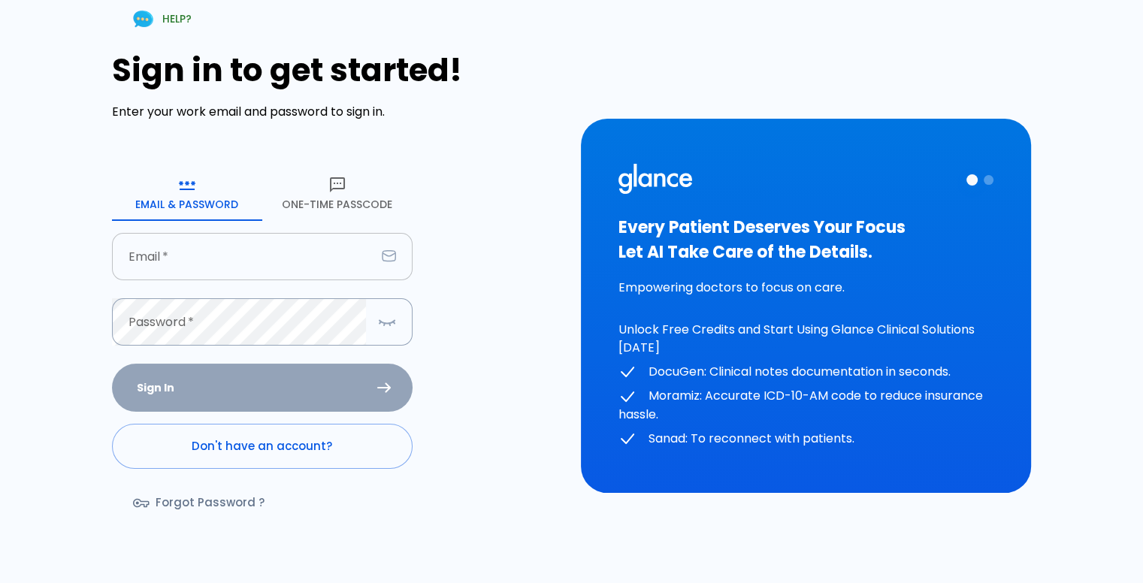
click at [216, 251] on input "text" at bounding box center [244, 256] width 264 height 47
click at [469, 228] on div "Sign in to get started! Enter your work email and password to sign in. Email & …" at bounding box center [337, 294] width 451 height 485
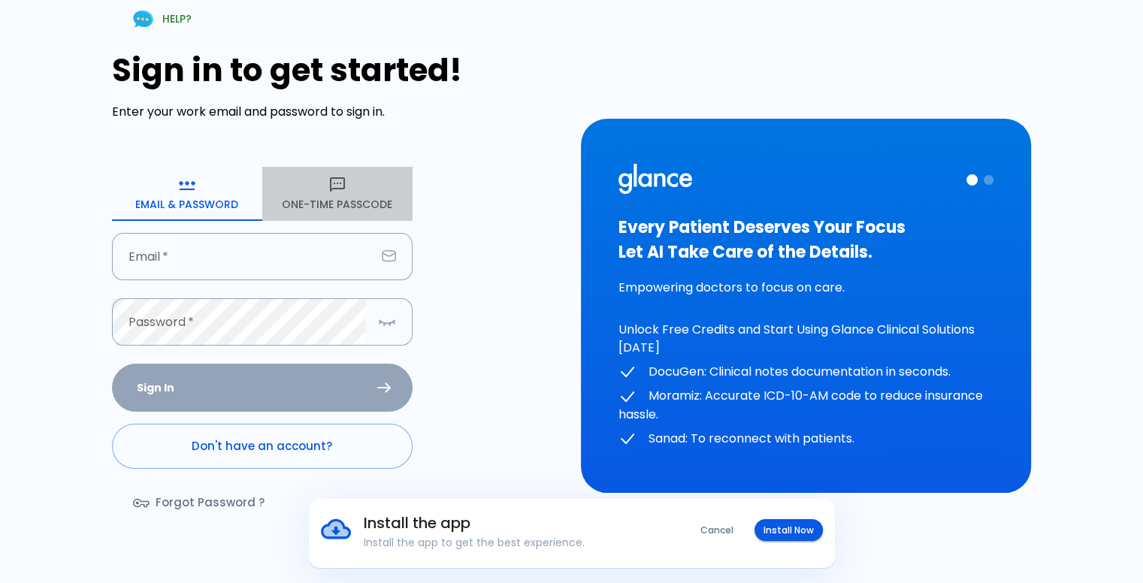
click at [346, 196] on button "One-Time Passcode" at bounding box center [337, 194] width 150 height 54
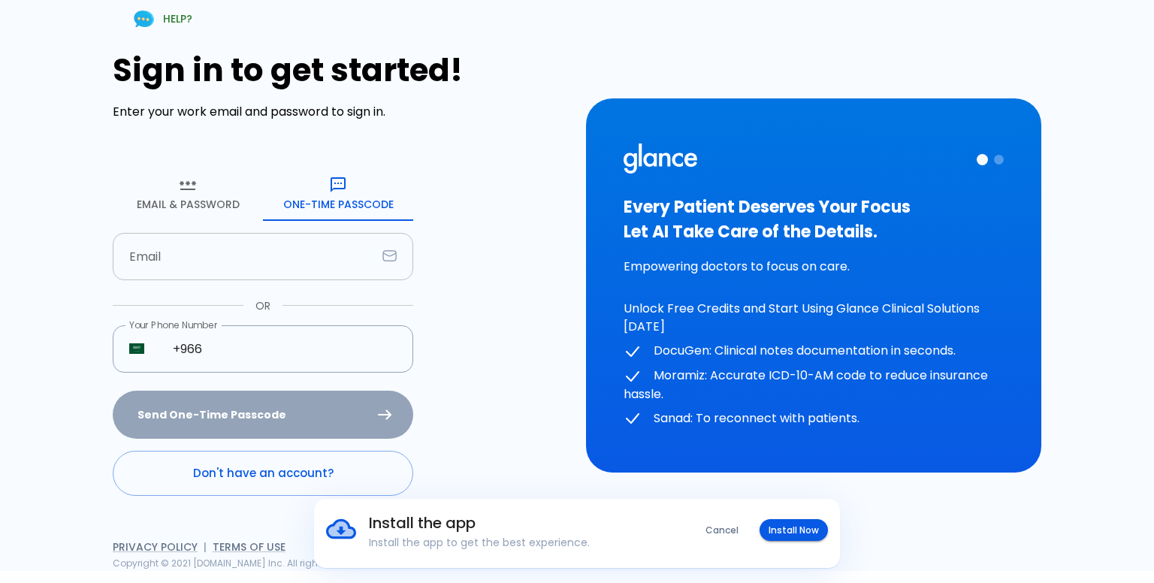
click at [253, 272] on input "text" at bounding box center [245, 256] width 264 height 47
click at [170, 205] on button "Email & Password" at bounding box center [188, 194] width 150 height 54
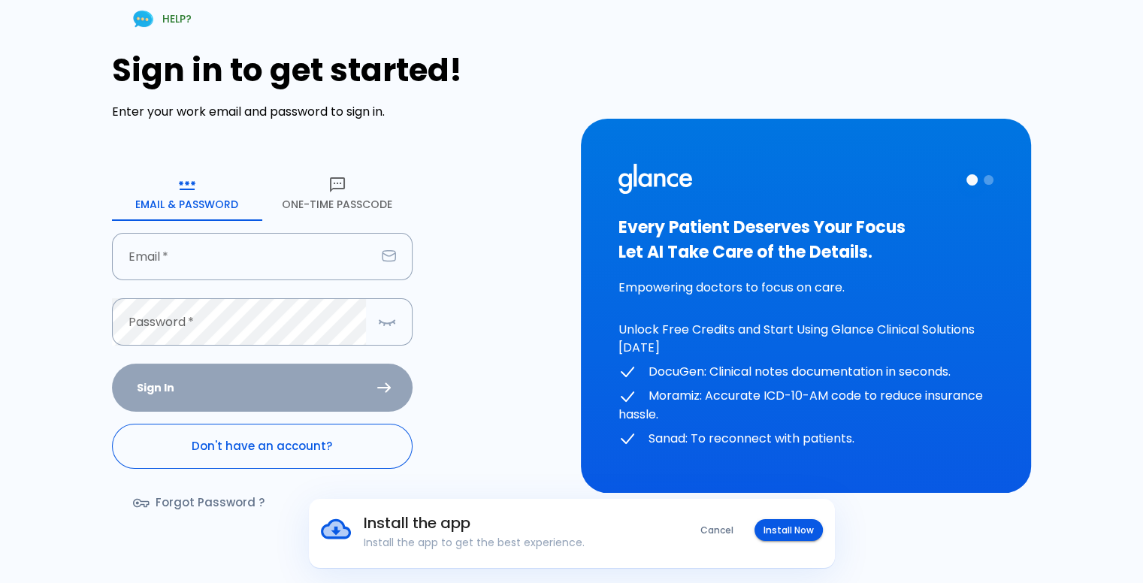
click at [258, 446] on link "Don't have an account?" at bounding box center [262, 446] width 301 height 45
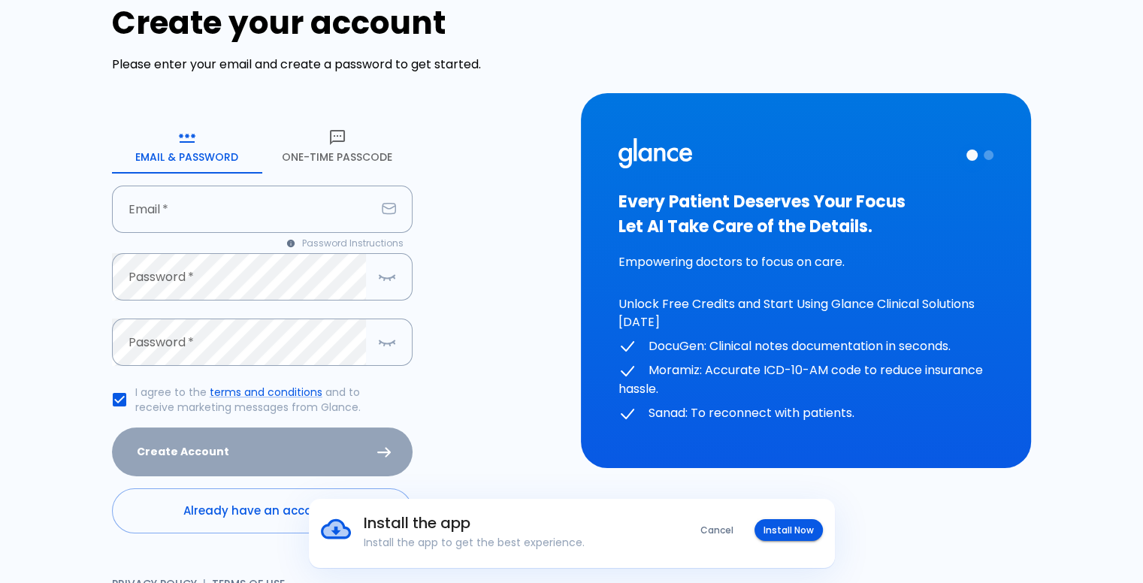
scroll to position [73, 0]
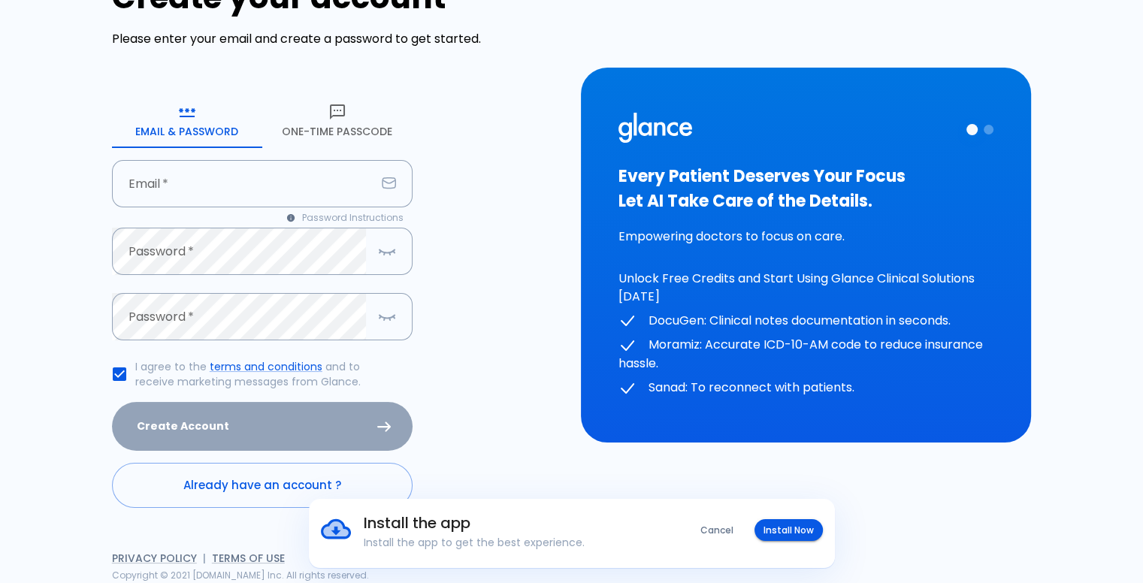
click at [724, 527] on button "Cancel" at bounding box center [716, 530] width 51 height 22
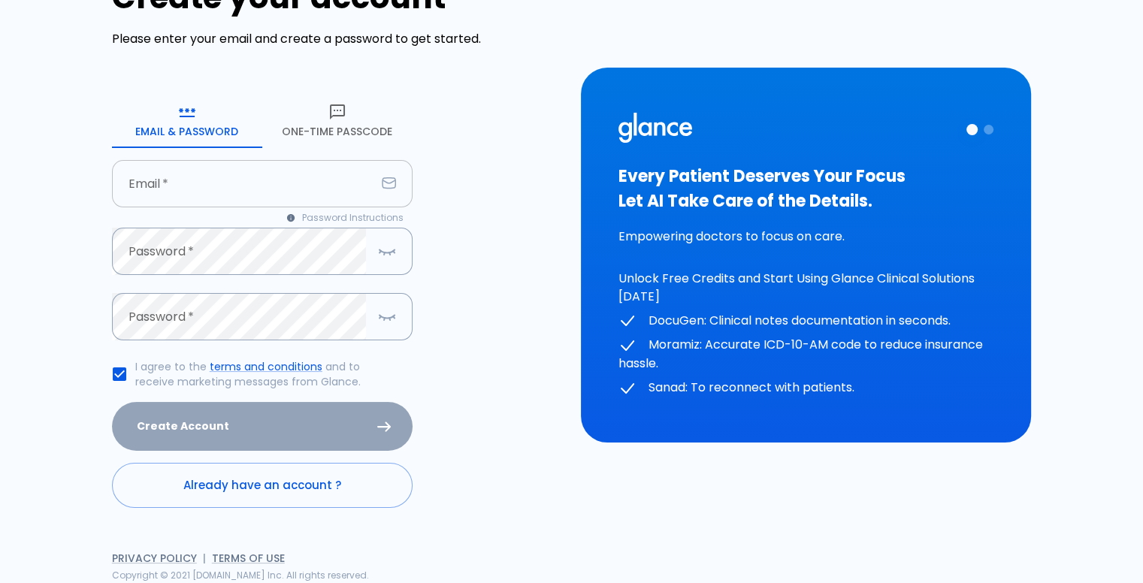
click at [240, 198] on input "text" at bounding box center [244, 183] width 264 height 47
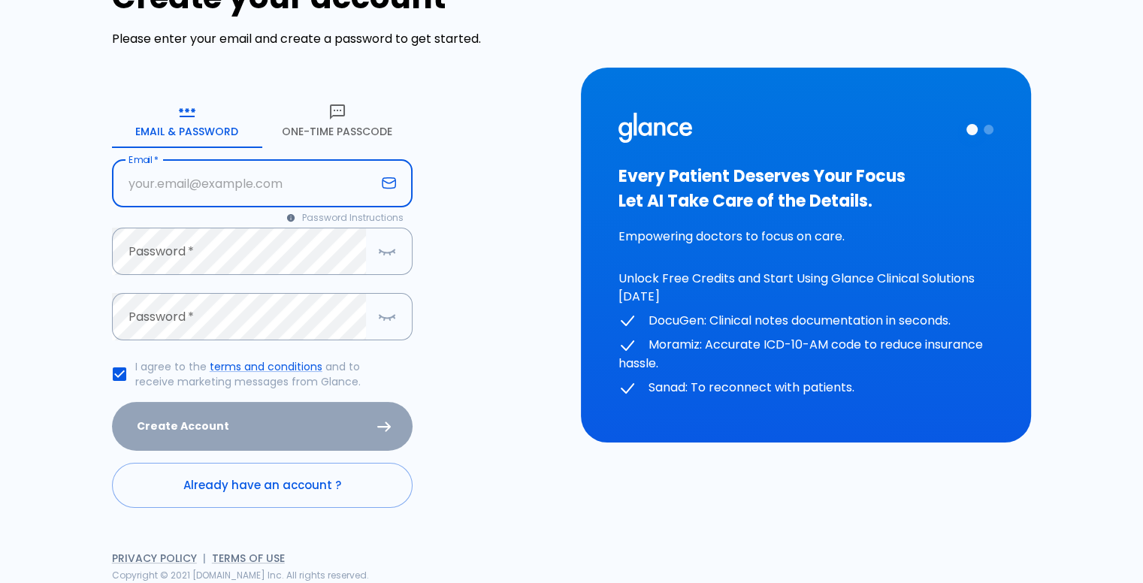
click at [319, 175] on input "text" at bounding box center [244, 183] width 264 height 47
click at [261, 153] on form "Email & Password [SECURITY_DATA] Passcode Email   * Email * Password Instructio…" at bounding box center [262, 301] width 301 height 415
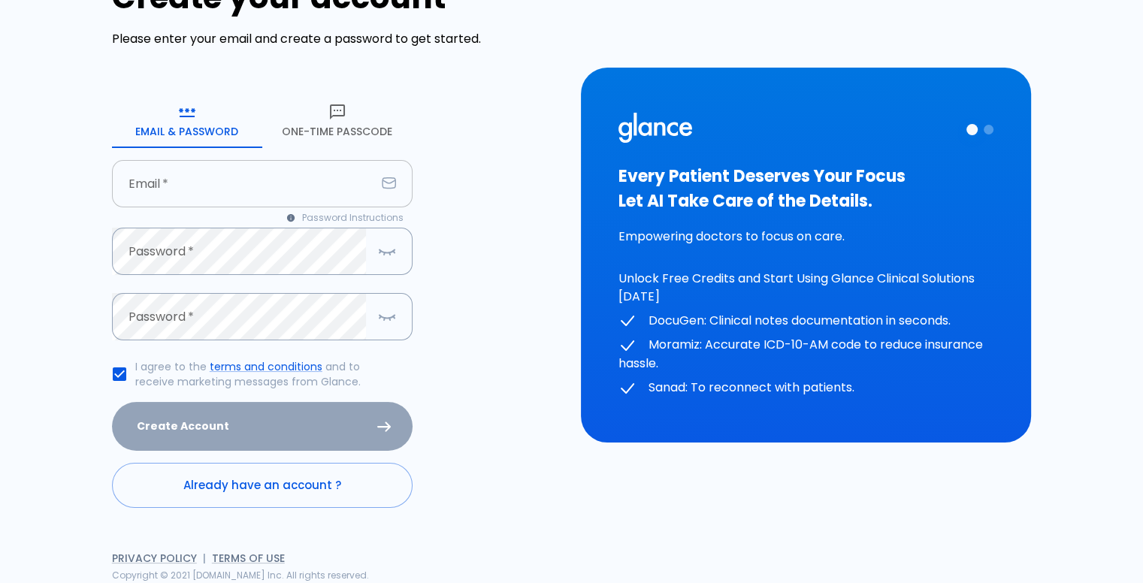
click at [263, 175] on input "text" at bounding box center [244, 183] width 264 height 47
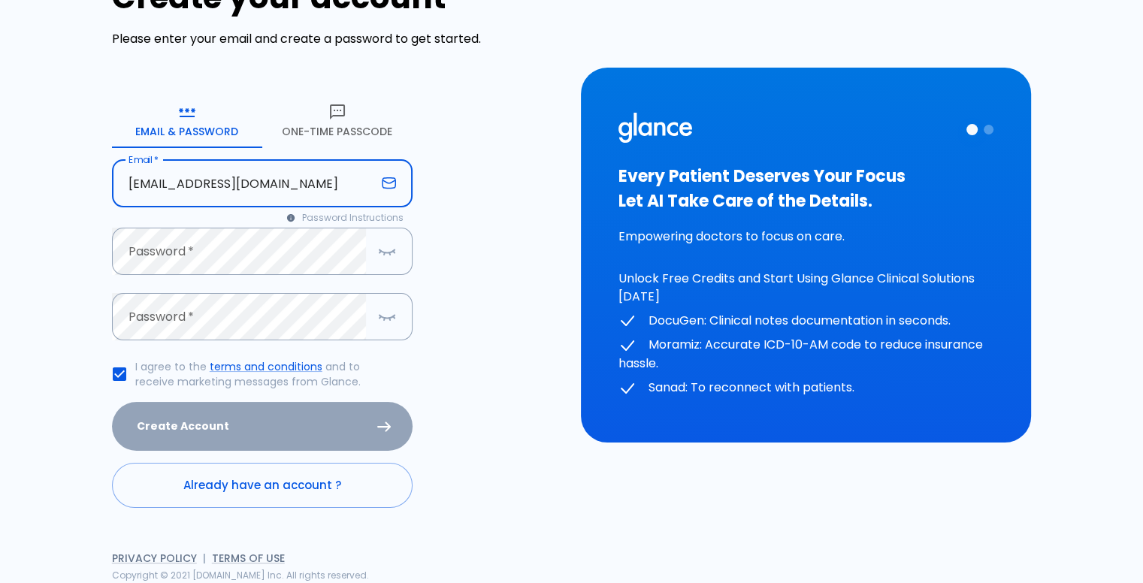
type input "[EMAIL_ADDRESS][DOMAIN_NAME]"
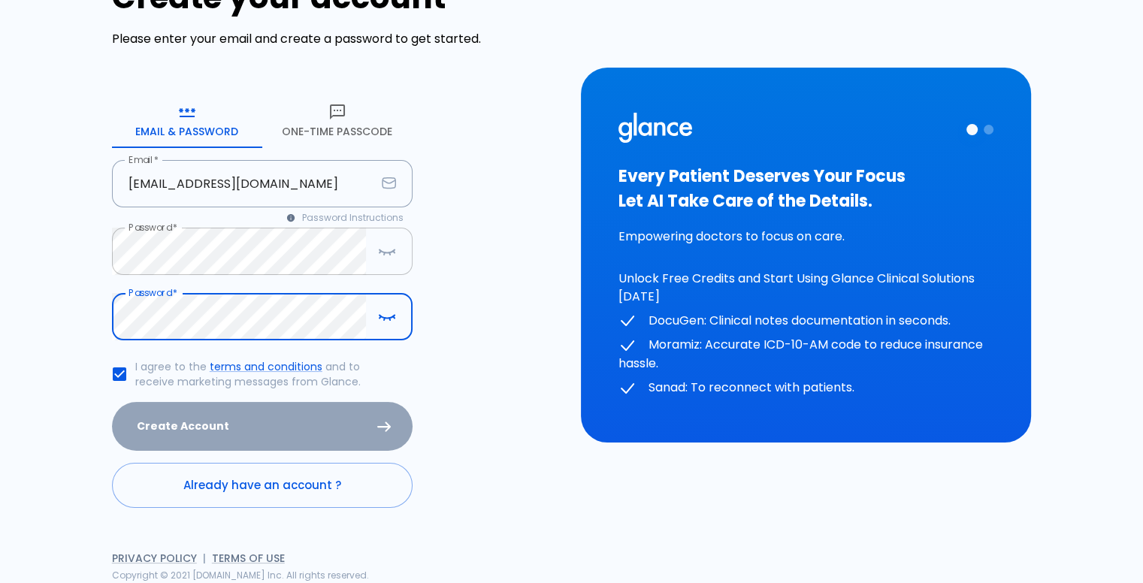
click at [388, 246] on icon "button" at bounding box center [387, 251] width 18 height 19
click at [519, 231] on div "Create your account Please enter your email and create a password to get starte…" at bounding box center [337, 243] width 451 height 529
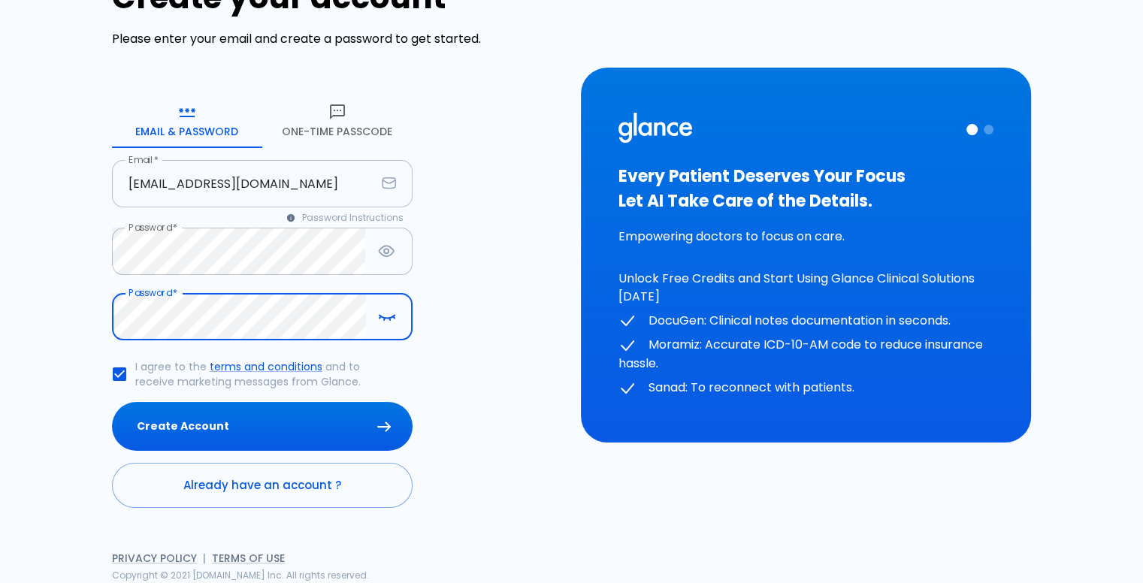
click at [165, 186] on input "[EMAIL_ADDRESS][DOMAIN_NAME]" at bounding box center [244, 183] width 264 height 47
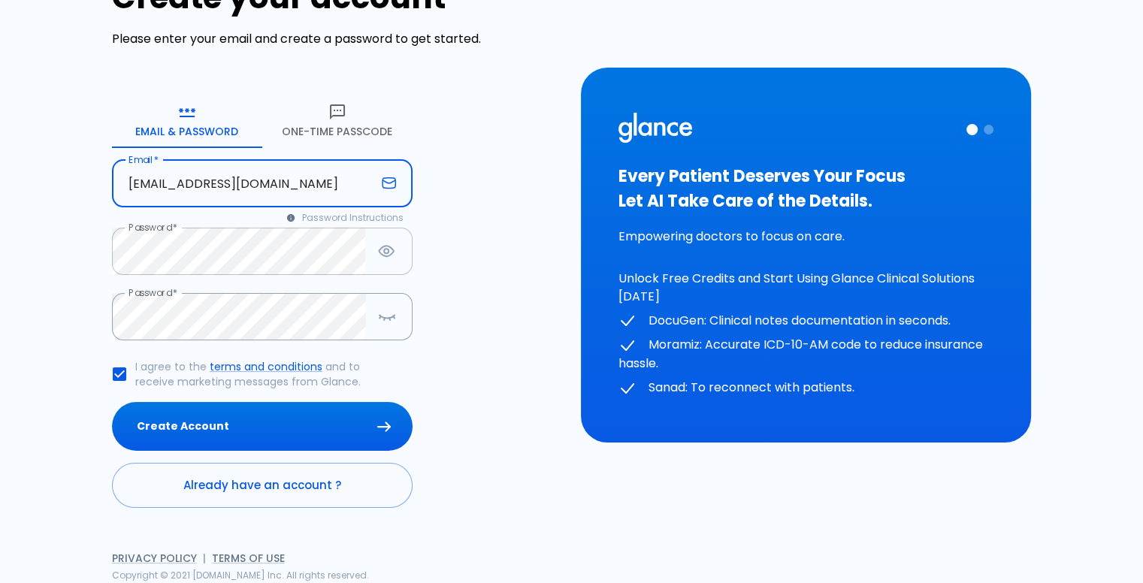
click at [165, 186] on input "[EMAIL_ADDRESS][DOMAIN_NAME]" at bounding box center [244, 183] width 264 height 47
click at [438, 337] on div "Create your account Please enter your email and create a password to get starte…" at bounding box center [337, 243] width 451 height 529
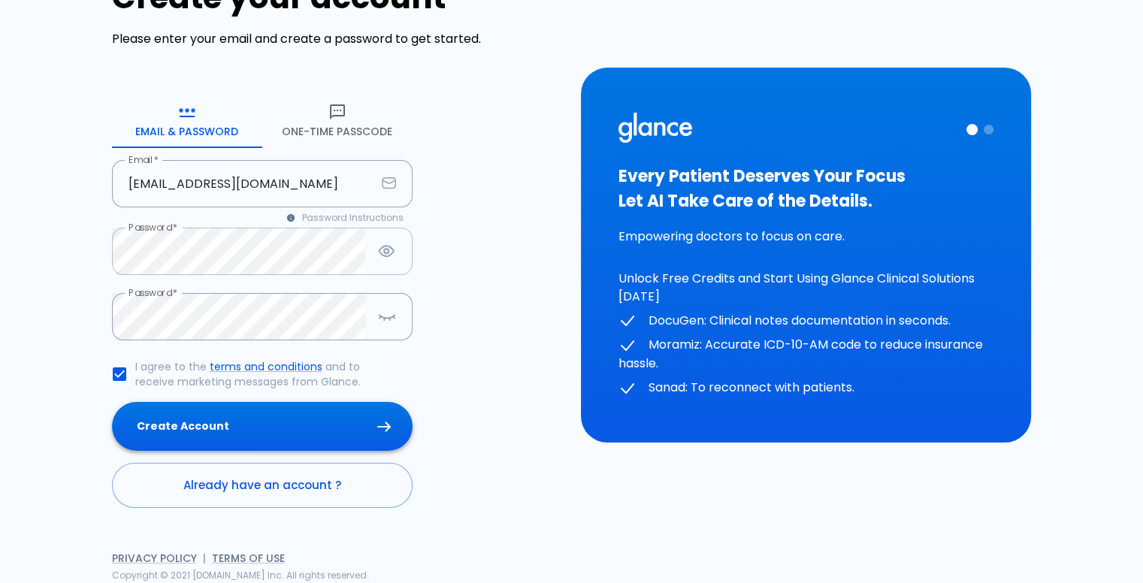
click at [201, 425] on button "Create Account" at bounding box center [262, 426] width 301 height 49
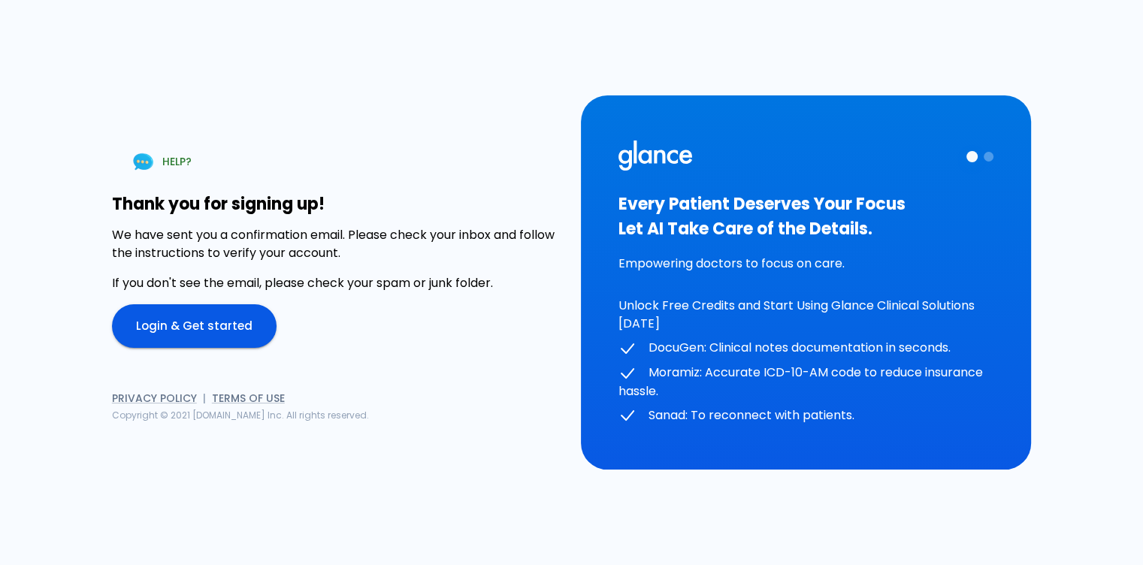
scroll to position [0, 0]
click at [383, 298] on div "Thank you for signing up! We have sent you a confirmation email. Please check y…" at bounding box center [340, 271] width 455 height 153
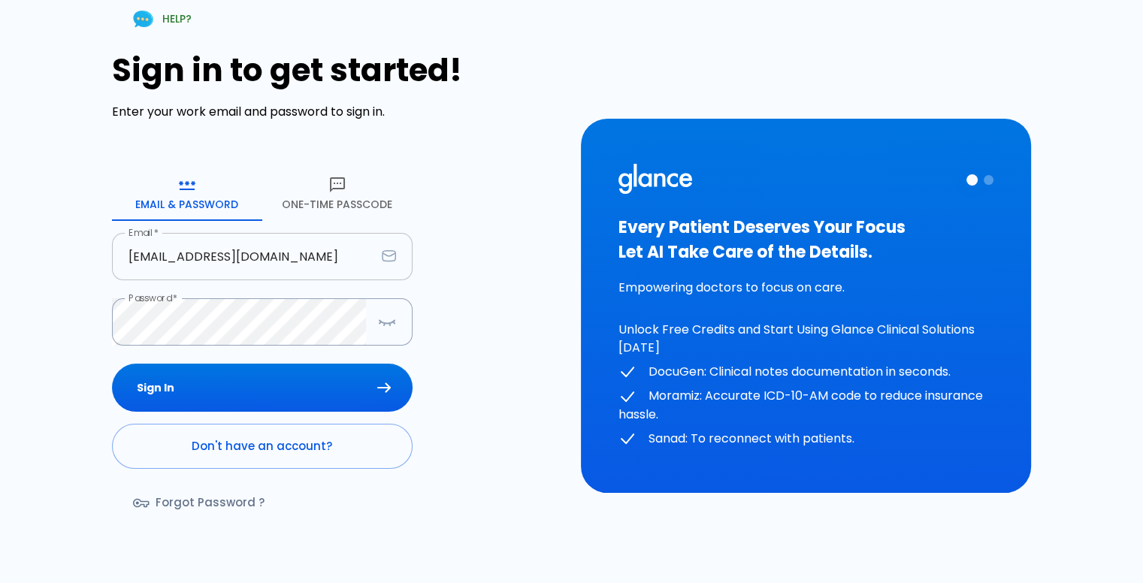
click at [178, 257] on input "[EMAIL_ADDRESS][DOMAIN_NAME]" at bounding box center [244, 256] width 264 height 47
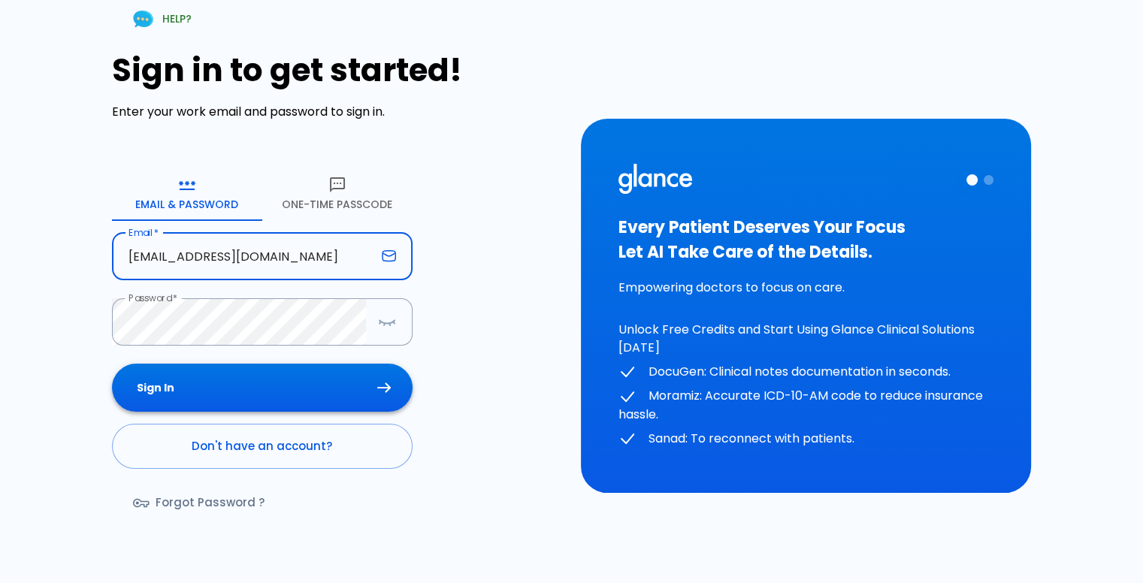
type input "[EMAIL_ADDRESS][DOMAIN_NAME]"
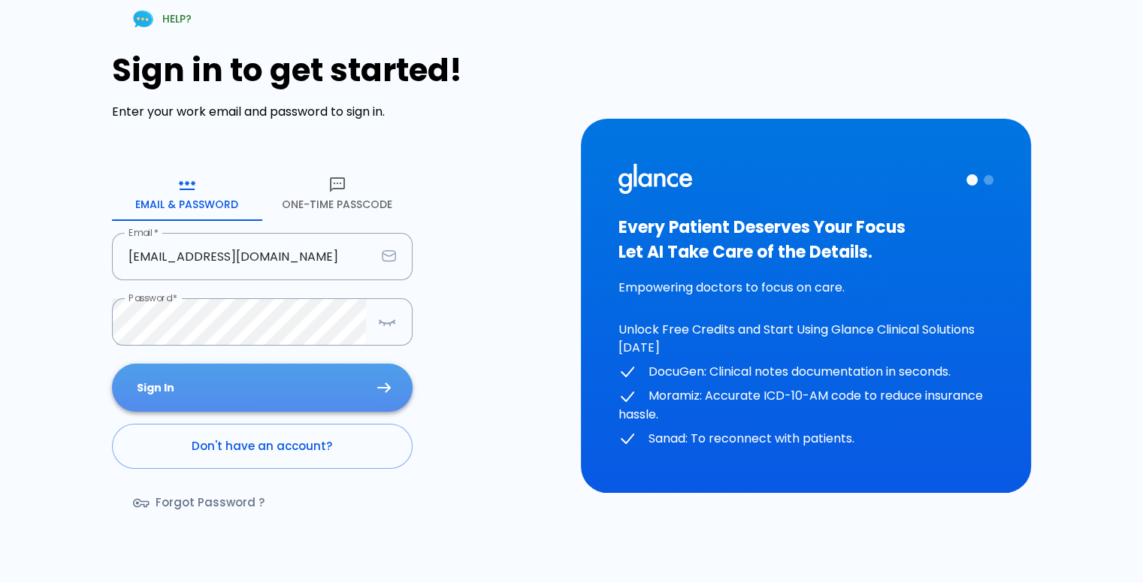
click at [362, 378] on button "Sign In" at bounding box center [262, 388] width 301 height 49
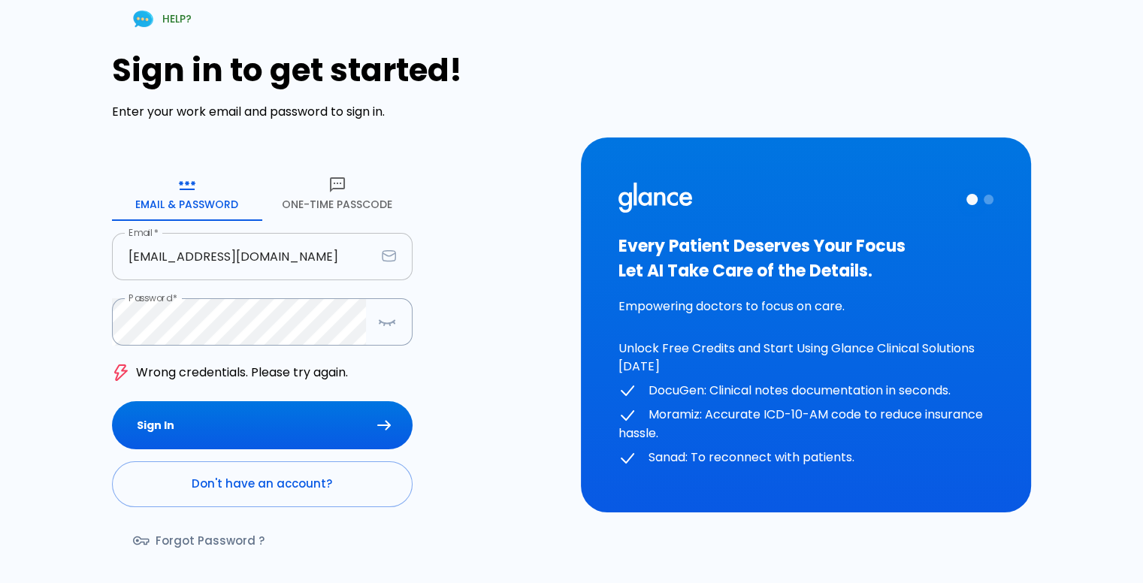
click at [283, 250] on input "[EMAIL_ADDRESS][DOMAIN_NAME]" at bounding box center [244, 256] width 264 height 47
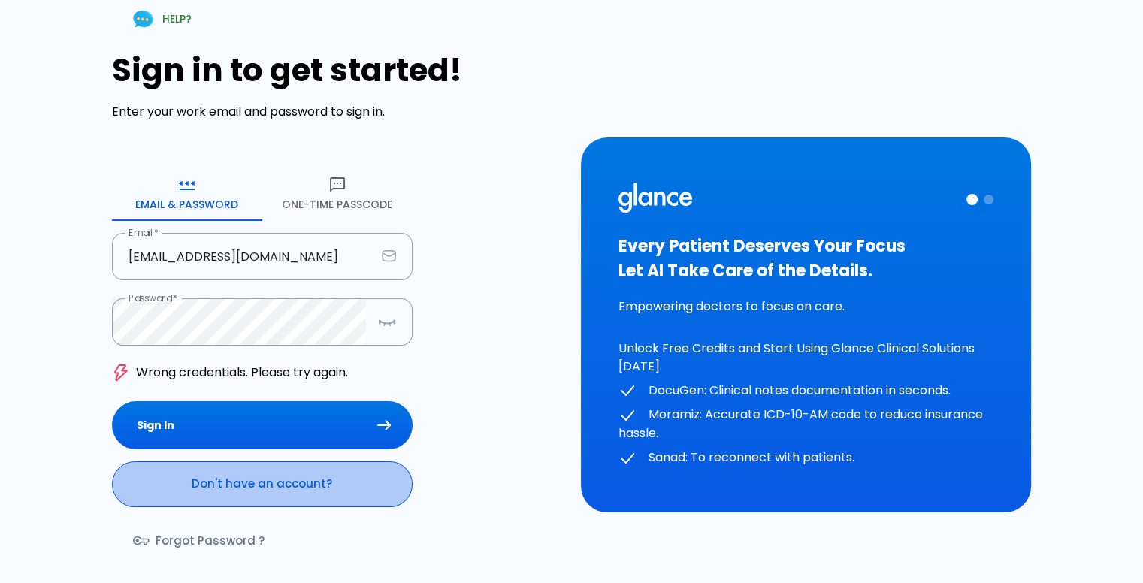
click at [262, 484] on link "Don't have an account?" at bounding box center [262, 483] width 301 height 45
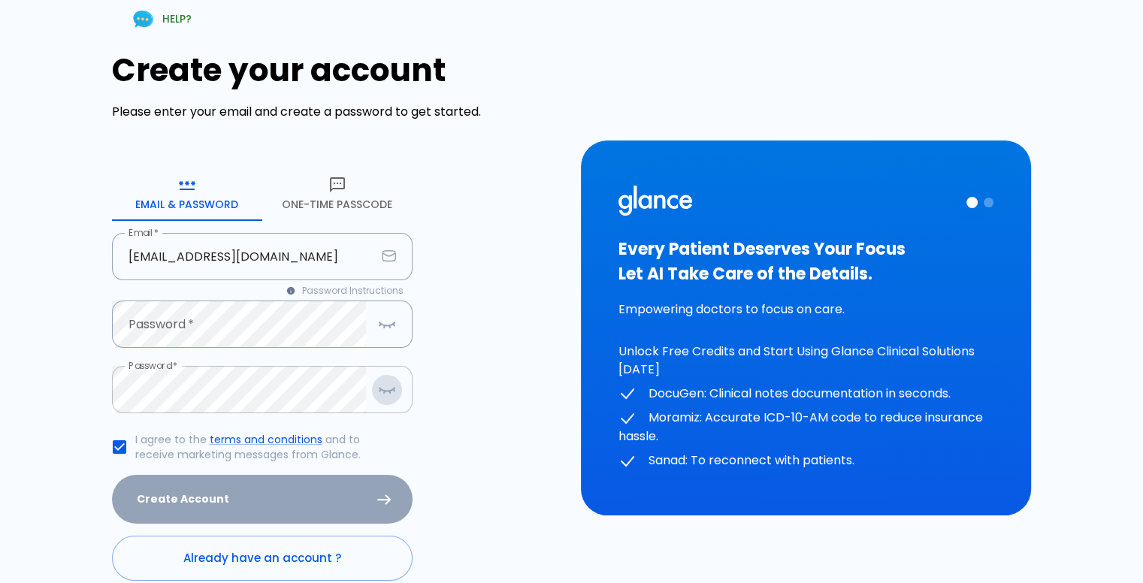
click at [394, 394] on icon "button" at bounding box center [387, 389] width 18 height 19
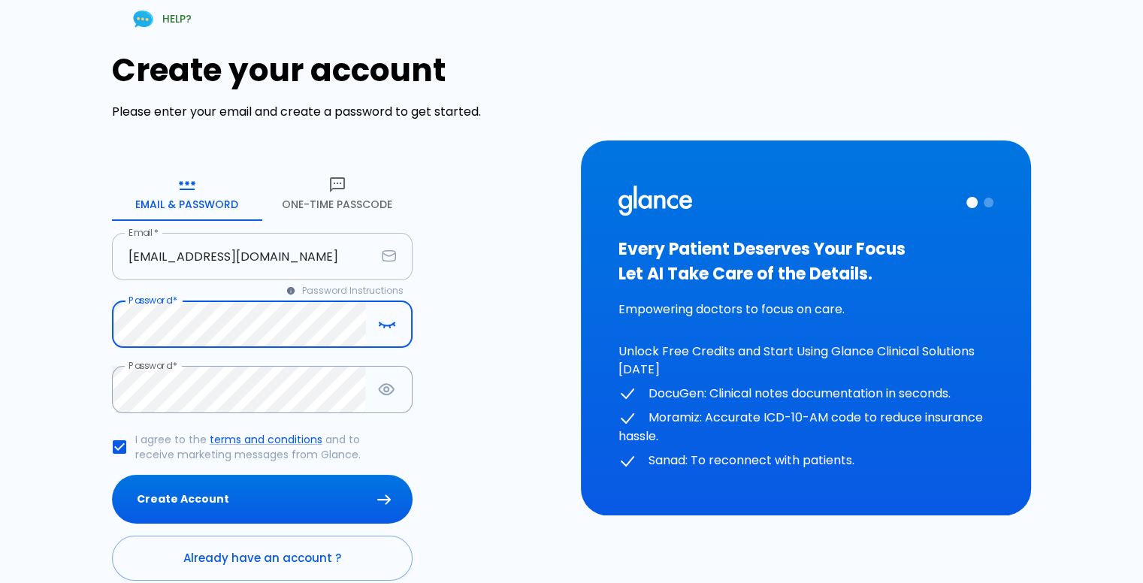
click at [170, 255] on input "[EMAIL_ADDRESS][DOMAIN_NAME]" at bounding box center [244, 256] width 264 height 47
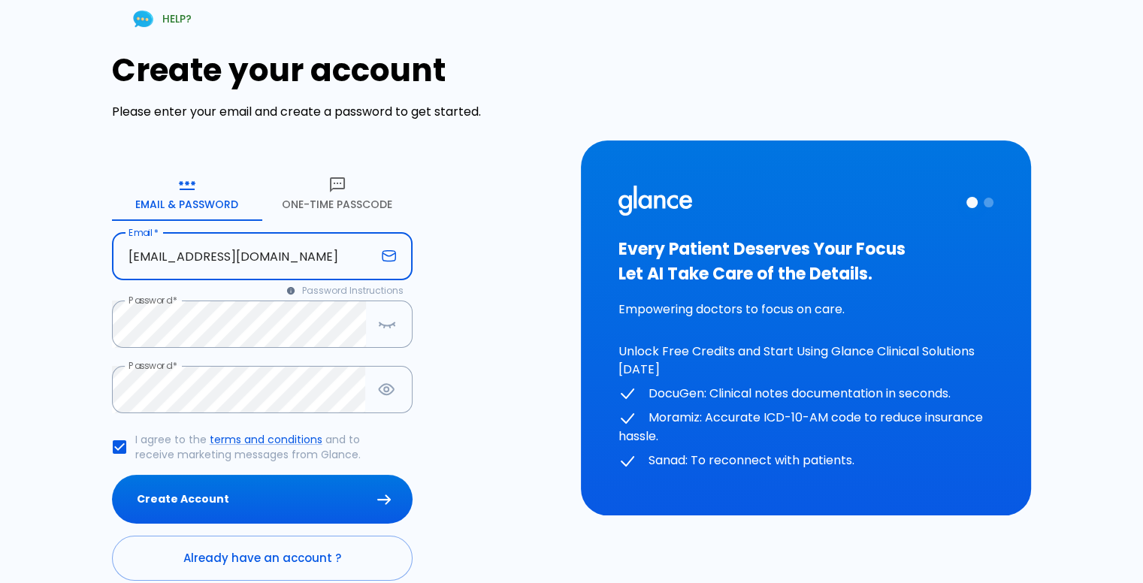
type input "[EMAIL_ADDRESS][DOMAIN_NAME]"
click at [499, 307] on div "Create your account Please enter your email and create a password to get starte…" at bounding box center [337, 316] width 451 height 529
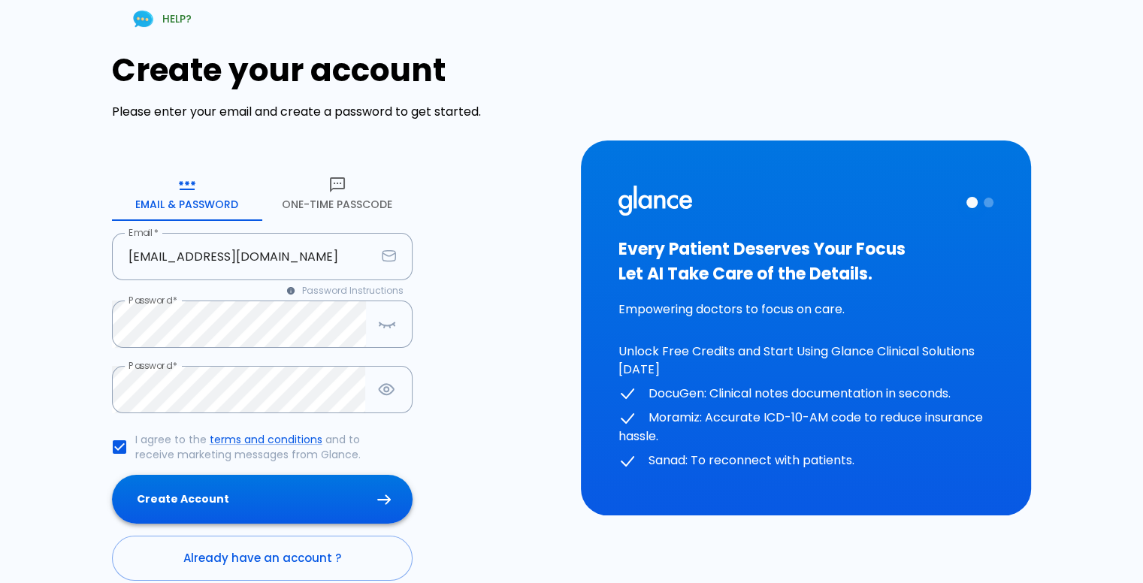
click at [274, 481] on button "Create Account" at bounding box center [262, 499] width 301 height 49
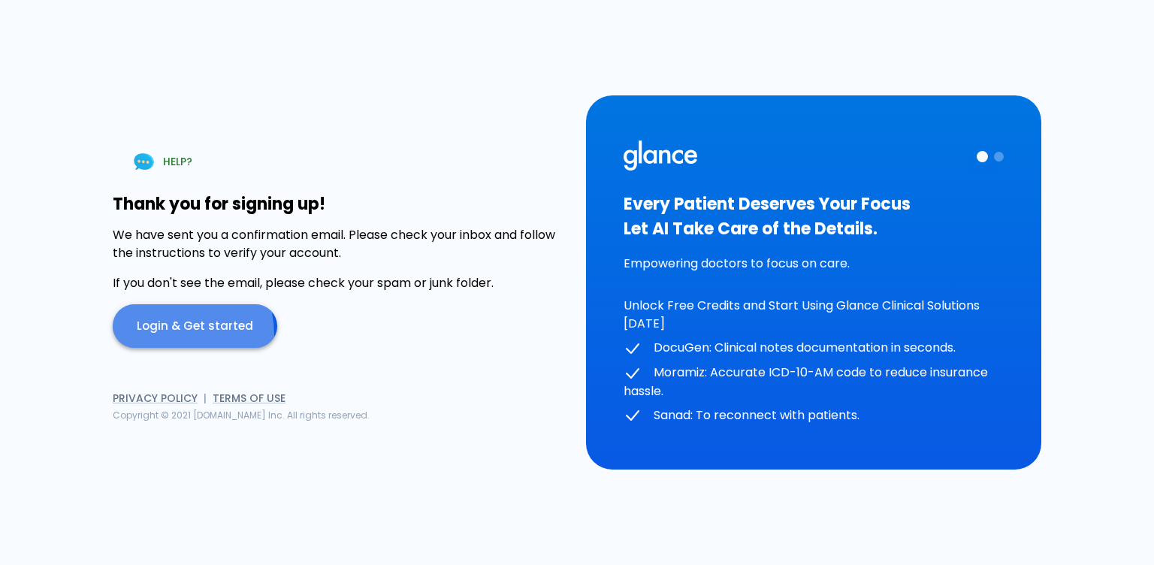
click at [162, 334] on link "Login & Get started" at bounding box center [195, 326] width 165 height 44
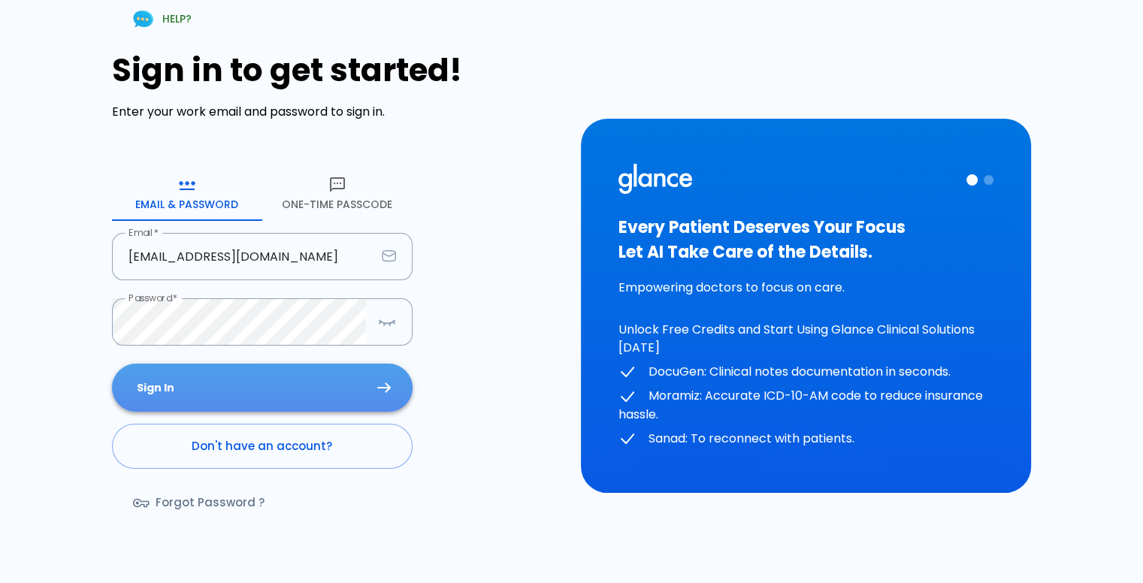
click at [250, 385] on button "Sign In" at bounding box center [262, 388] width 301 height 49
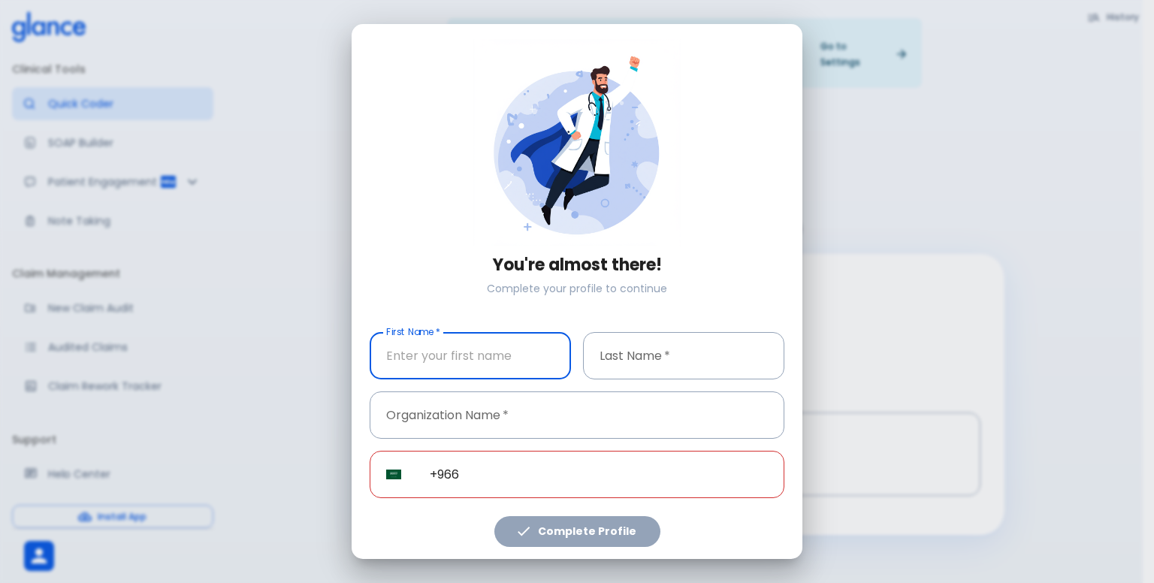
click at [530, 368] on input "text" at bounding box center [470, 355] width 201 height 47
click at [507, 355] on input "text" at bounding box center [470, 355] width 201 height 47
type input "soso"
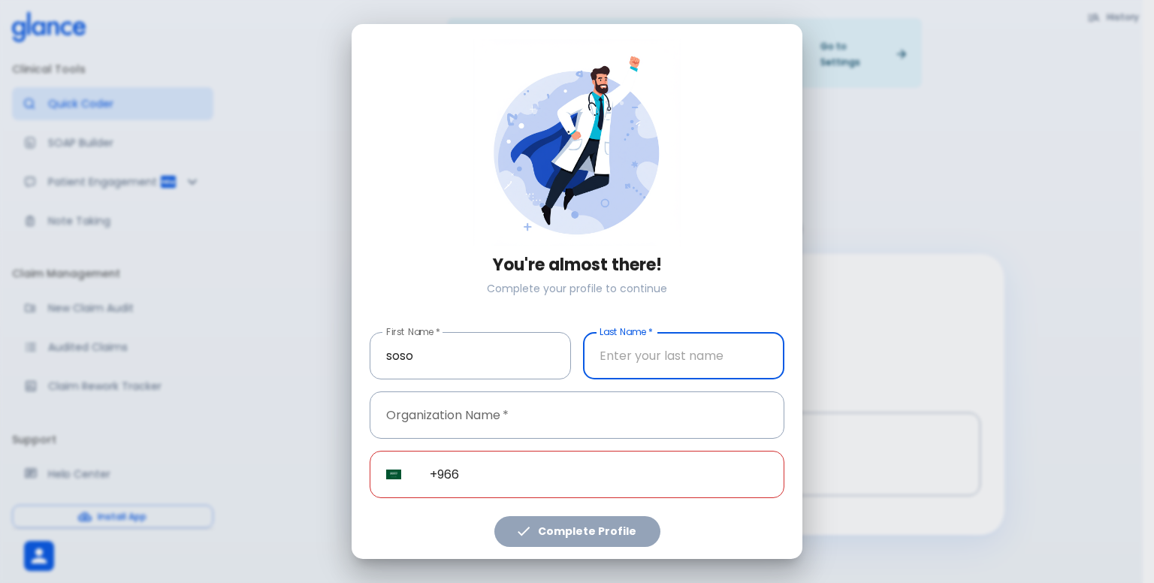
click at [600, 361] on input "text" at bounding box center [683, 355] width 201 height 47
type input "sasa"
click at [510, 398] on input "text" at bounding box center [577, 414] width 415 height 47
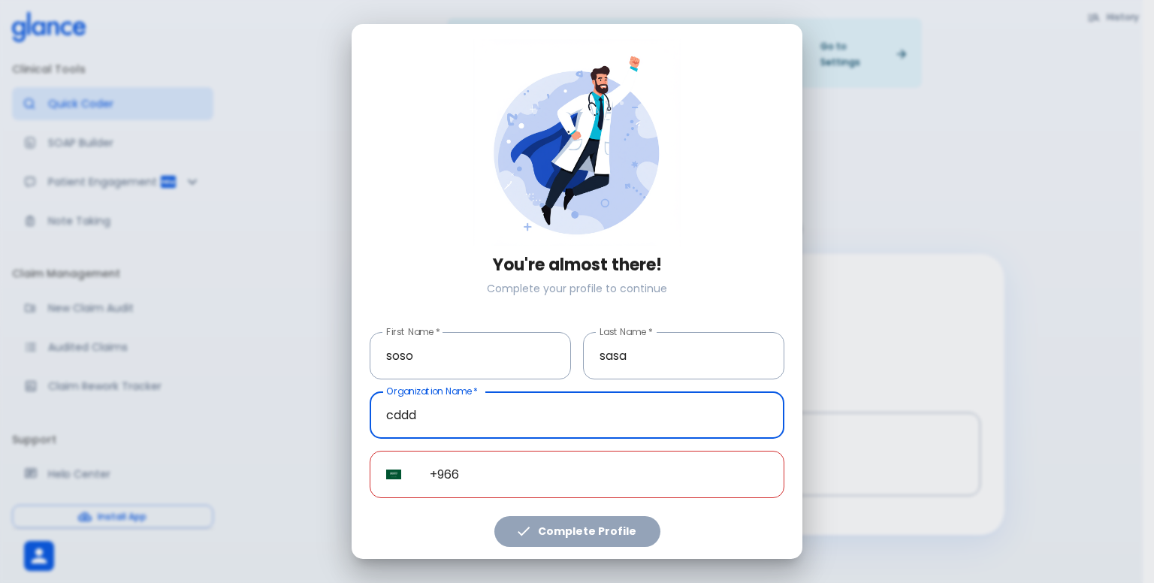
type input "cddd"
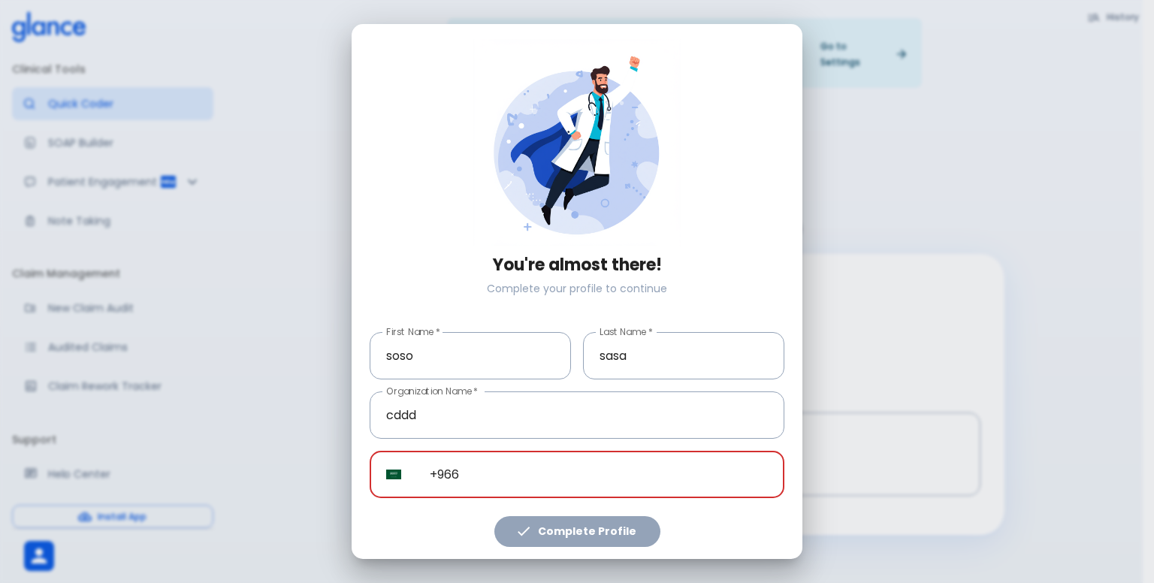
click at [525, 479] on input "+966" at bounding box center [598, 474] width 371 height 47
click at [476, 476] on input "+966" at bounding box center [598, 474] width 371 height 47
click at [480, 476] on input "+966" at bounding box center [598, 474] width 371 height 47
click at [451, 479] on input "+966" at bounding box center [598, 474] width 371 height 47
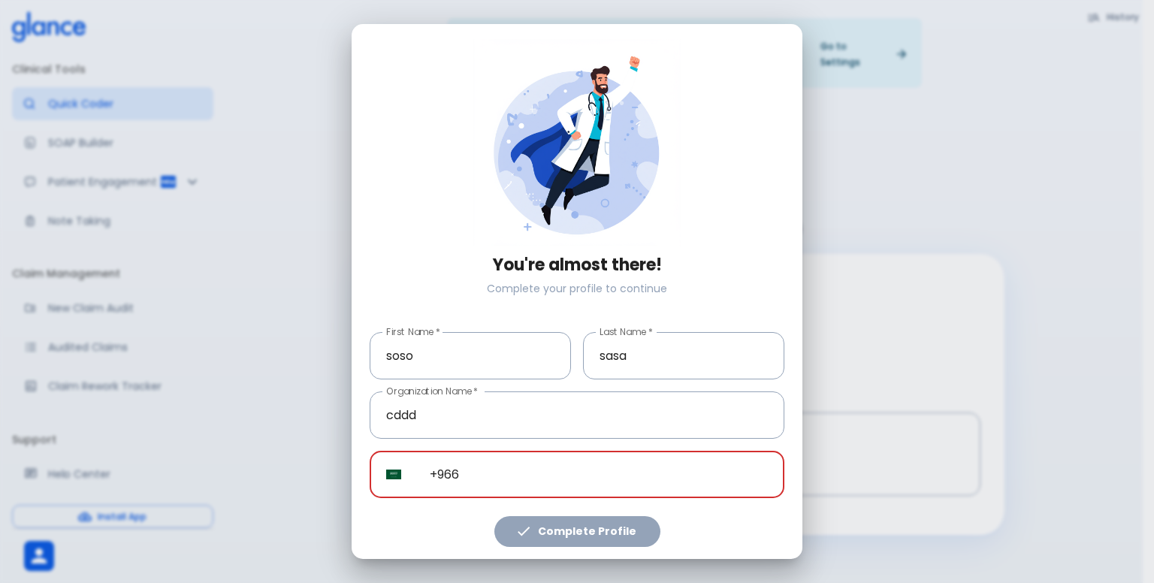
click at [451, 479] on input "+966" at bounding box center [598, 474] width 371 height 47
click at [451, 507] on div "Complete Profile" at bounding box center [571, 522] width 427 height 49
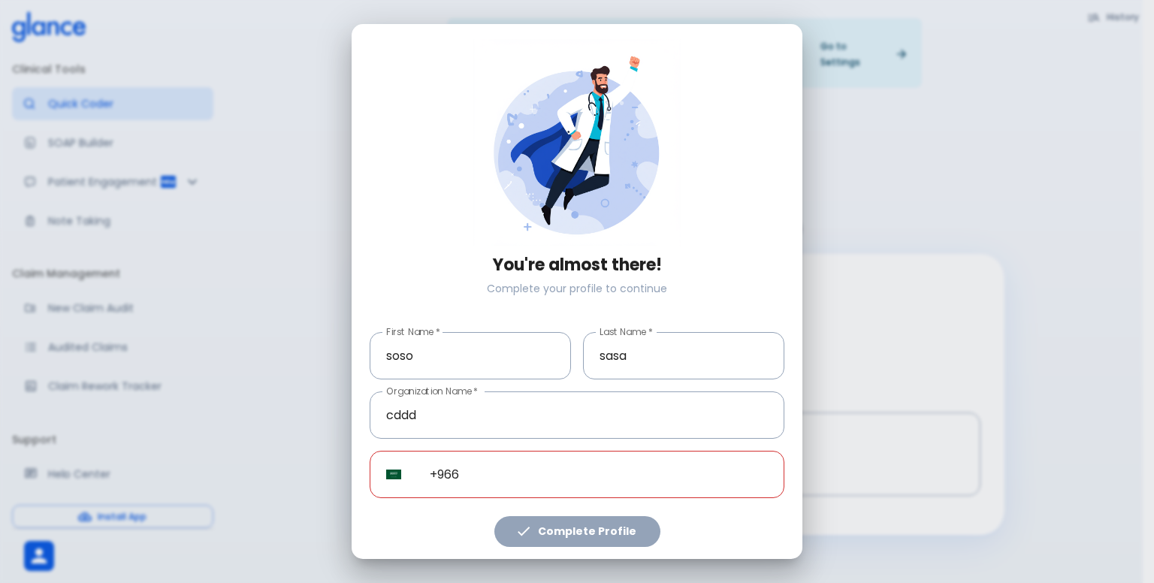
click at [535, 521] on div "Complete Profile" at bounding box center [571, 522] width 427 height 49
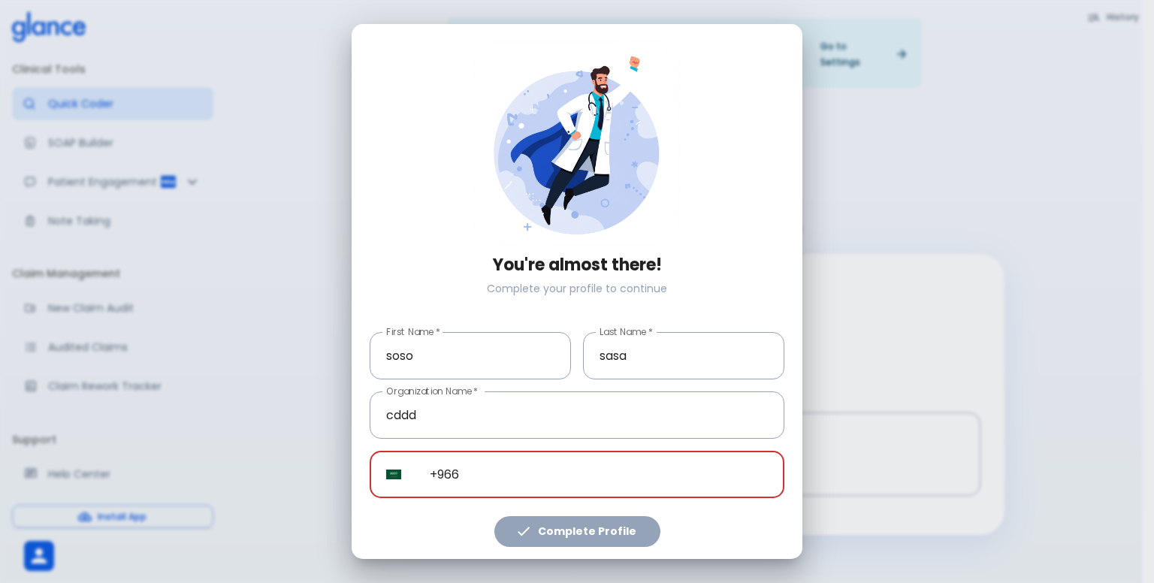
click at [511, 465] on input "+966" at bounding box center [598, 474] width 371 height 47
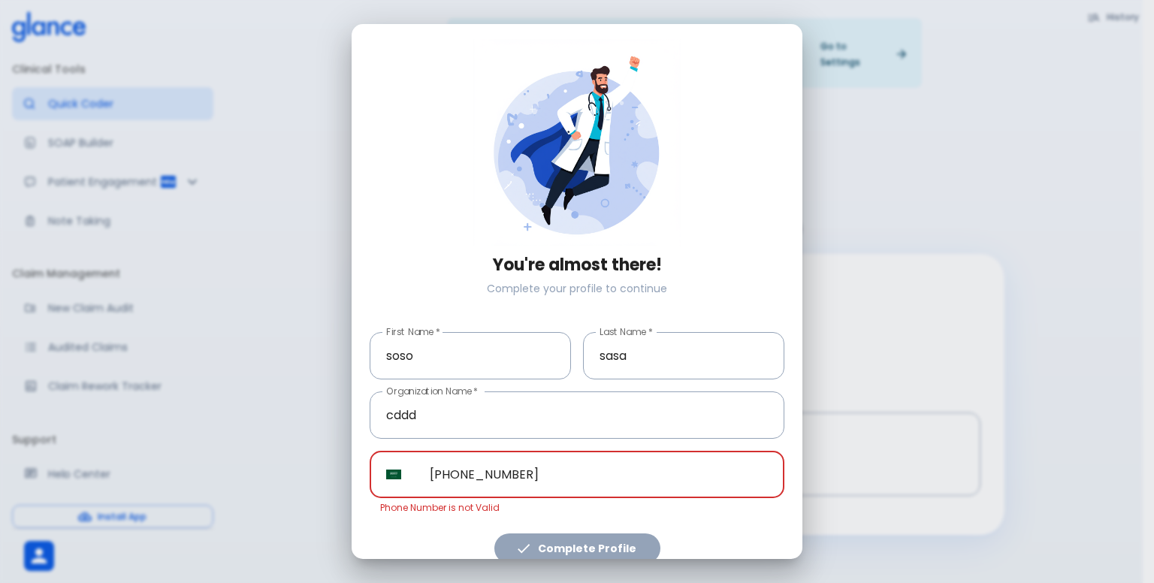
type input "[PHONE_NUMBER]"
click at [499, 470] on input "[PHONE_NUMBER]" at bounding box center [598, 474] width 371 height 47
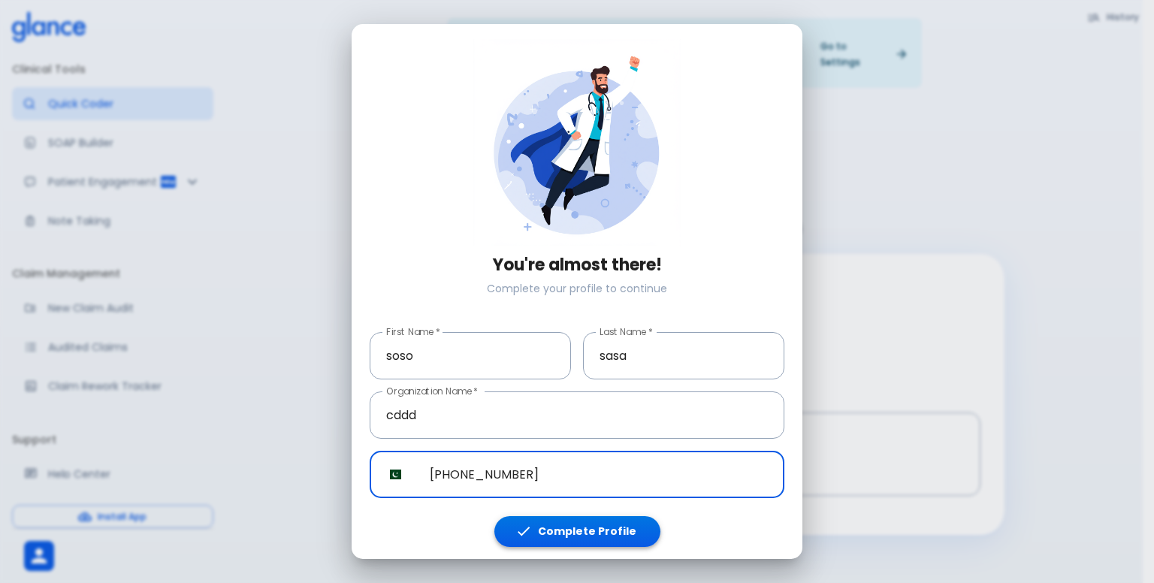
type input "[PHONE_NUMBER]"
click at [557, 529] on button "Complete Profile" at bounding box center [577, 531] width 166 height 31
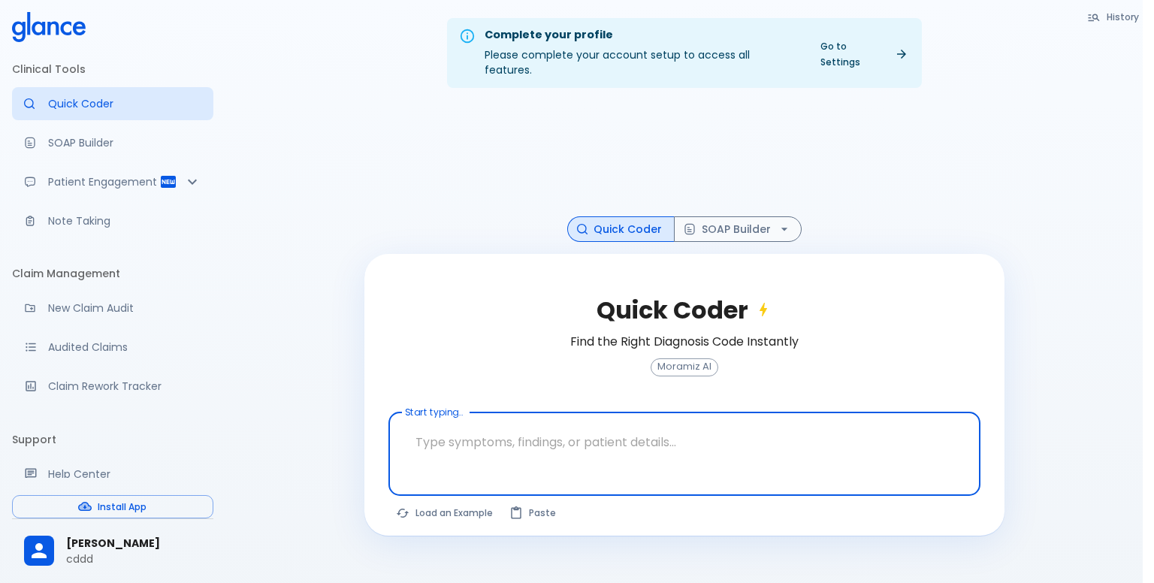
click at [572, 524] on button "Complete Profile" at bounding box center [577, 531] width 166 height 31
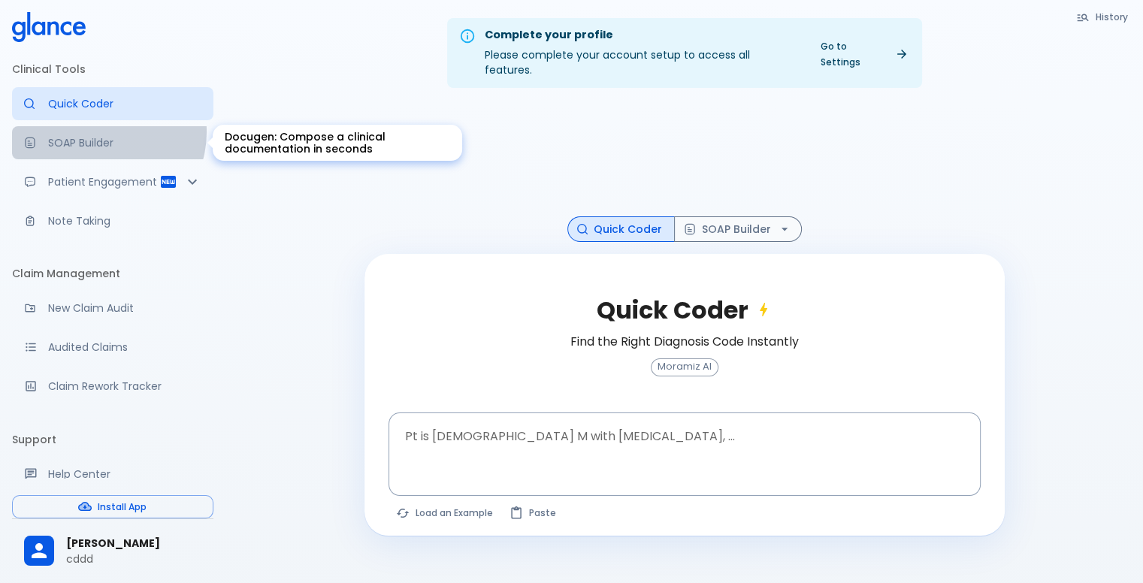
click at [101, 131] on link "SOAP Builder" at bounding box center [112, 142] width 201 height 33
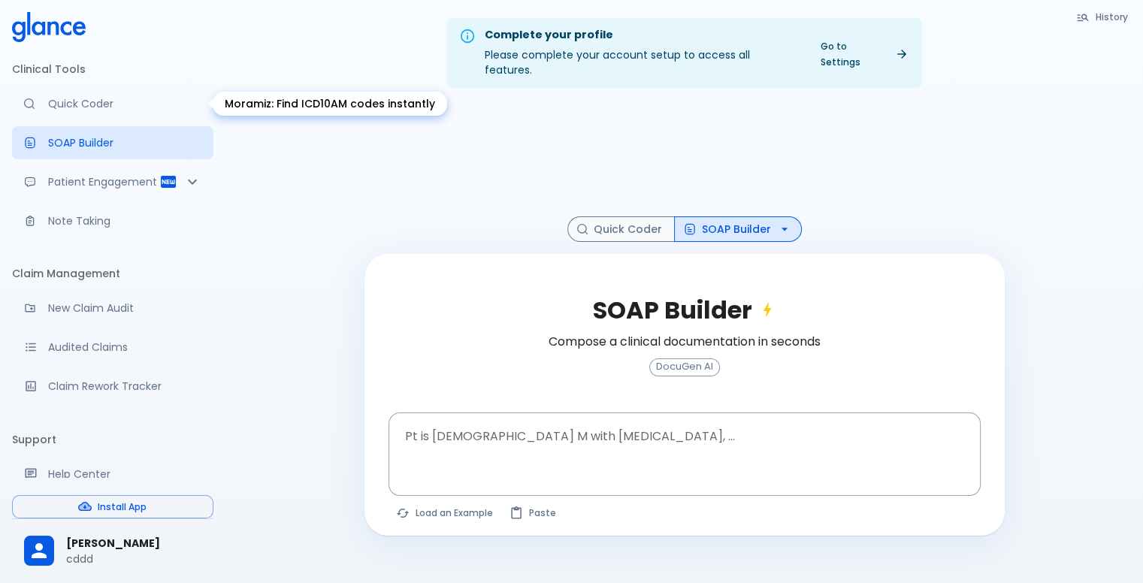
click at [133, 100] on p "Quick Coder" at bounding box center [124, 103] width 153 height 15
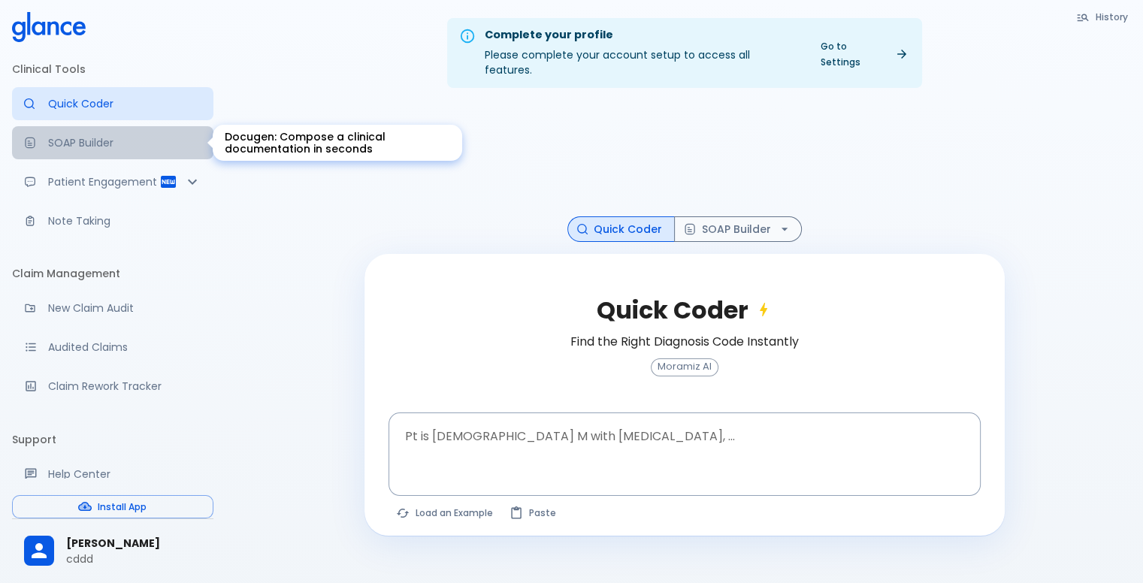
click at [130, 141] on p "SOAP Builder" at bounding box center [124, 142] width 153 height 15
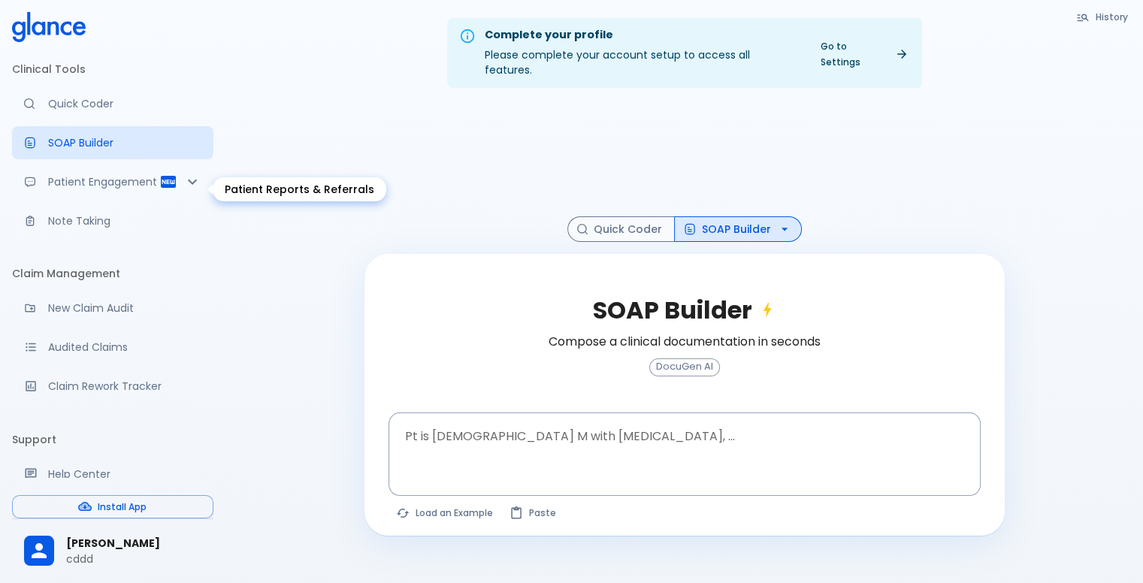
click at [90, 189] on p "Patient Engagement" at bounding box center [103, 181] width 111 height 15
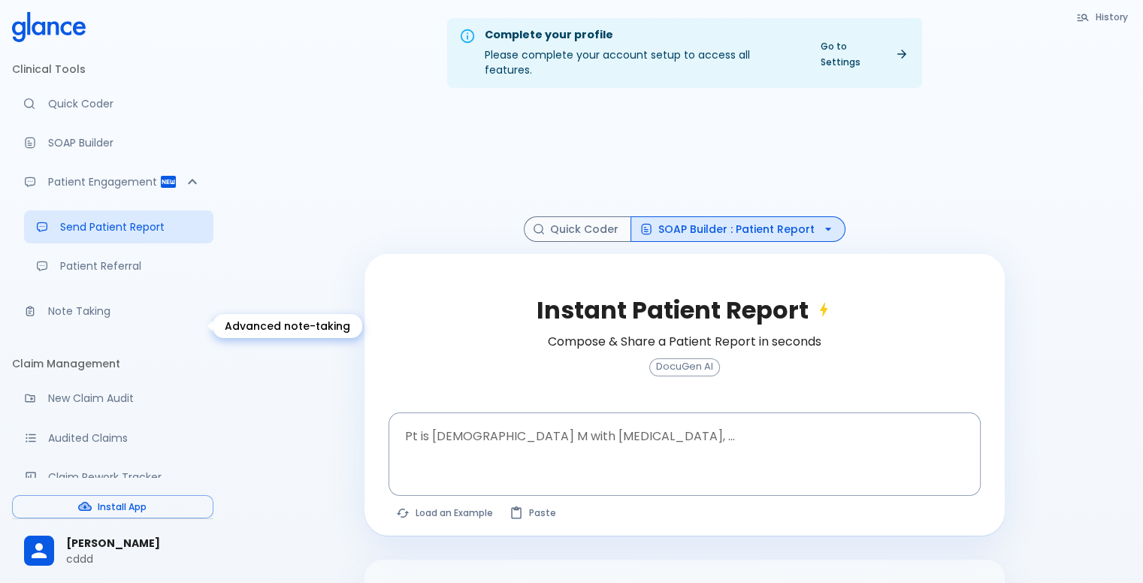
click at [125, 319] on p "Note Taking" at bounding box center [124, 311] width 153 height 15
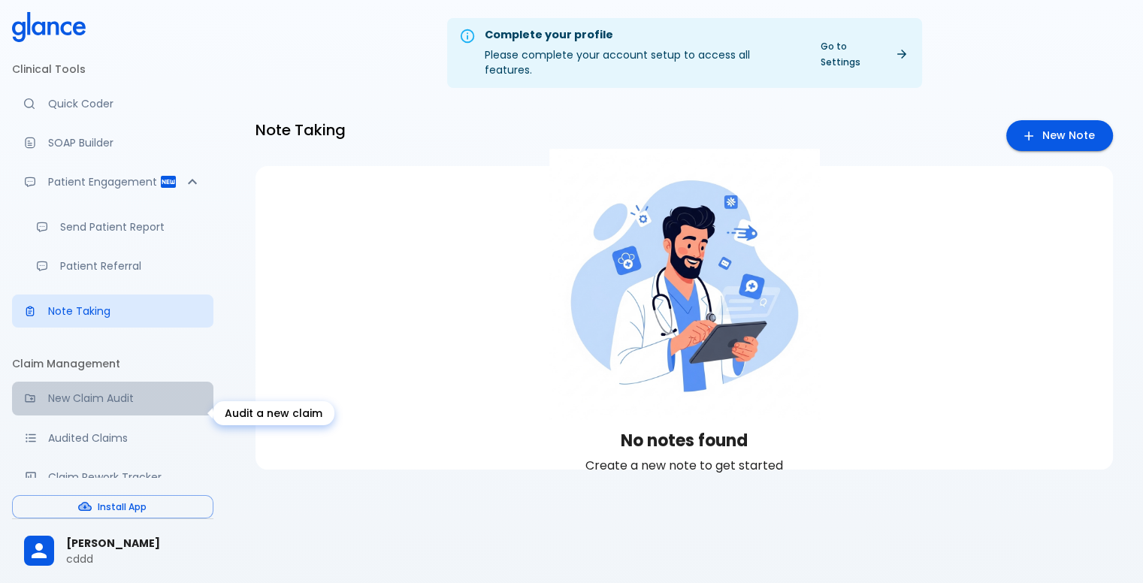
click at [131, 406] on p "New Claim Audit" at bounding box center [124, 398] width 153 height 15
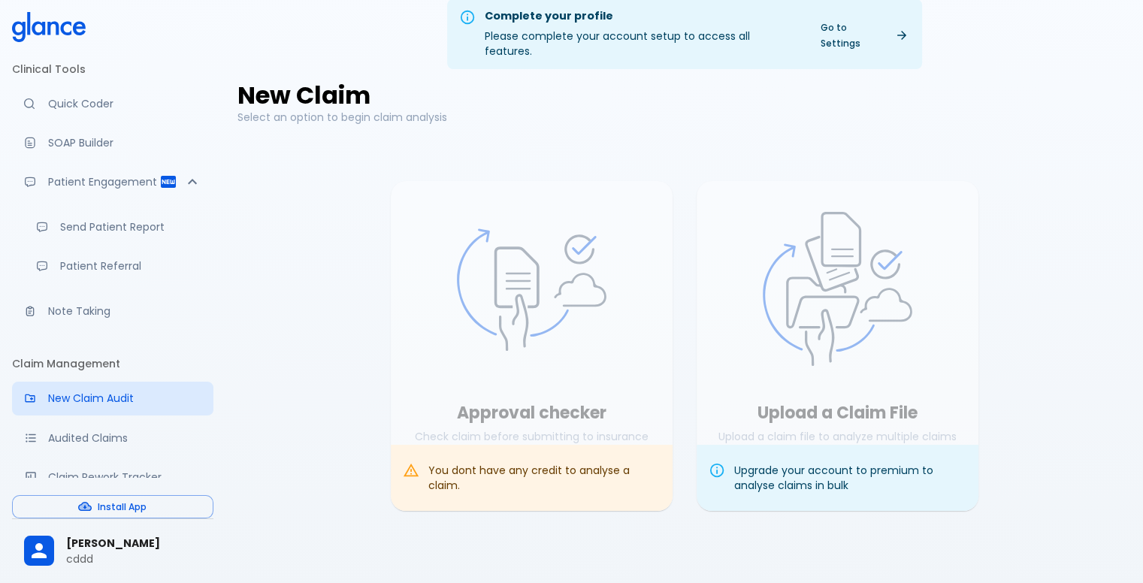
scroll to position [36, 0]
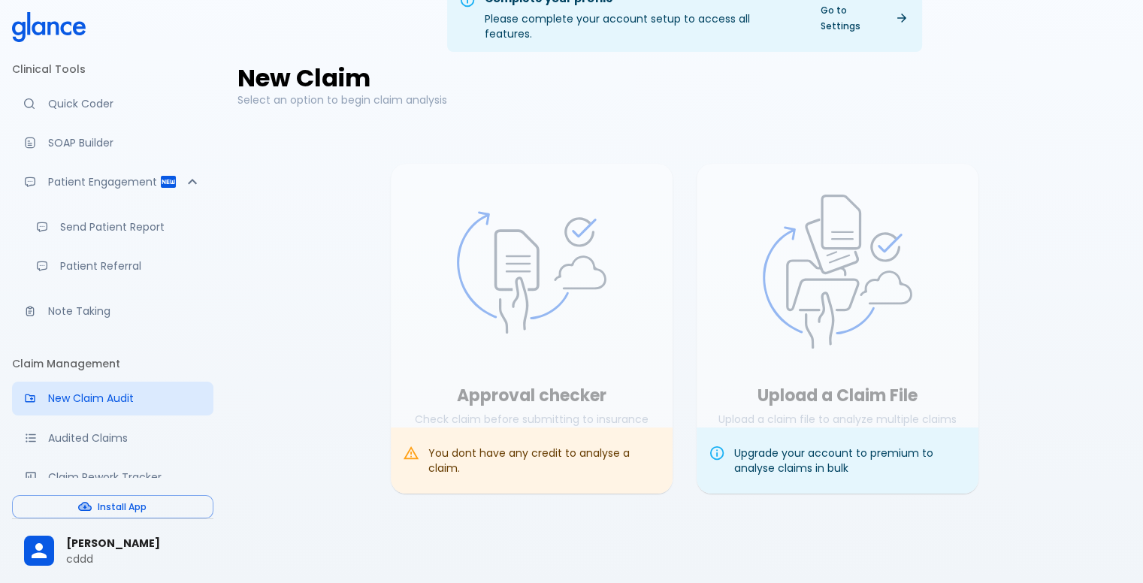
click at [812, 455] on div "Upgrade your account to premium to analyse claims in bulk" at bounding box center [850, 461] width 232 height 42
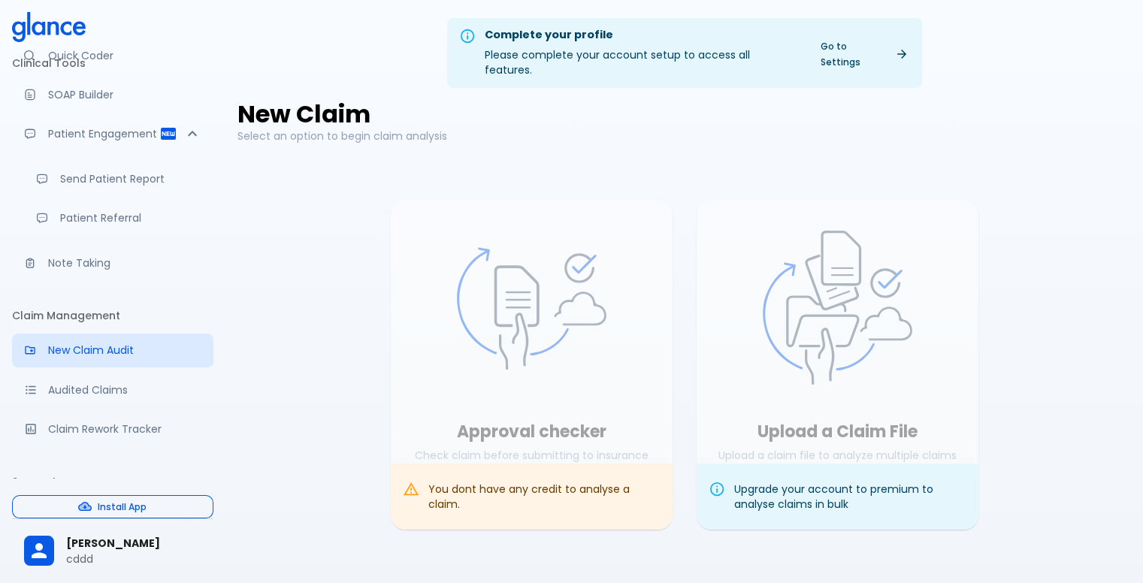
scroll to position [75, 0]
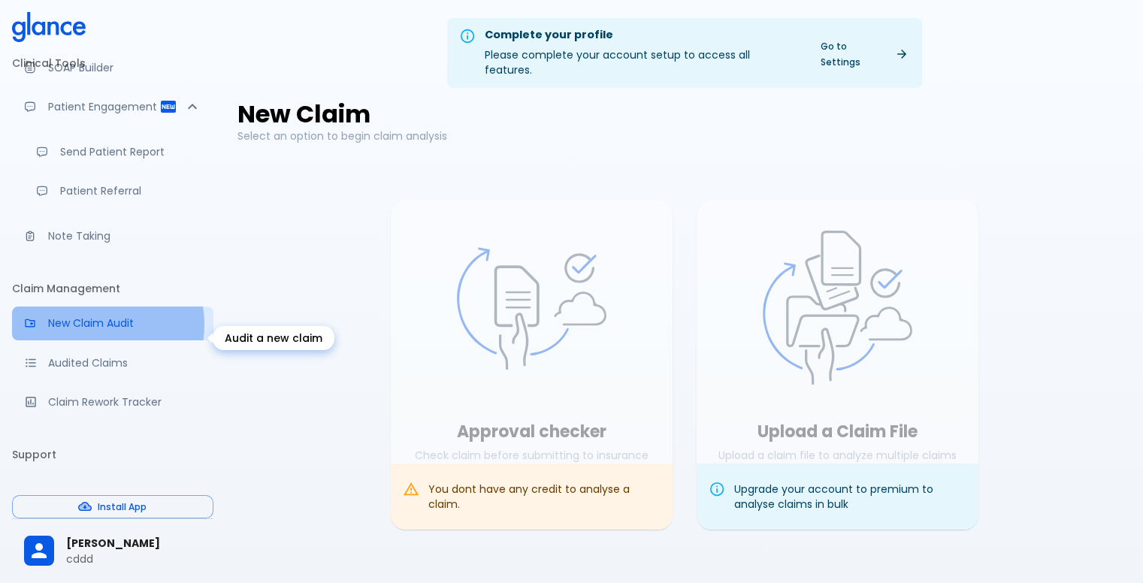
click at [105, 331] on p "New Claim Audit" at bounding box center [124, 323] width 153 height 15
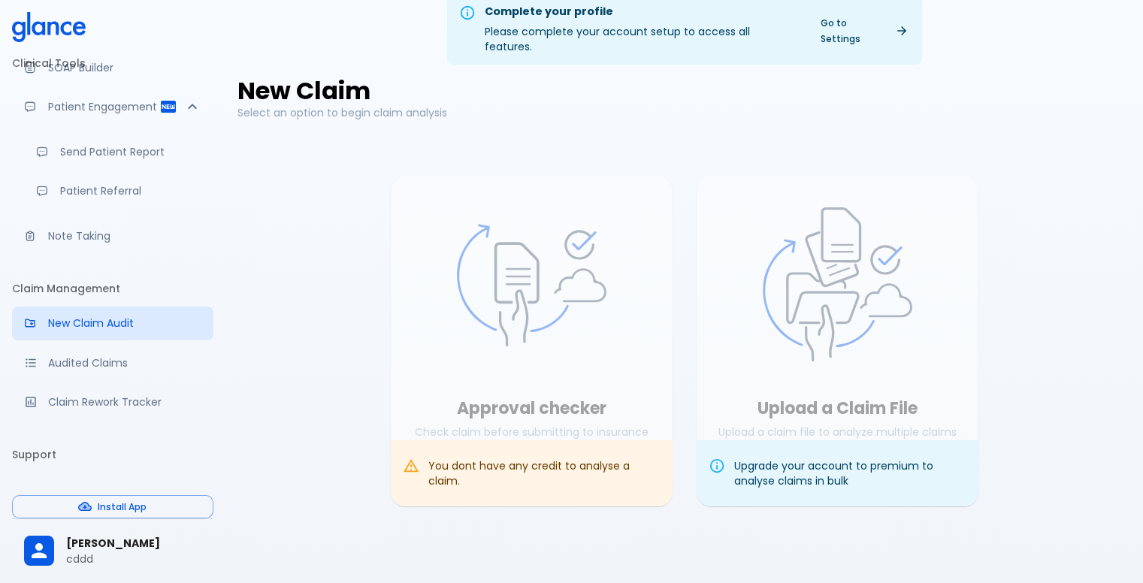
scroll to position [36, 0]
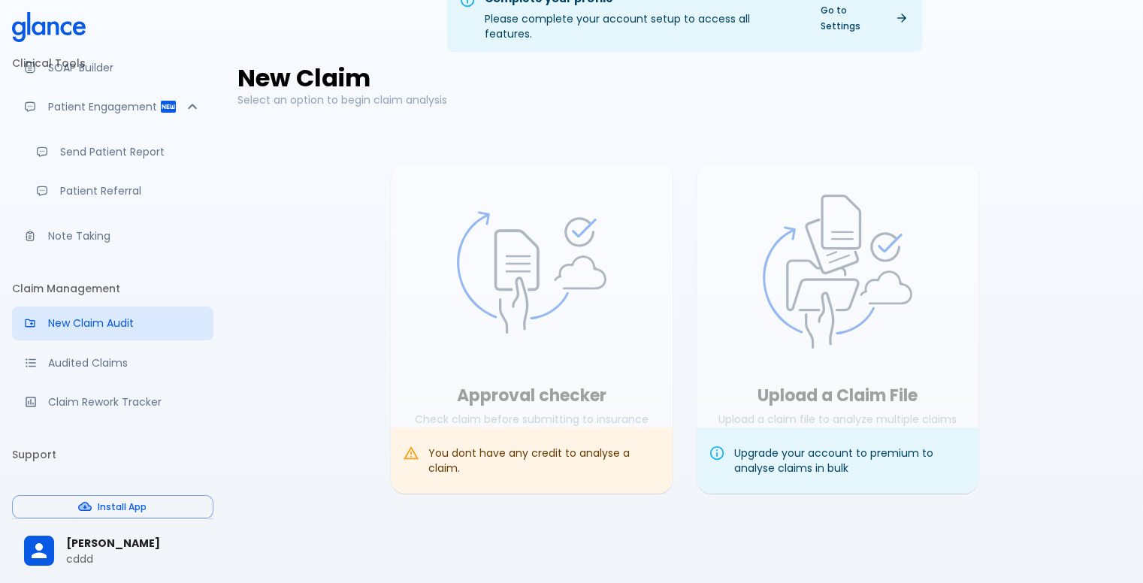
drag, startPoint x: 526, startPoint y: 425, endPoint x: 455, endPoint y: 436, distance: 71.5
click at [526, 440] on div "You dont have any credit to analyse a claim." at bounding box center [544, 461] width 232 height 42
click at [418, 445] on icon at bounding box center [411, 453] width 17 height 17
click at [419, 443] on div "You dont have any credit to analyse a claim." at bounding box center [532, 461] width 282 height 66
click at [778, 440] on div "Upgrade your account to premium to analyse claims in bulk" at bounding box center [850, 461] width 232 height 42
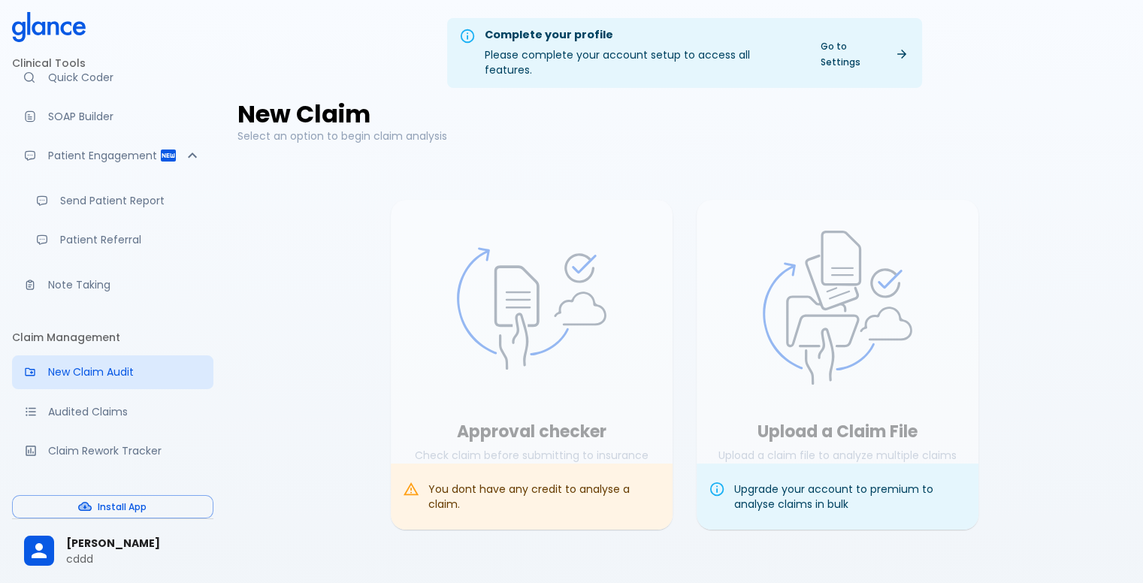
scroll to position [0, 0]
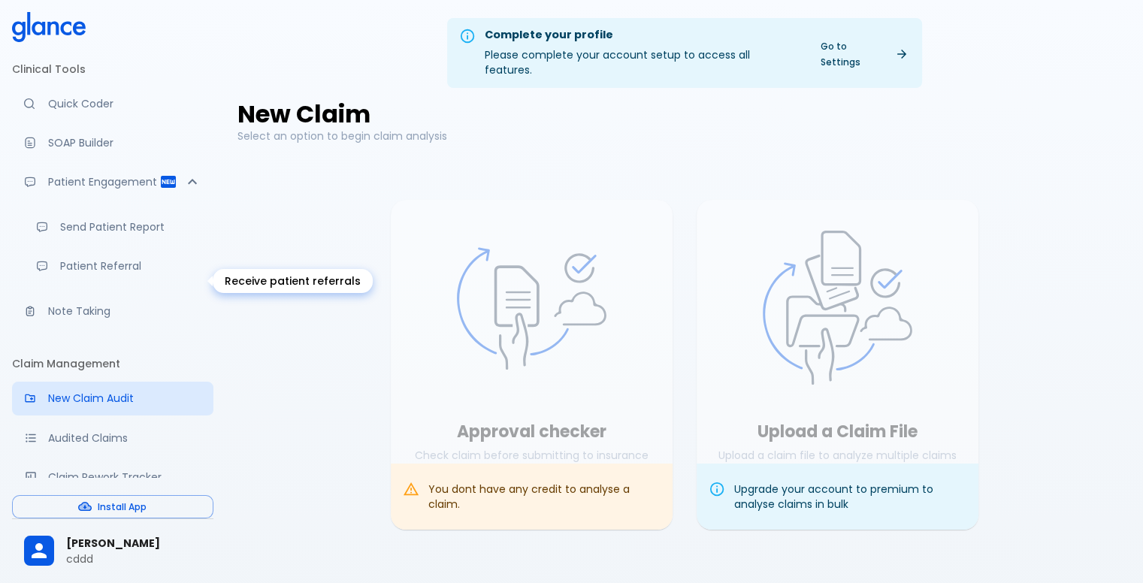
click at [108, 274] on p "Patient Referral" at bounding box center [130, 265] width 141 height 15
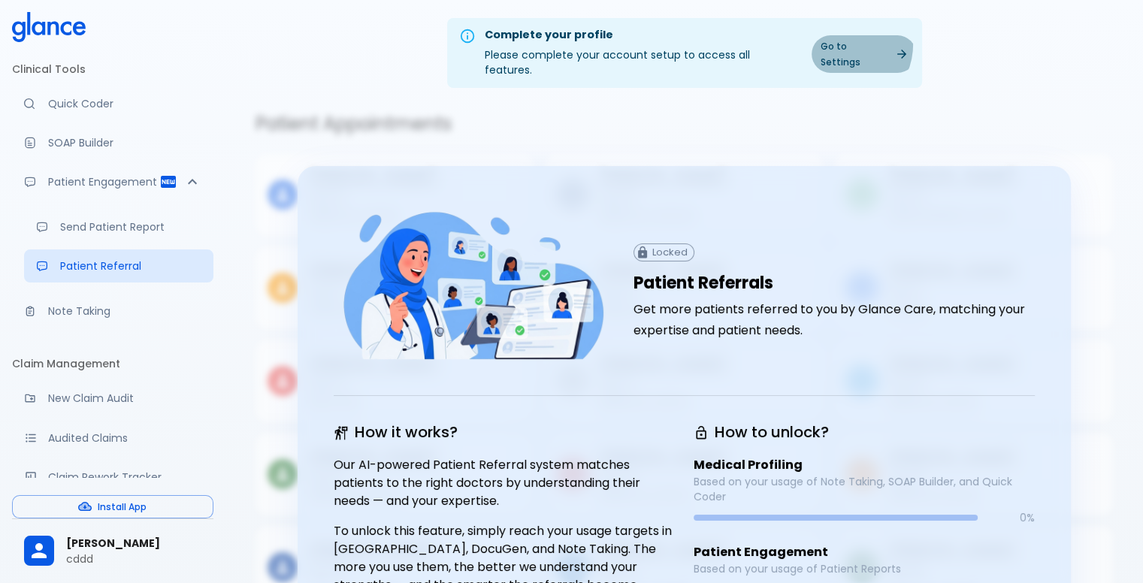
click at [842, 44] on link "Go to Settings" at bounding box center [864, 54] width 104 height 38
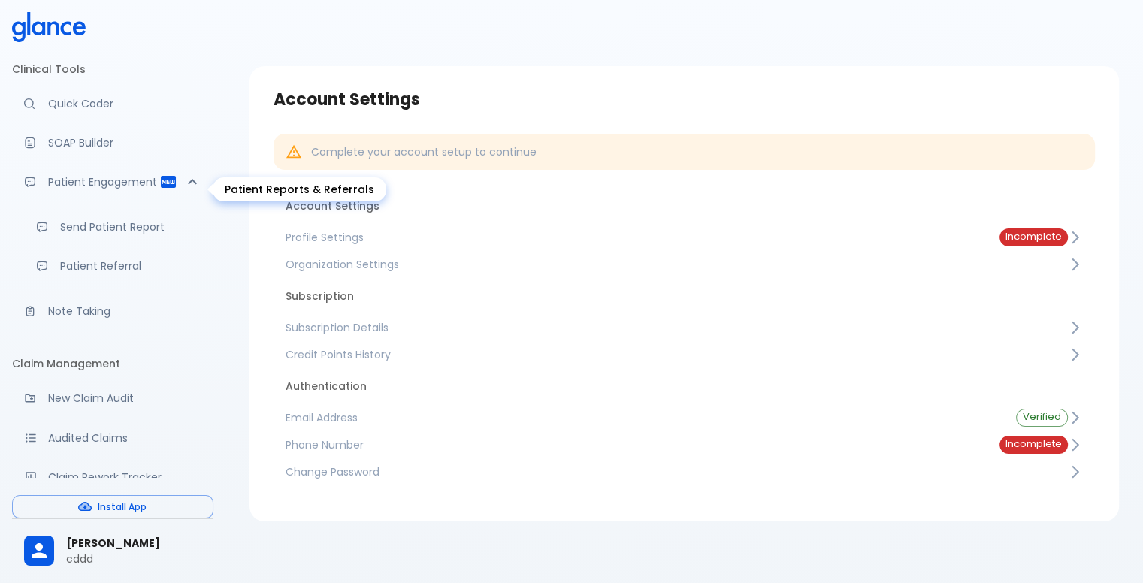
click at [121, 133] on link "SOAP Builder" at bounding box center [112, 142] width 201 height 33
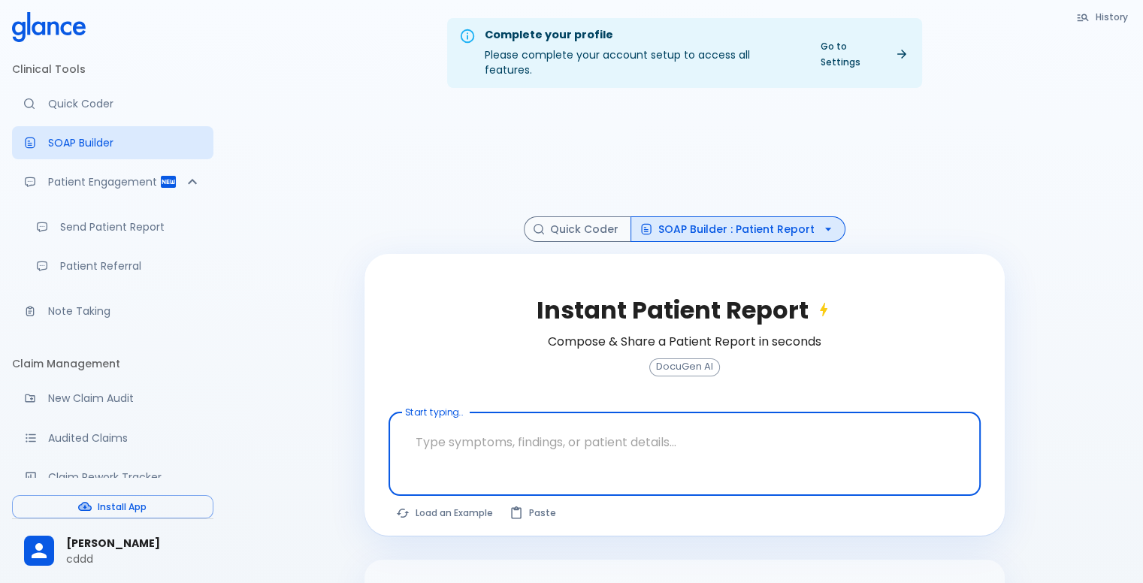
click at [573, 434] on textarea at bounding box center [684, 442] width 571 height 47
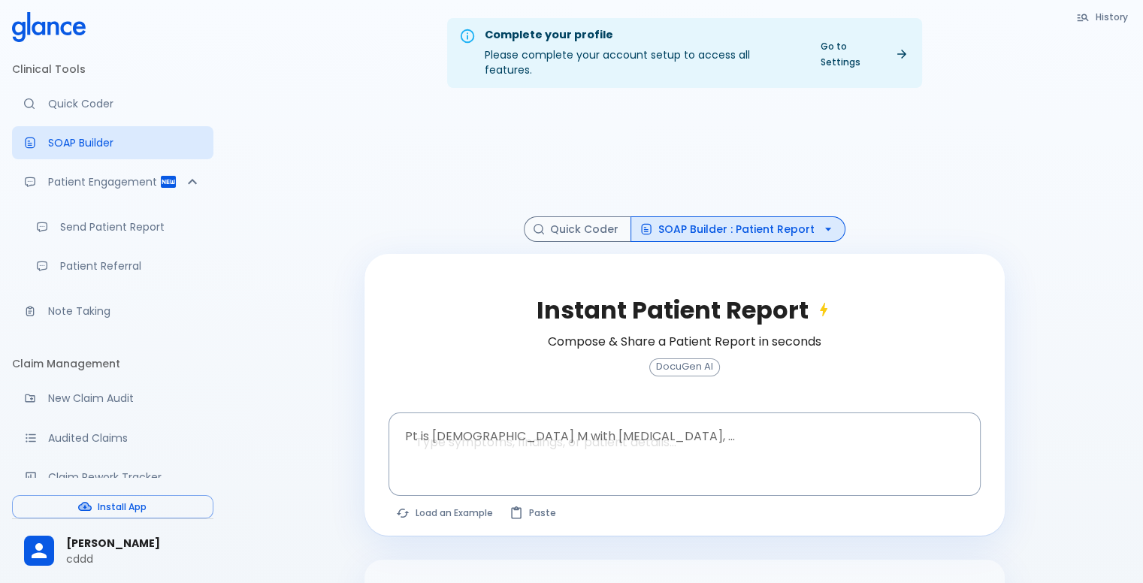
click at [692, 361] on span "DocuGen AI" at bounding box center [684, 366] width 69 height 11
click at [601, 225] on button "Quick Coder" at bounding box center [577, 229] width 107 height 26
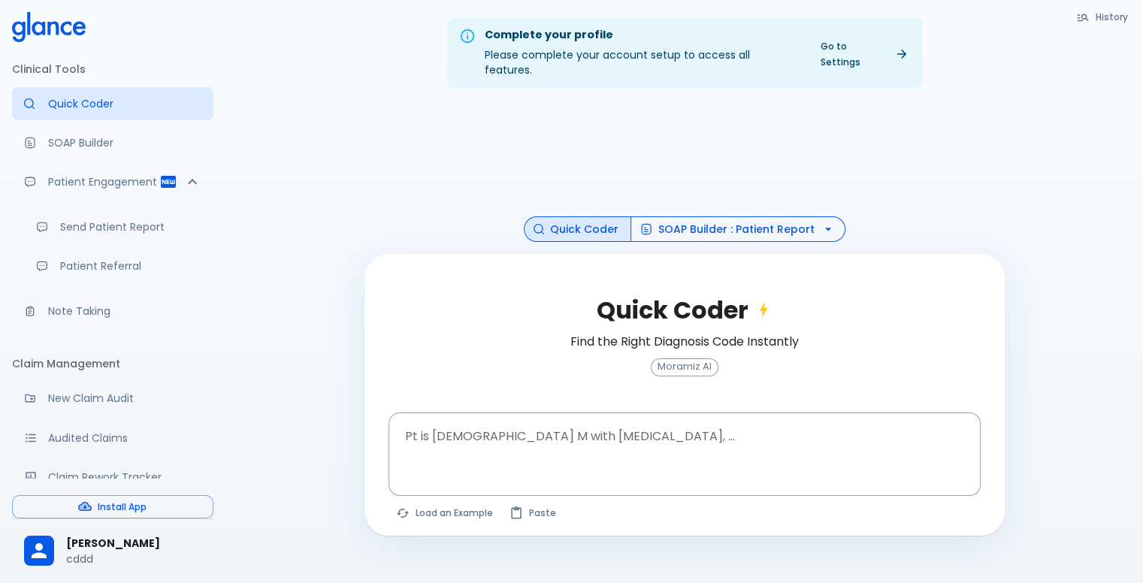
click at [707, 216] on button "SOAP Builder : Patient Report" at bounding box center [737, 229] width 215 height 26
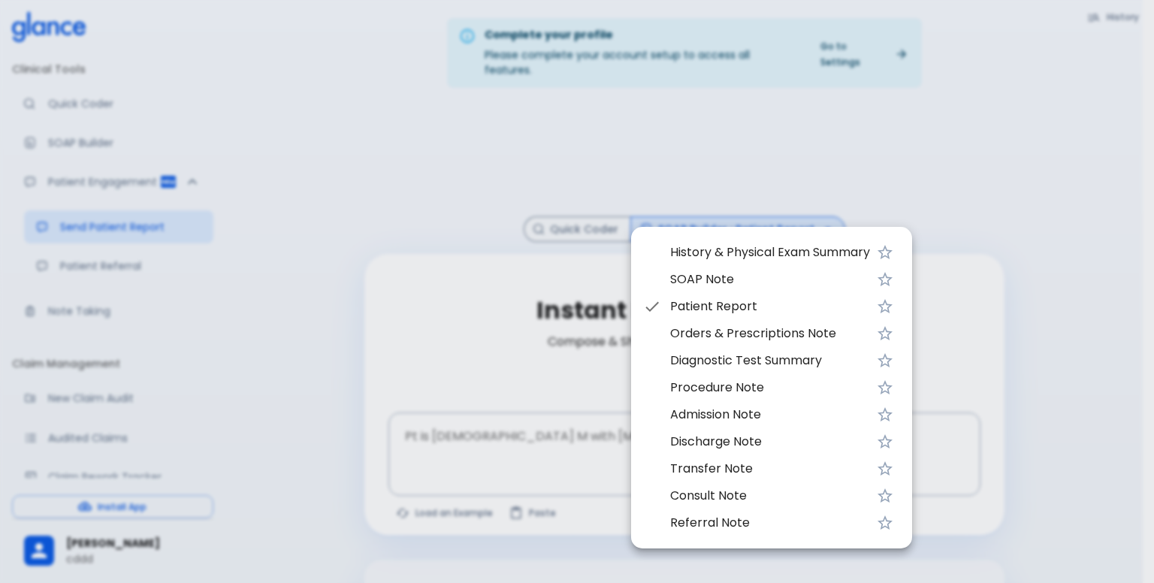
click at [575, 328] on div at bounding box center [577, 291] width 1154 height 583
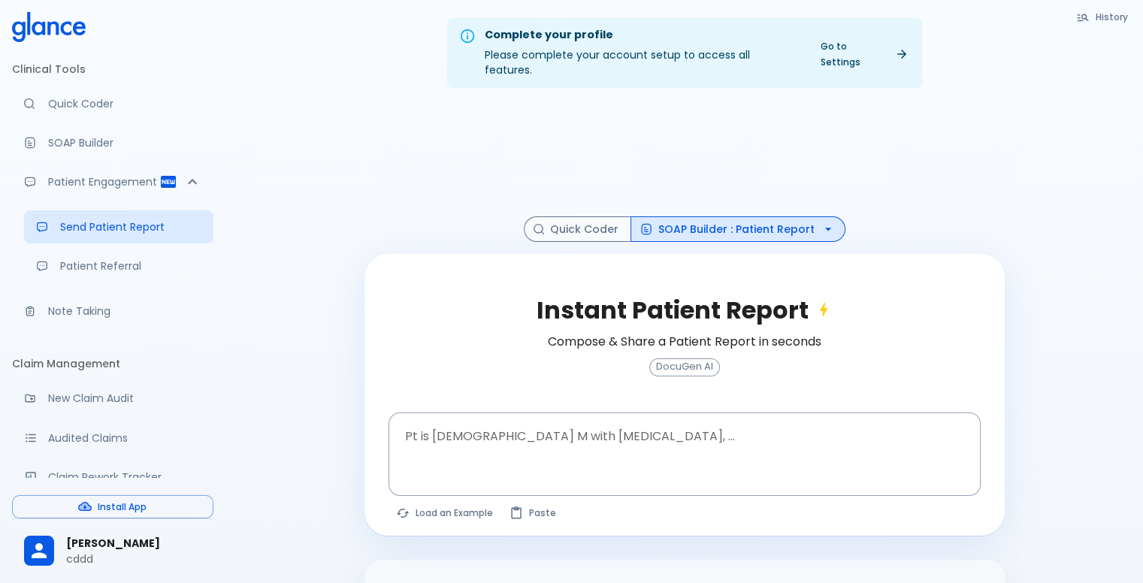
click at [96, 539] on span "[PERSON_NAME]" at bounding box center [133, 544] width 135 height 16
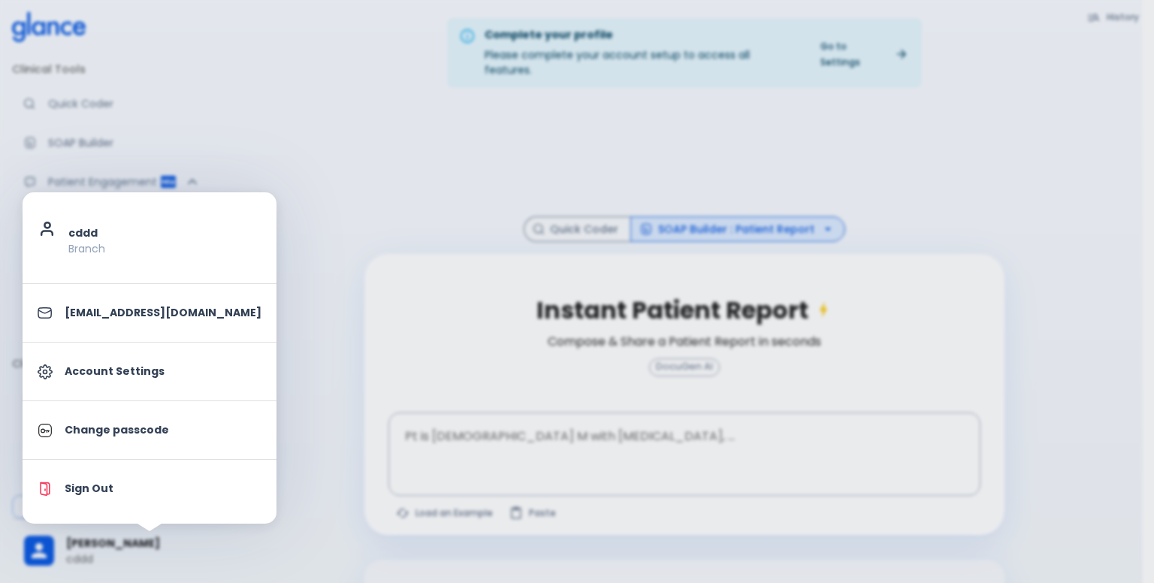
drag, startPoint x: 243, startPoint y: 226, endPoint x: 243, endPoint y: 217, distance: 9.0
click at [243, 225] on div at bounding box center [577, 291] width 1154 height 583
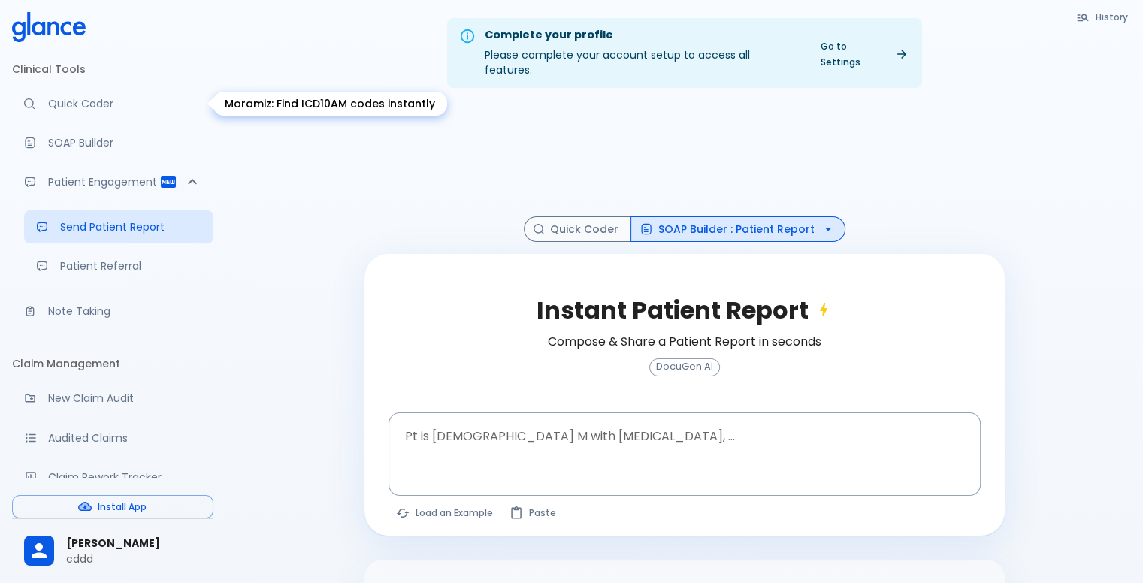
click at [89, 86] on li "Clinical Tools" at bounding box center [112, 69] width 201 height 36
click at [114, 119] on link "Quick Coder" at bounding box center [112, 103] width 201 height 33
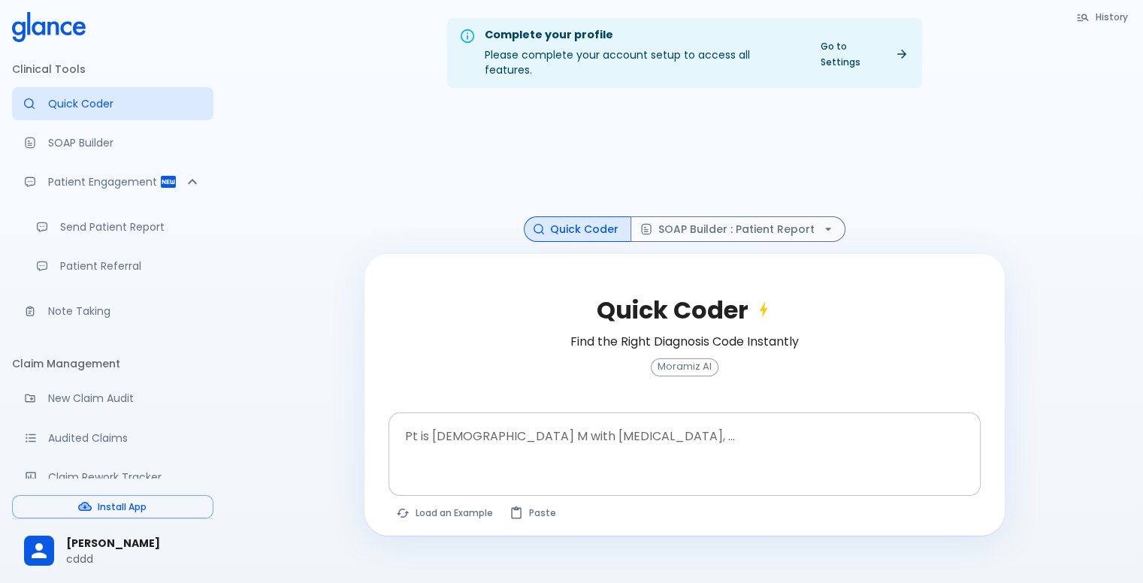
click at [419, 439] on textarea at bounding box center [684, 442] width 571 height 47
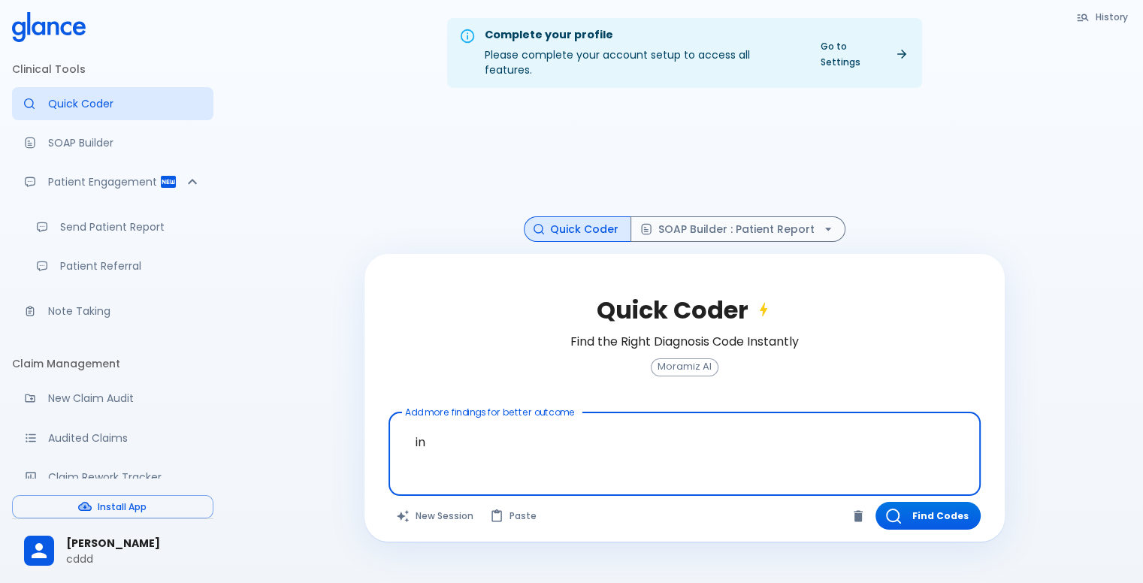
type textarea "i"
type textarea "s"
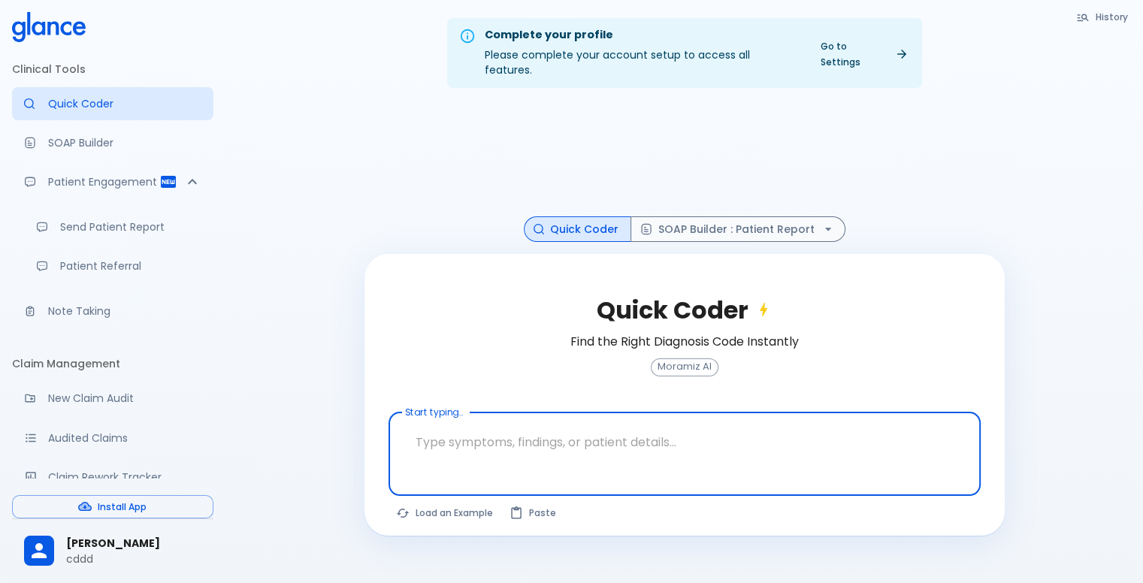
click at [463, 466] on div at bounding box center [686, 479] width 586 height 27
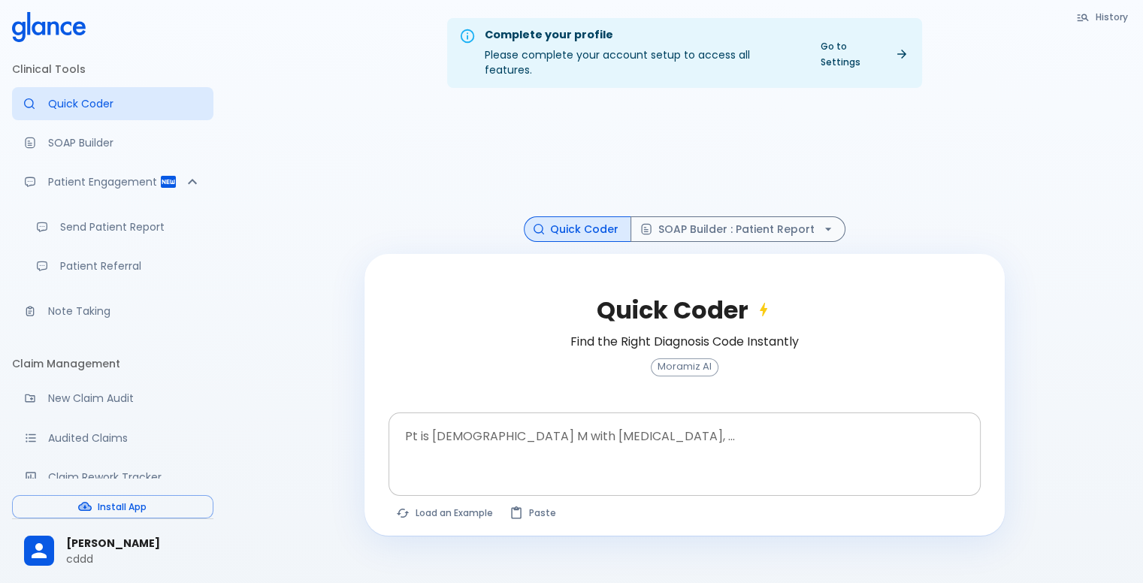
click at [469, 430] on textarea at bounding box center [684, 442] width 571 height 47
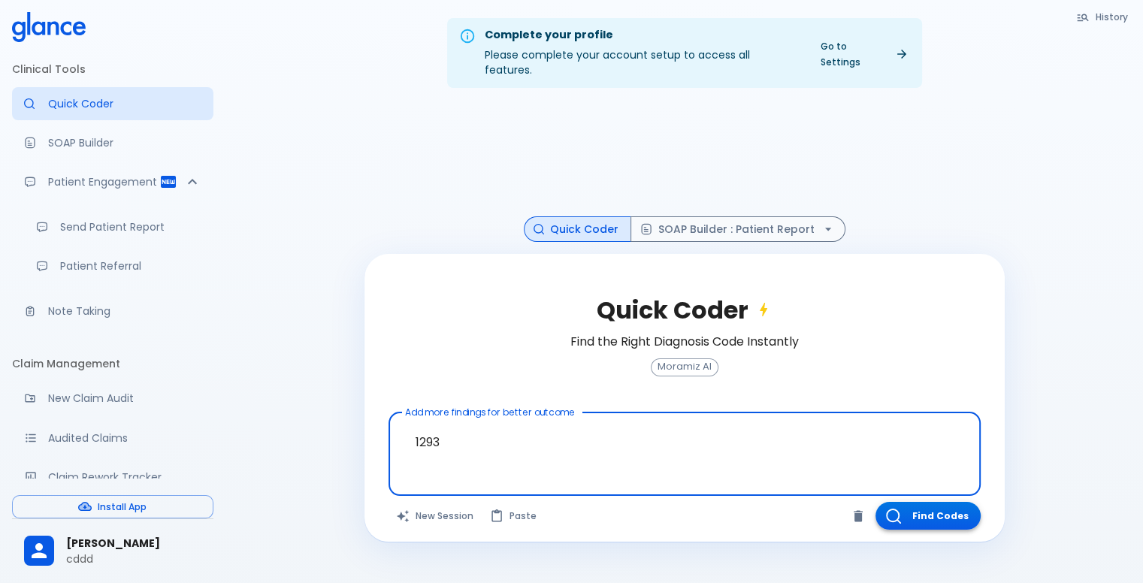
type textarea "1293"
click at [904, 502] on button "Find Codes" at bounding box center [927, 516] width 105 height 28
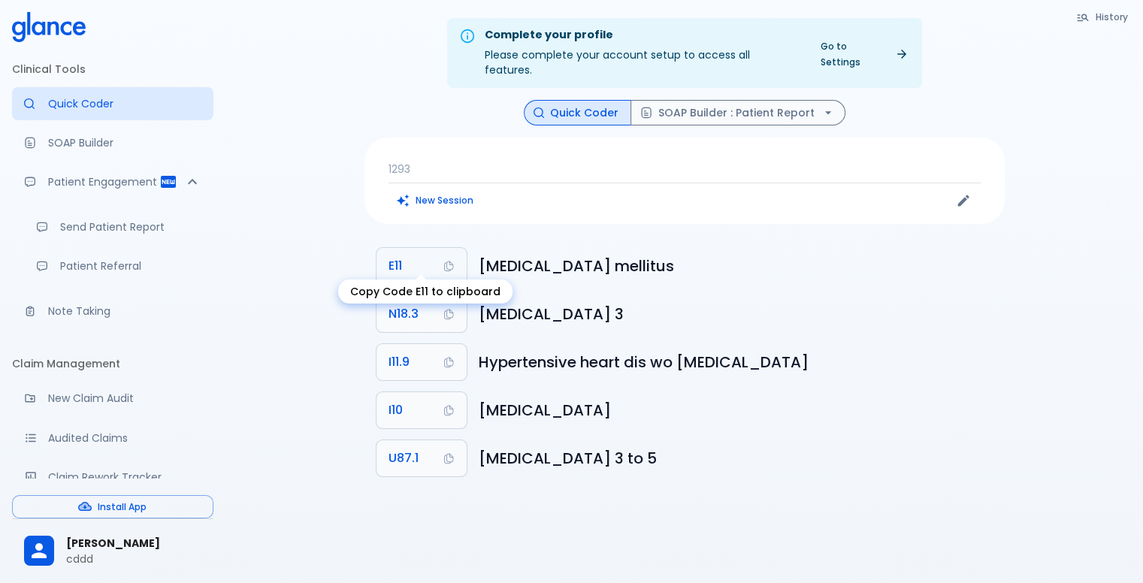
click at [422, 257] on button "E11" at bounding box center [421, 266] width 90 height 36
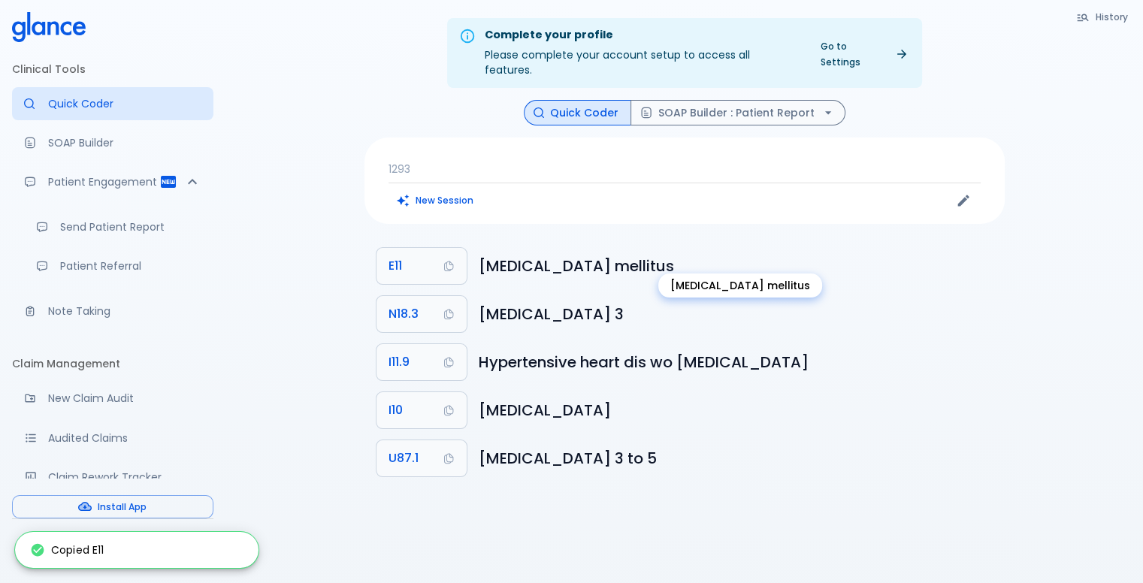
click at [496, 254] on h6 "[MEDICAL_DATA] mellitus" at bounding box center [736, 266] width 514 height 24
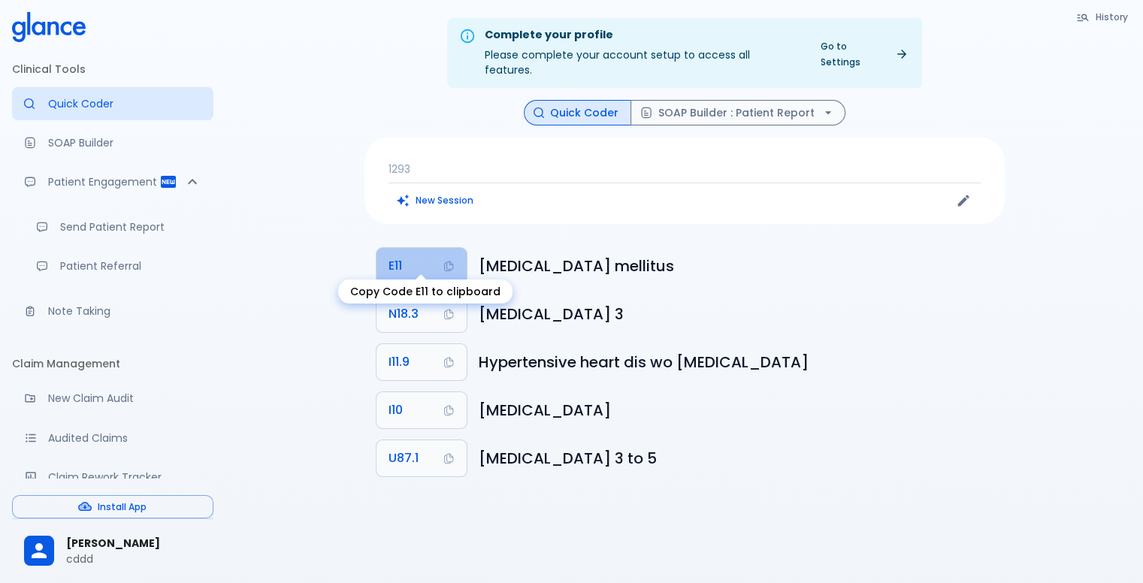
click at [404, 262] on button "E11" at bounding box center [421, 266] width 90 height 36
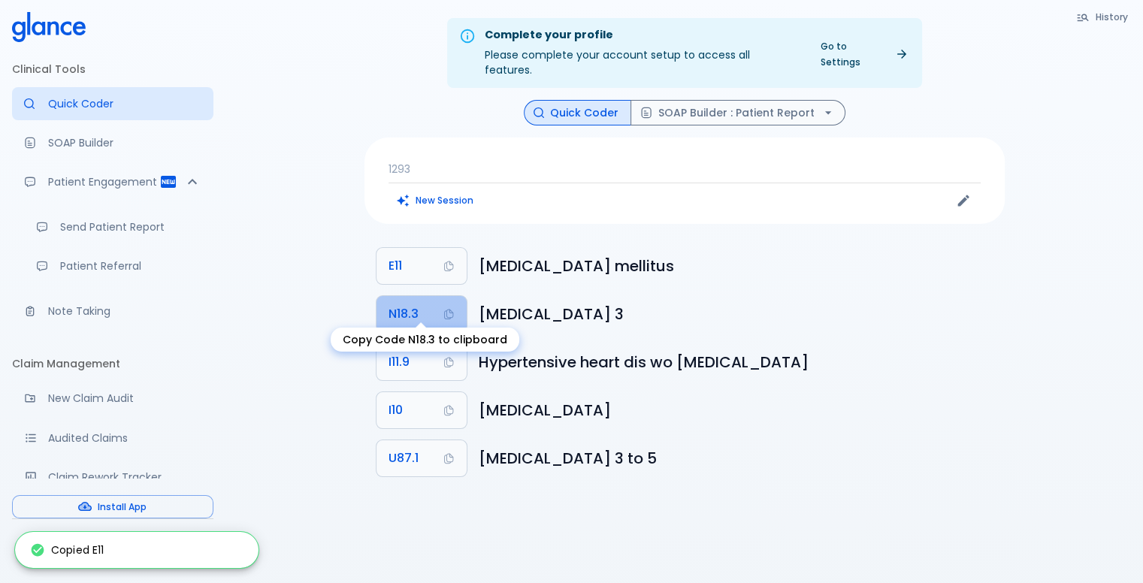
click at [443, 308] on icon "Copy Code N18.3 to clipboard" at bounding box center [449, 314] width 12 height 12
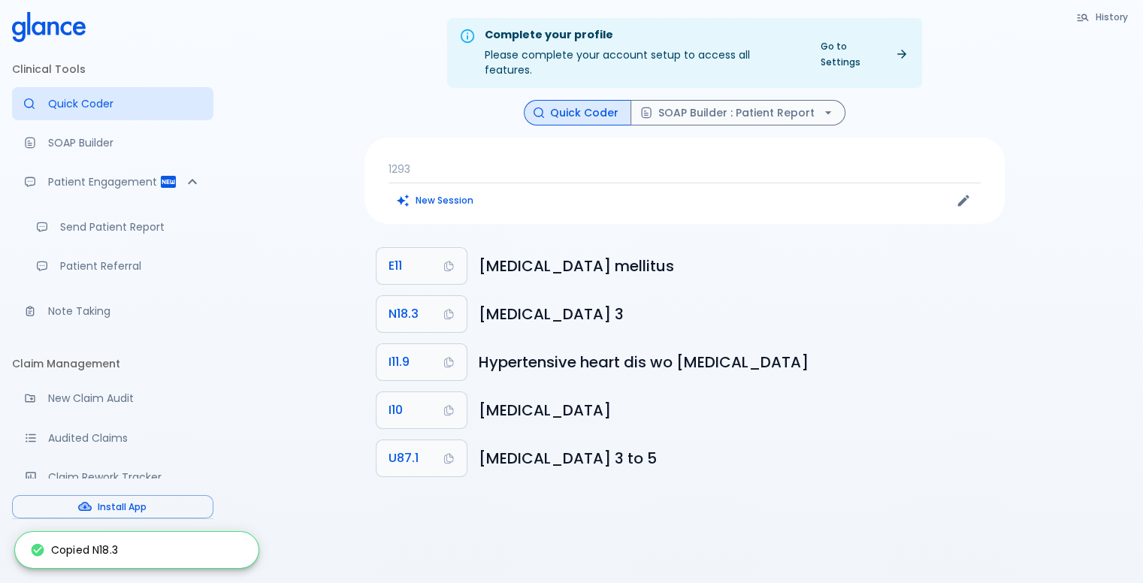
drag, startPoint x: 572, startPoint y: 476, endPoint x: 594, endPoint y: 449, distance: 34.6
click at [575, 470] on div "Complete your profile Please complete your account setup to access all features…" at bounding box center [683, 309] width 917 height 619
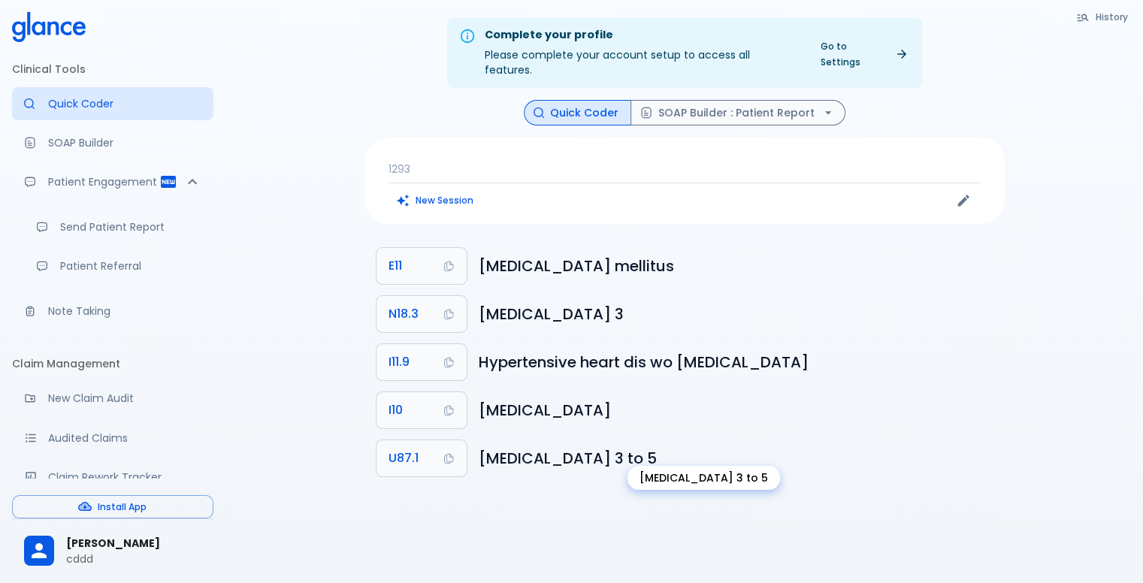
click at [634, 446] on h6 "[MEDICAL_DATA] 3 to 5" at bounding box center [736, 458] width 514 height 24
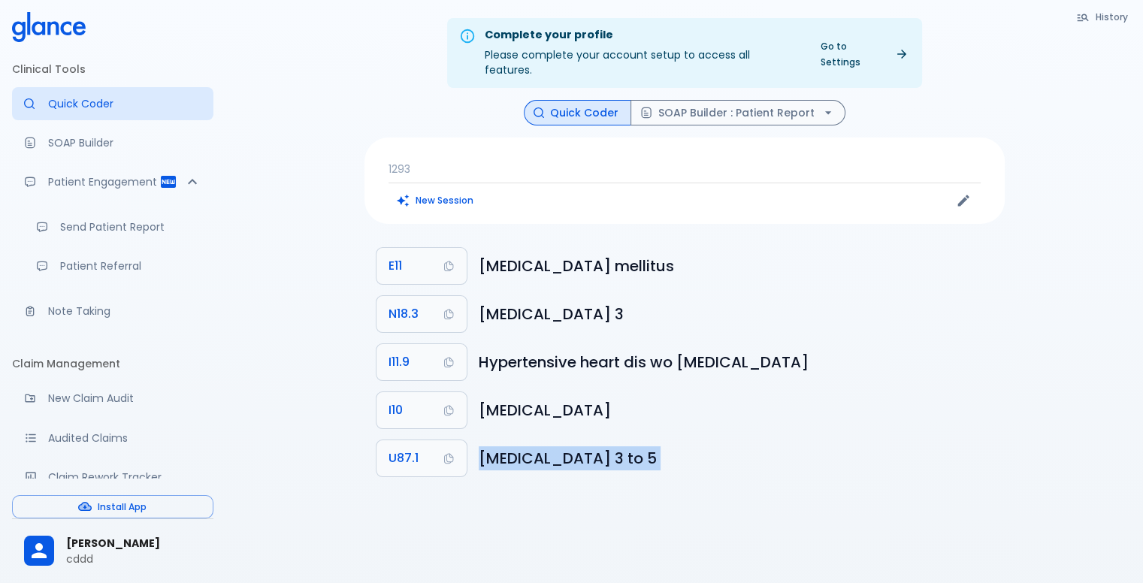
click at [609, 467] on ul "E11 [MEDICAL_DATA] mellitus N18.3 [MEDICAL_DATA] 3 I11.9 Hypertensive heart dis…" at bounding box center [684, 362] width 640 height 252
click at [456, 162] on p "1293" at bounding box center [684, 169] width 592 height 15
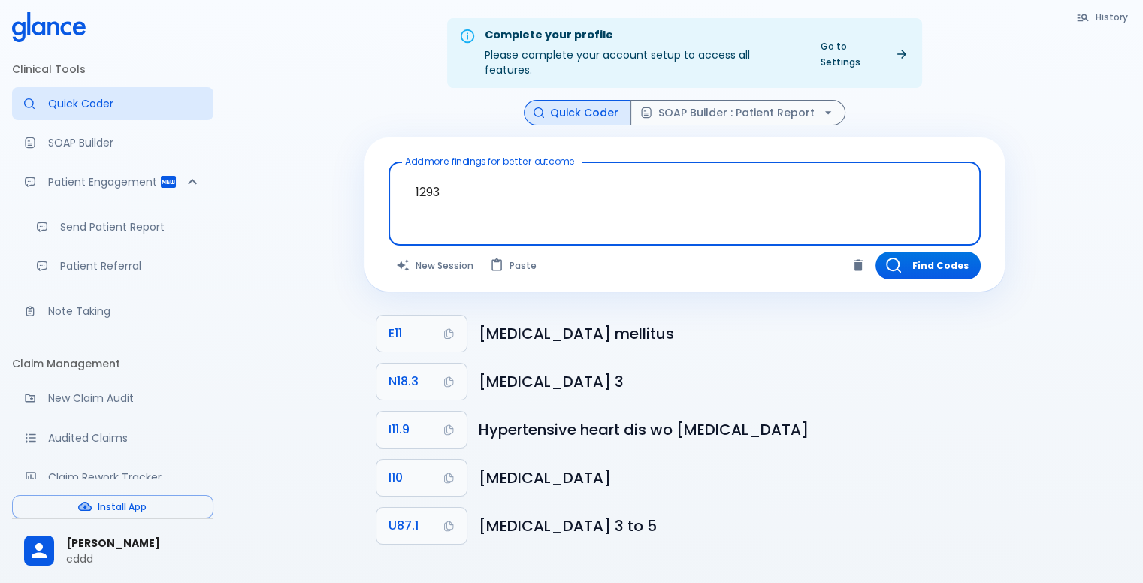
click at [956, 358] on li "N18.3 [MEDICAL_DATA] 3" at bounding box center [684, 382] width 640 height 48
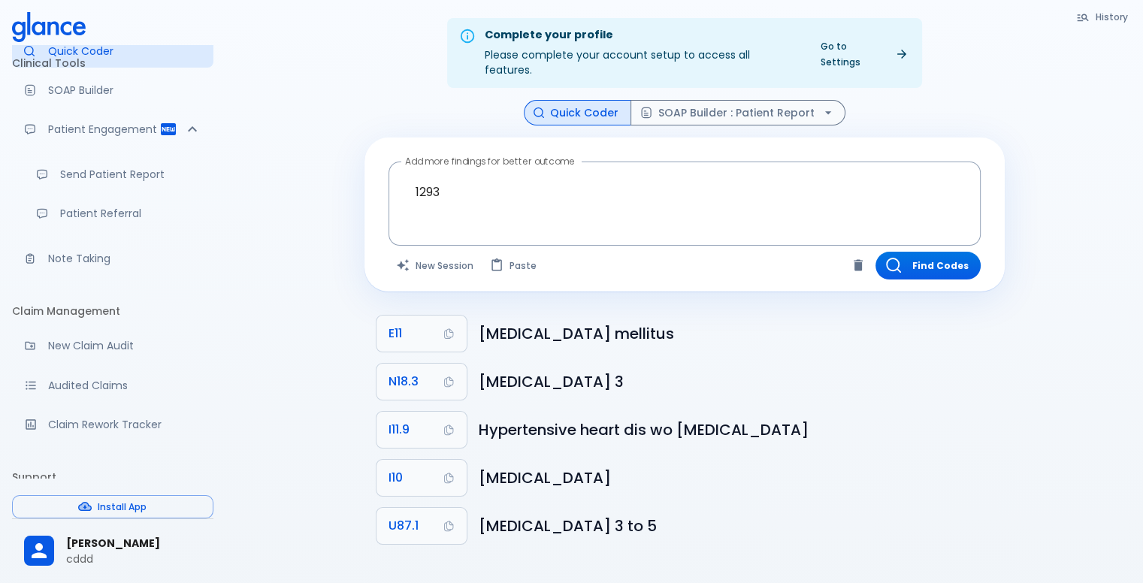
scroll to position [75, 0]
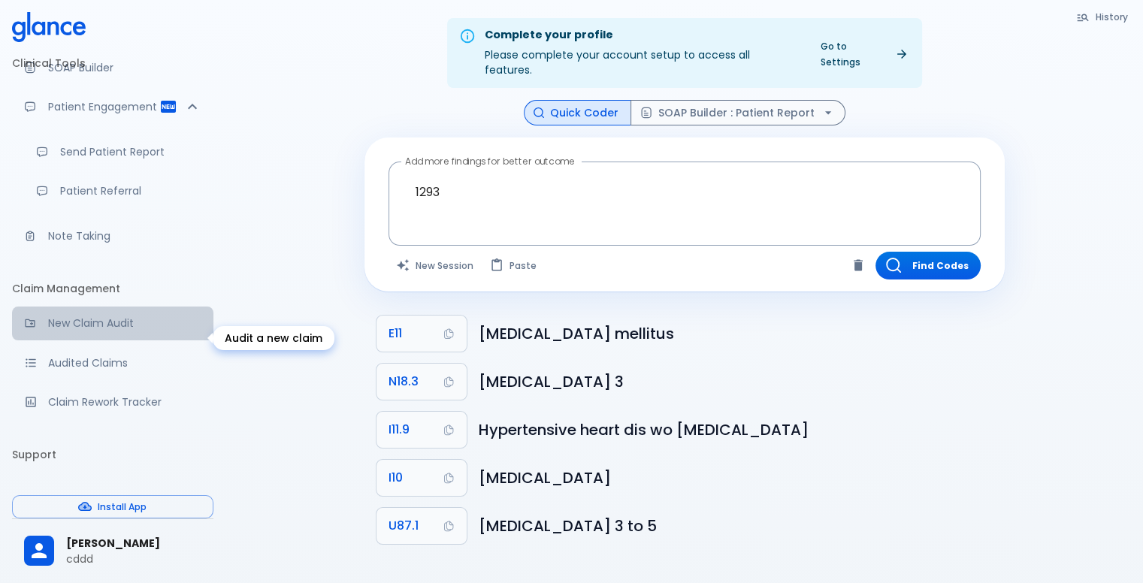
click at [136, 331] on p "New Claim Audit" at bounding box center [124, 323] width 153 height 15
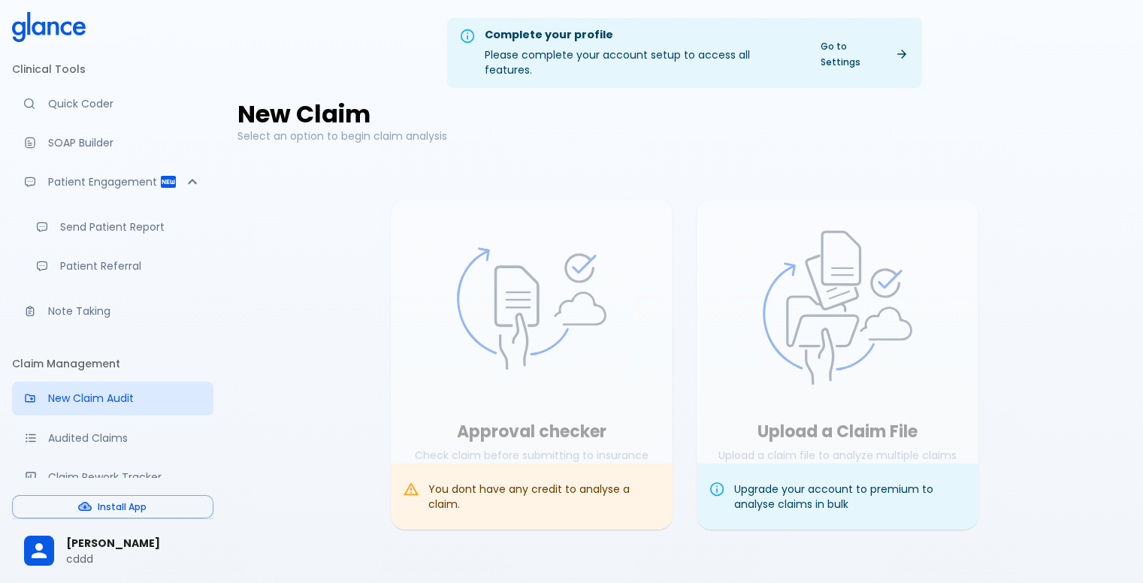
click at [60, 14] on icon at bounding box center [49, 27] width 74 height 30
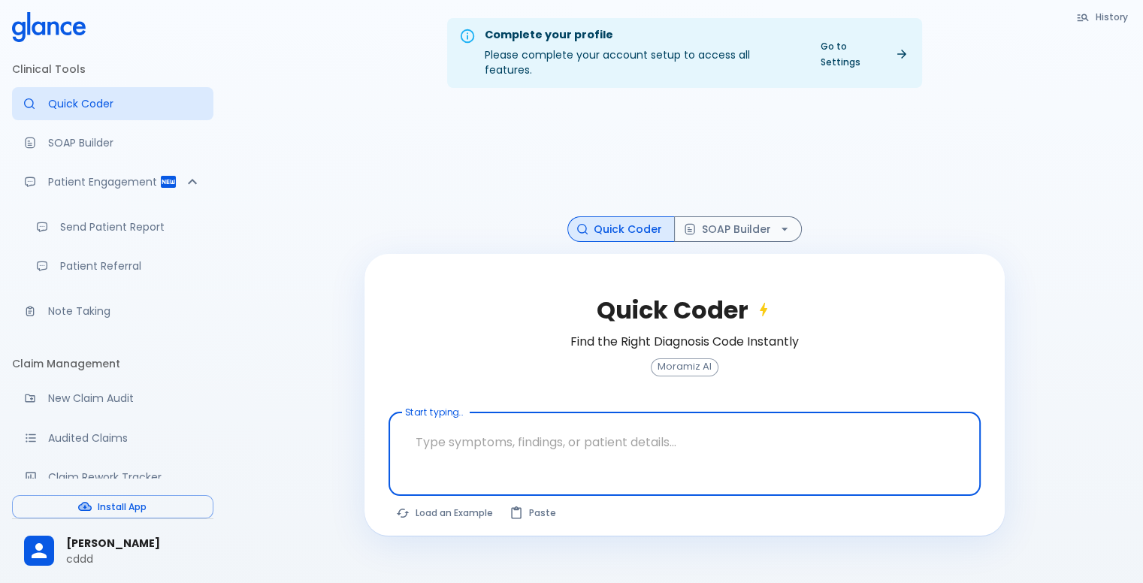
click at [60, 25] on icon at bounding box center [49, 27] width 74 height 30
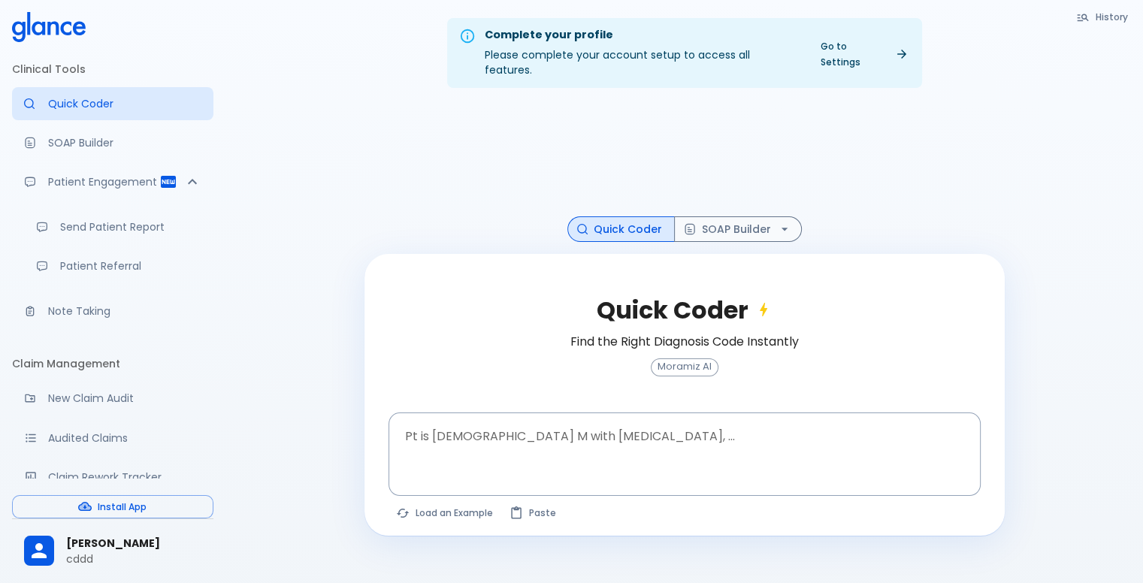
click at [60, 25] on icon at bounding box center [49, 27] width 74 height 30
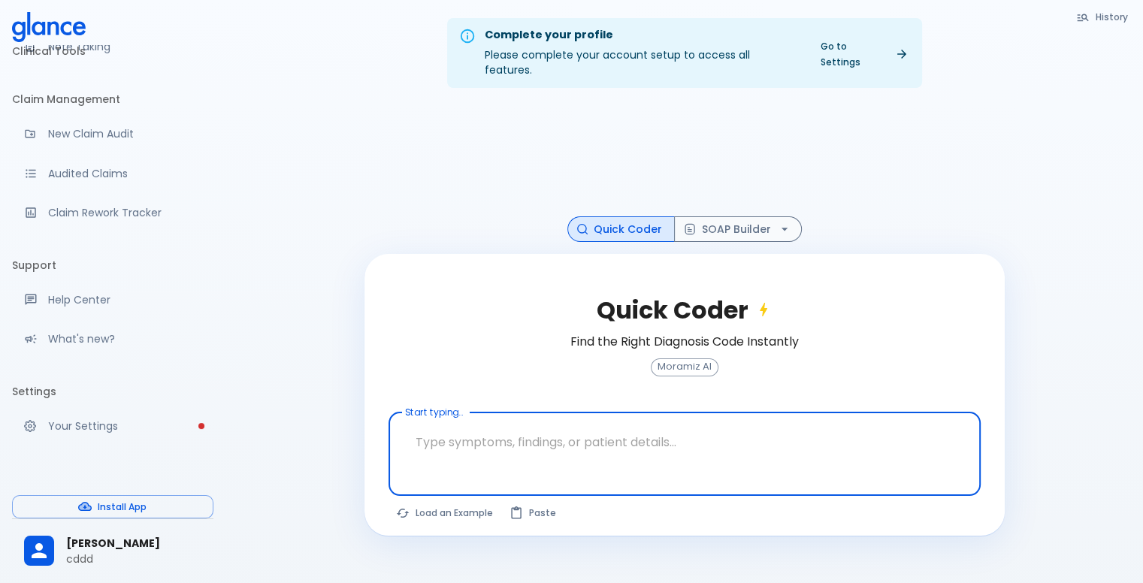
scroll to position [280, 0]
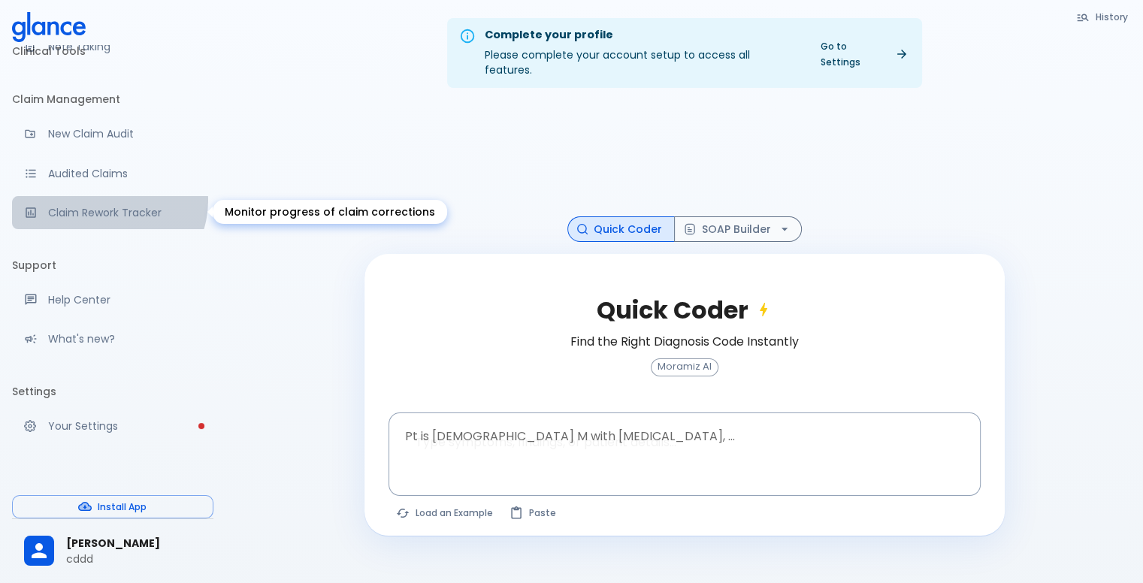
click at [107, 200] on link "Claim Rework Tracker" at bounding box center [112, 212] width 201 height 33
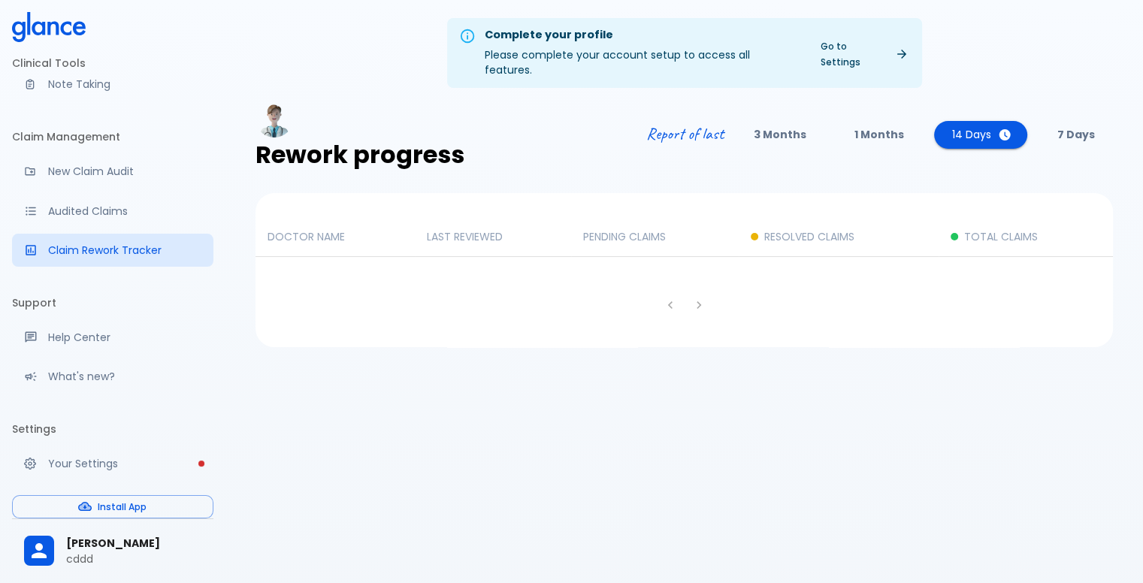
scroll to position [204, 0]
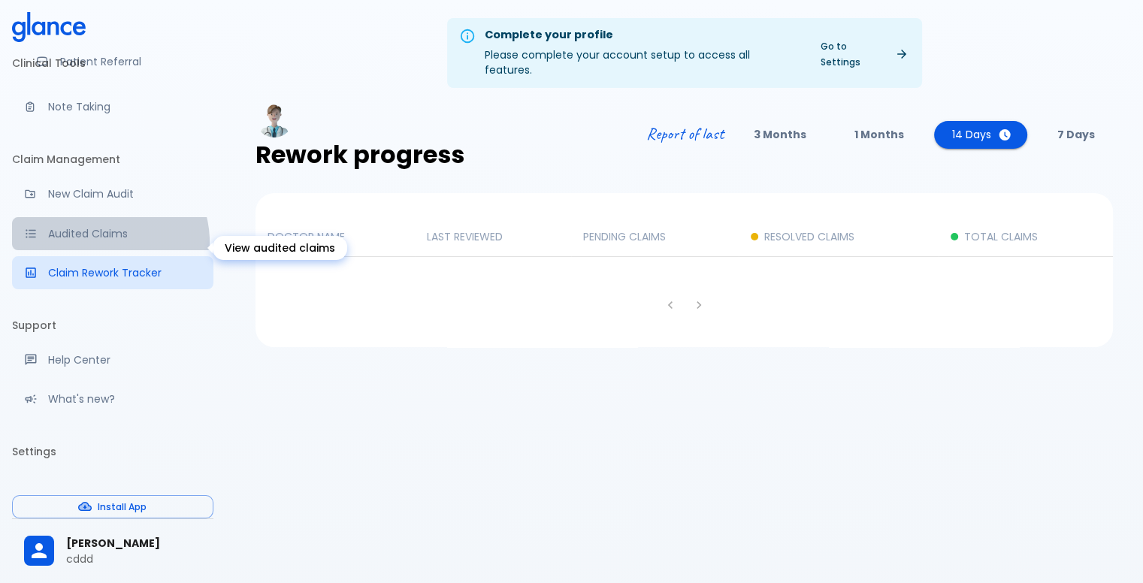
click at [109, 250] on link "Audited Claims" at bounding box center [112, 233] width 201 height 33
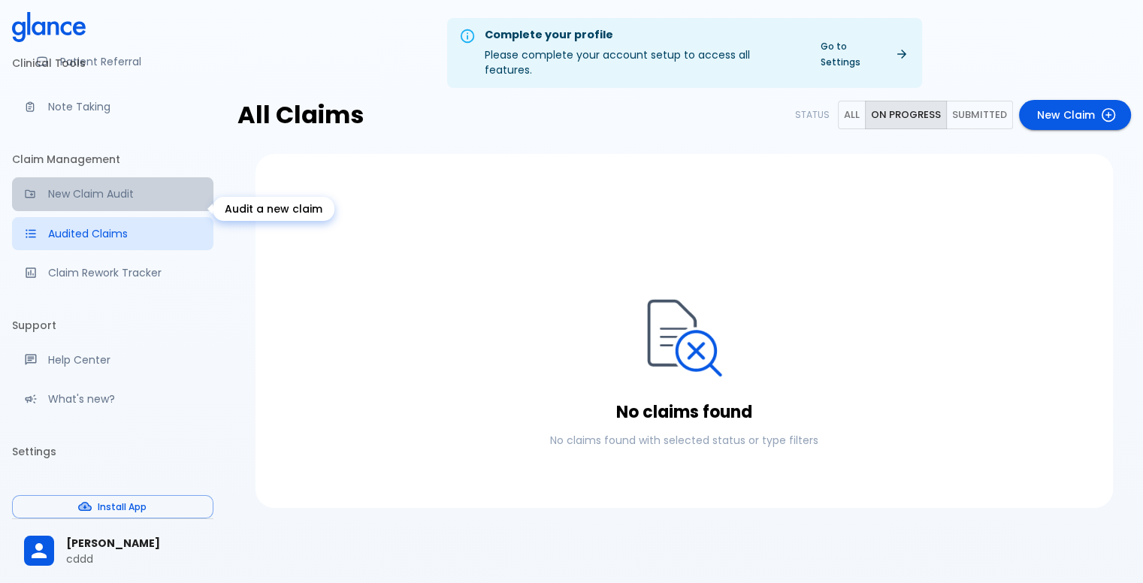
click at [141, 210] on link "New Claim Audit" at bounding box center [112, 193] width 201 height 33
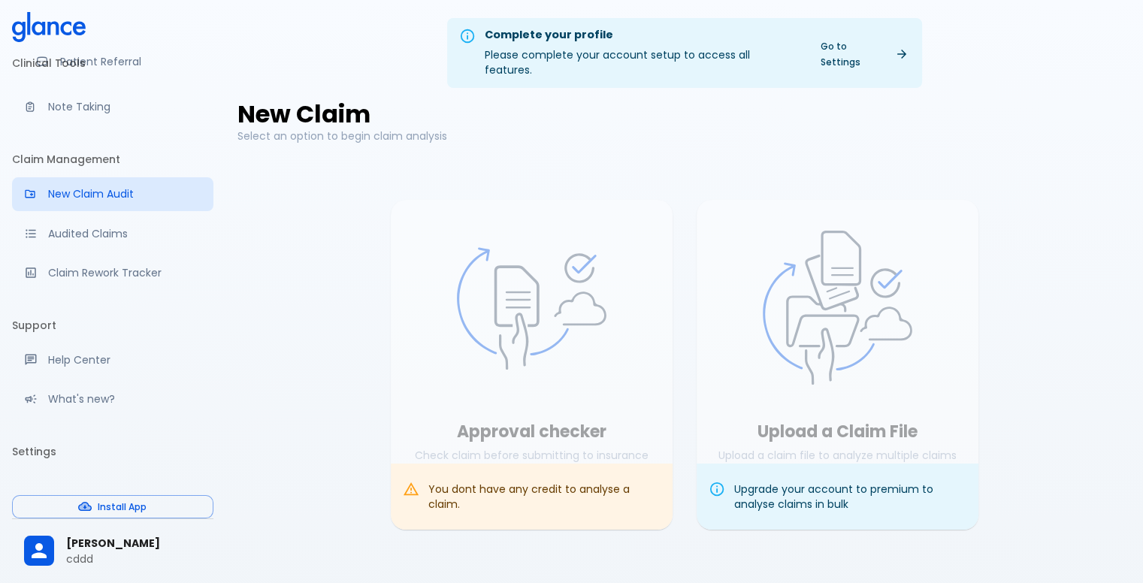
click at [464, 476] on div "You dont have any credit to analyse a claim." at bounding box center [544, 497] width 232 height 42
click at [463, 476] on div "You dont have any credit to analyse a claim." at bounding box center [544, 497] width 232 height 42
click at [532, 485] on div "You dont have any credit to analyse a claim." at bounding box center [544, 497] width 232 height 42
click at [815, 476] on div "Upgrade your account to premium to analyse claims in bulk" at bounding box center [850, 497] width 232 height 42
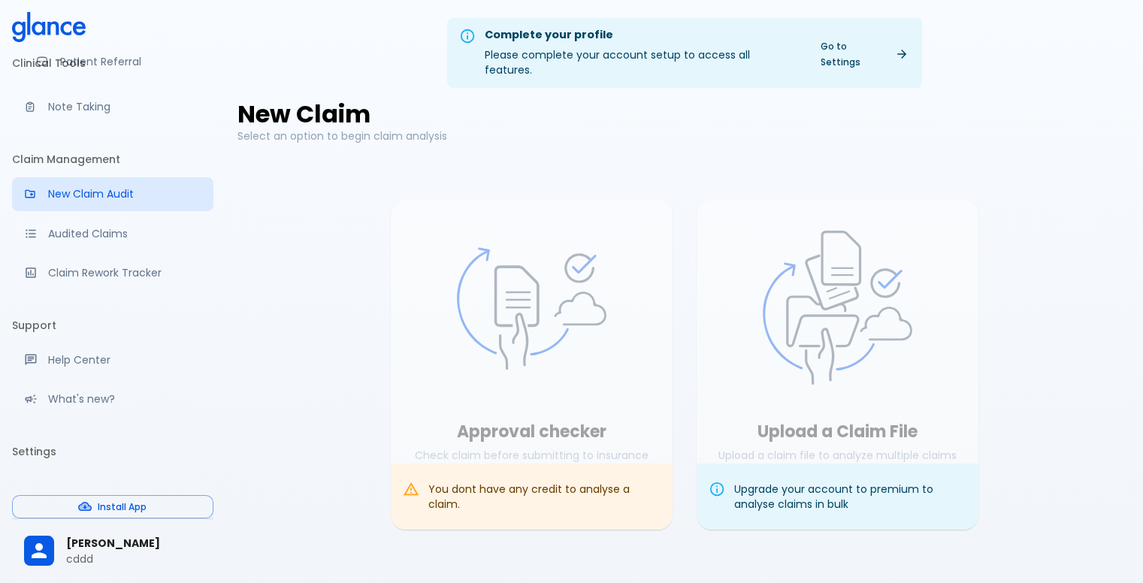
click at [815, 476] on div "Upgrade your account to premium to analyse claims in bulk" at bounding box center [850, 497] width 232 height 42
click at [818, 476] on div "Upgrade your account to premium to analyse claims in bulk" at bounding box center [850, 497] width 232 height 42
click at [884, 43] on link "Go to Settings" at bounding box center [864, 54] width 104 height 38
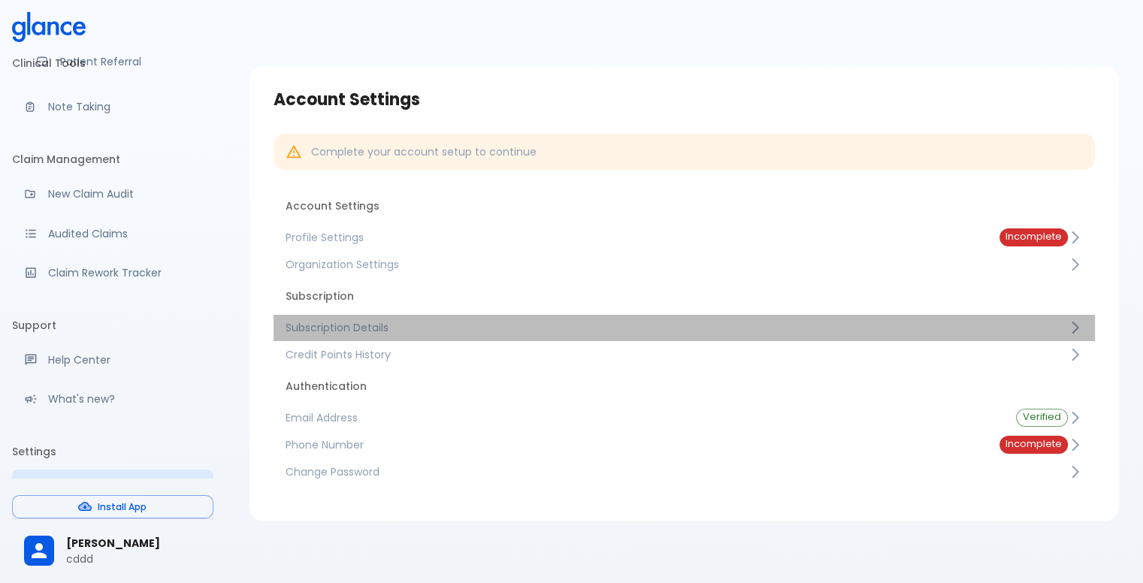
click at [369, 325] on span "Subscription Details" at bounding box center [677, 327] width 782 height 15
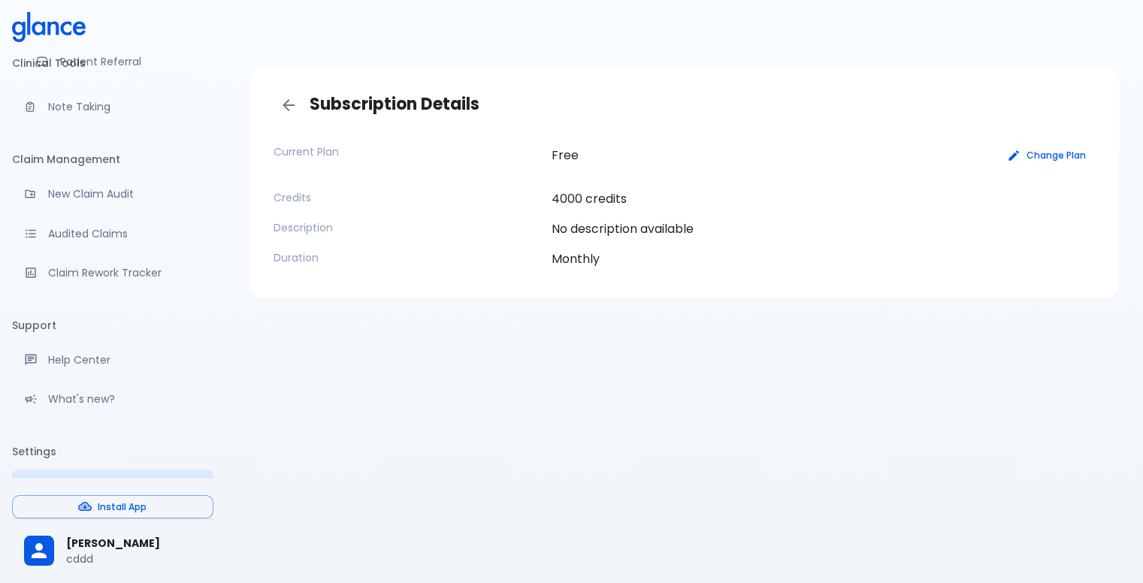
click at [1040, 159] on button "Change Plan" at bounding box center [1046, 155] width 95 height 22
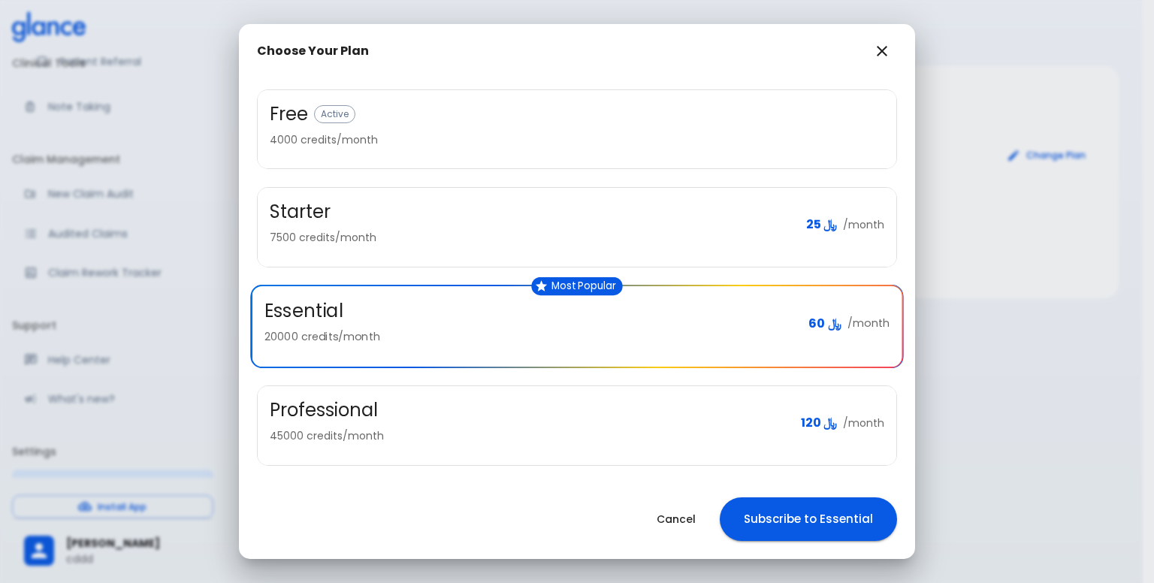
click at [511, 407] on div "Professional" at bounding box center [529, 410] width 519 height 24
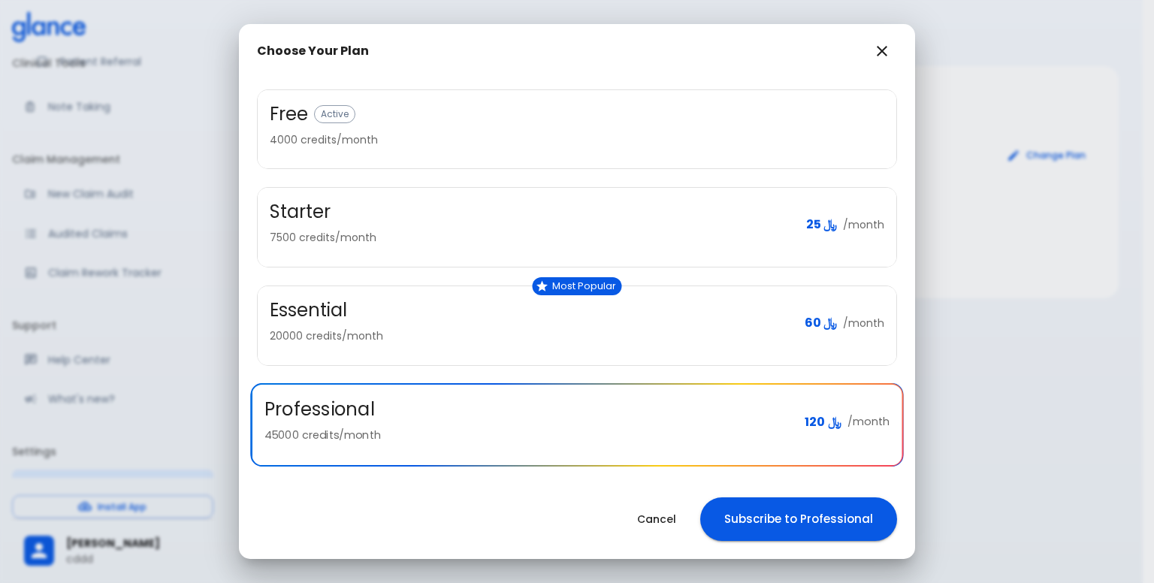
click at [538, 328] on p "20000 credits/month" at bounding box center [531, 335] width 523 height 15
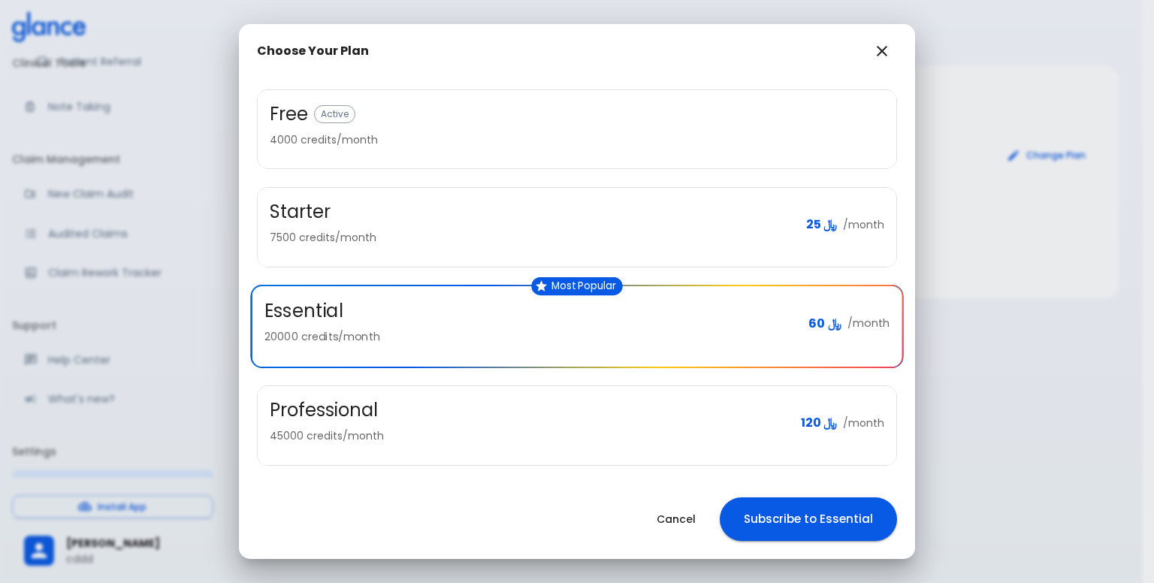
click at [463, 214] on div "Starter" at bounding box center [532, 212] width 524 height 24
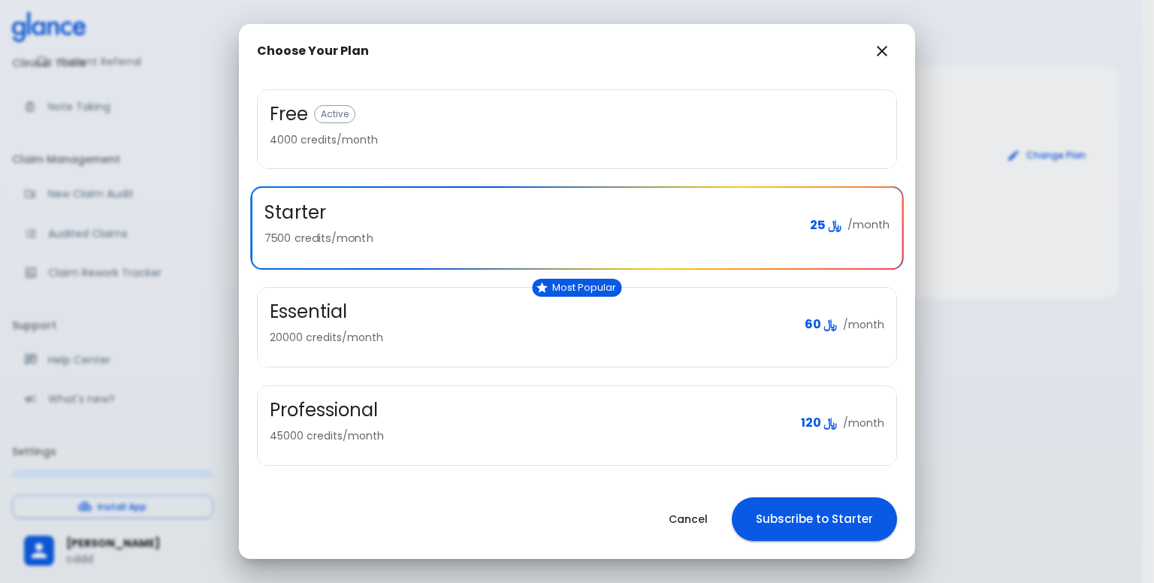
click at [447, 313] on div "Essential" at bounding box center [531, 312] width 523 height 24
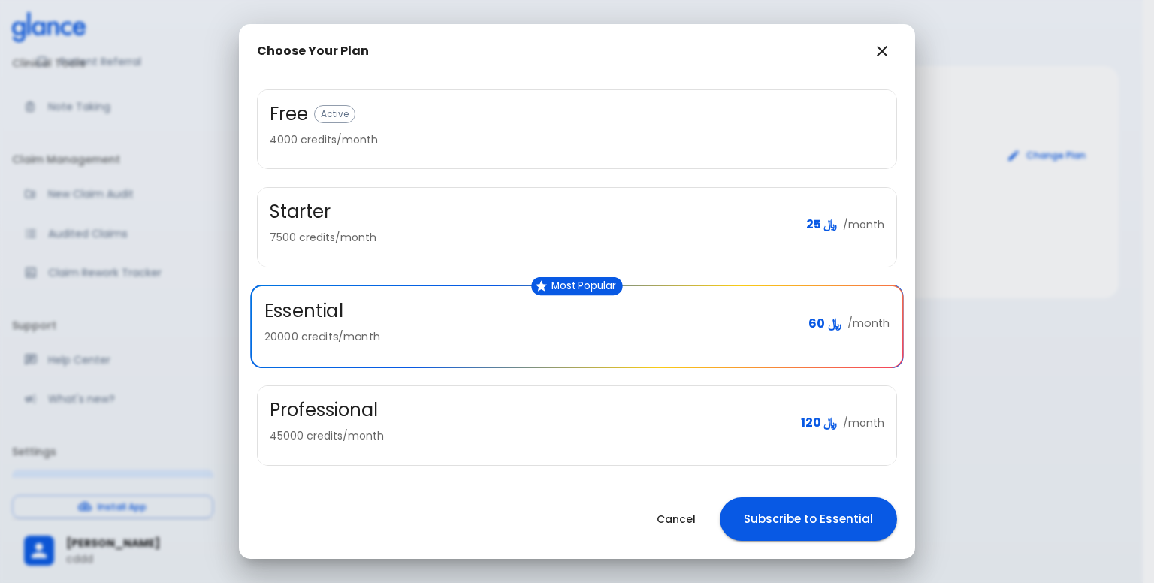
click at [438, 150] on div "Free Active 4000 credits/month" at bounding box center [577, 129] width 639 height 79
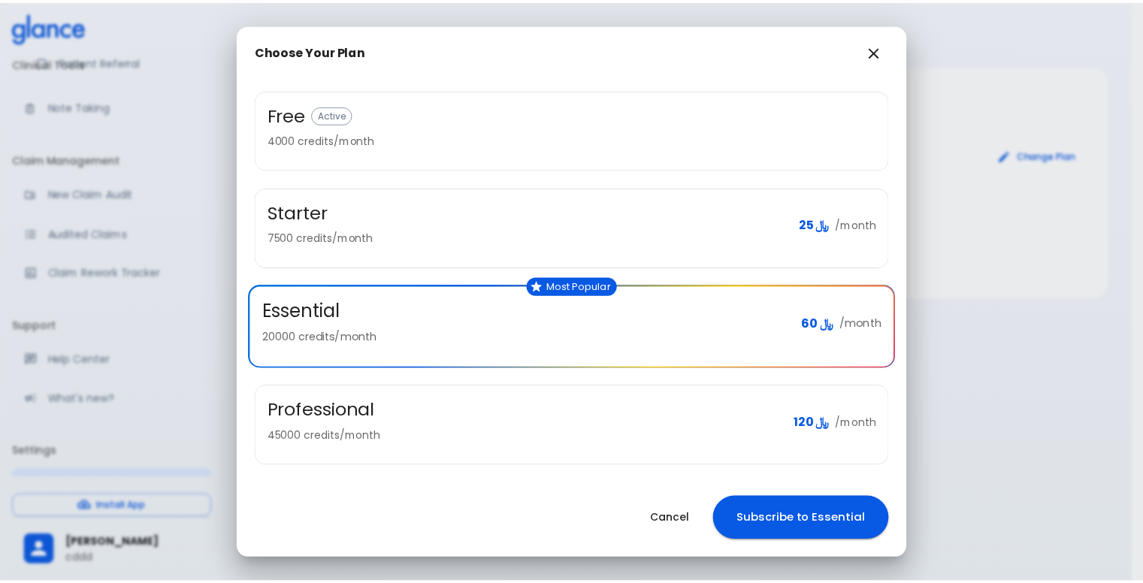
scroll to position [50, 0]
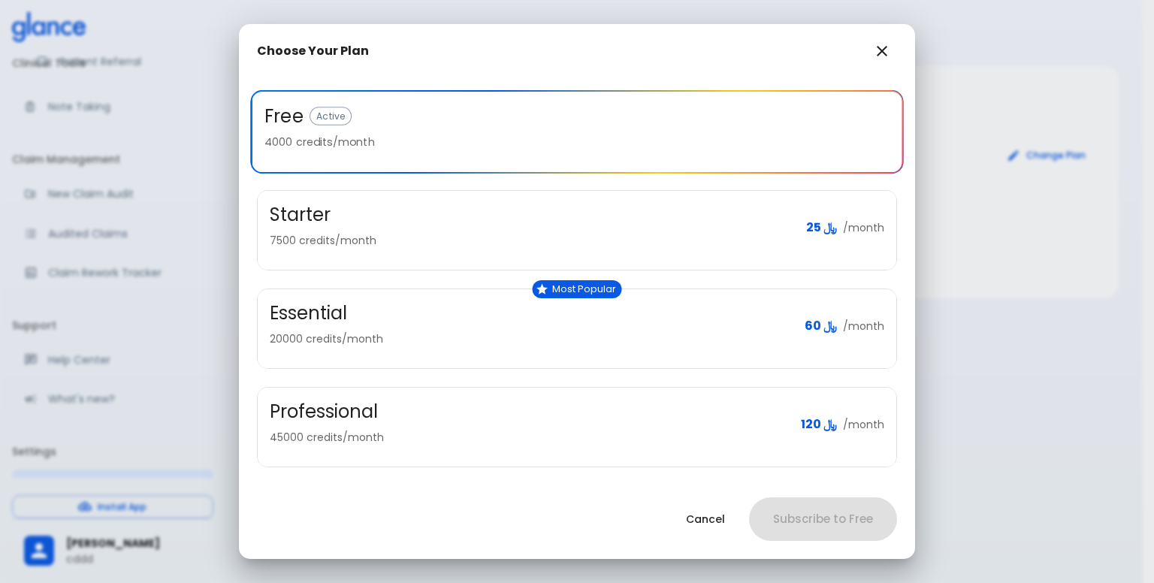
click at [407, 183] on div "Starter 7500 credits/month ﷼ 25 /month" at bounding box center [568, 221] width 658 height 98
click at [408, 206] on div "Starter 7500 credits/month ﷼ 25 /month" at bounding box center [577, 230] width 639 height 79
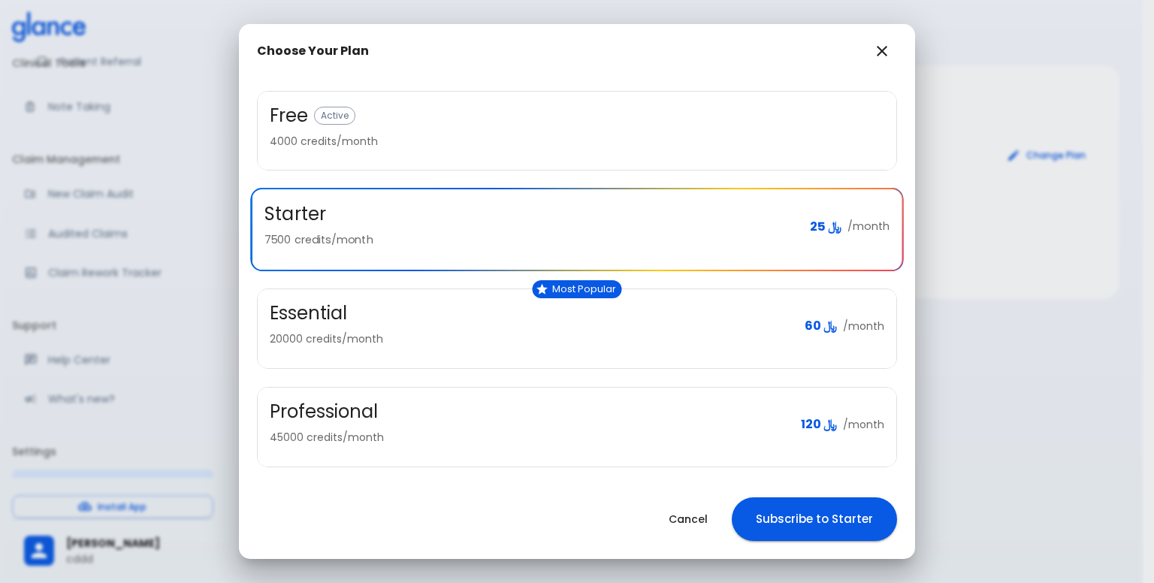
click at [401, 307] on div "Essential" at bounding box center [531, 313] width 523 height 24
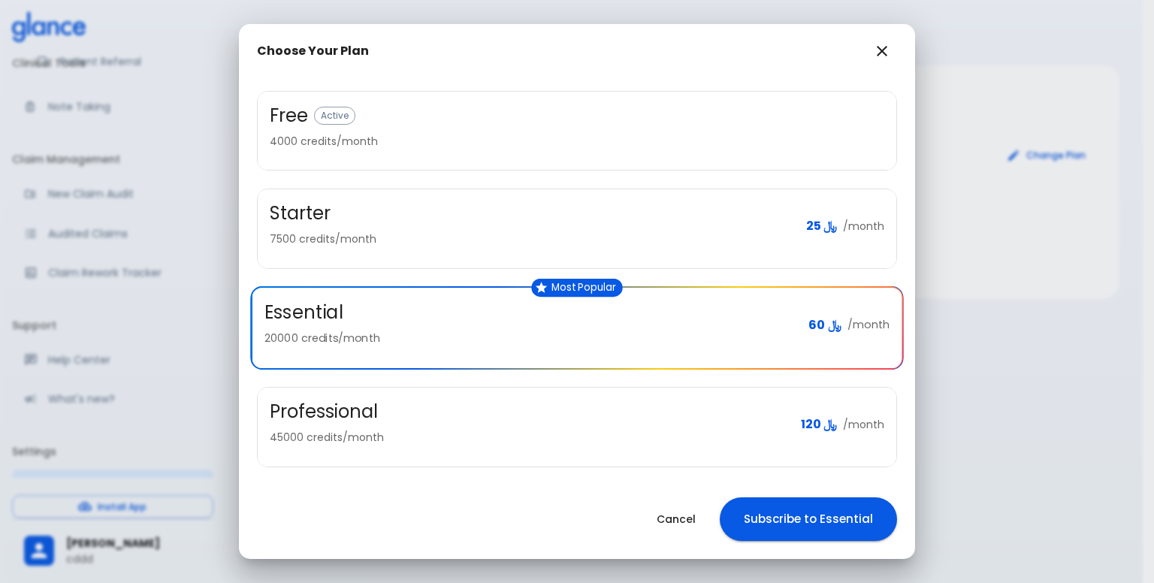
drag, startPoint x: 417, startPoint y: 397, endPoint x: 427, endPoint y: 373, distance: 26.0
click at [416, 400] on div "Professional" at bounding box center [529, 412] width 519 height 24
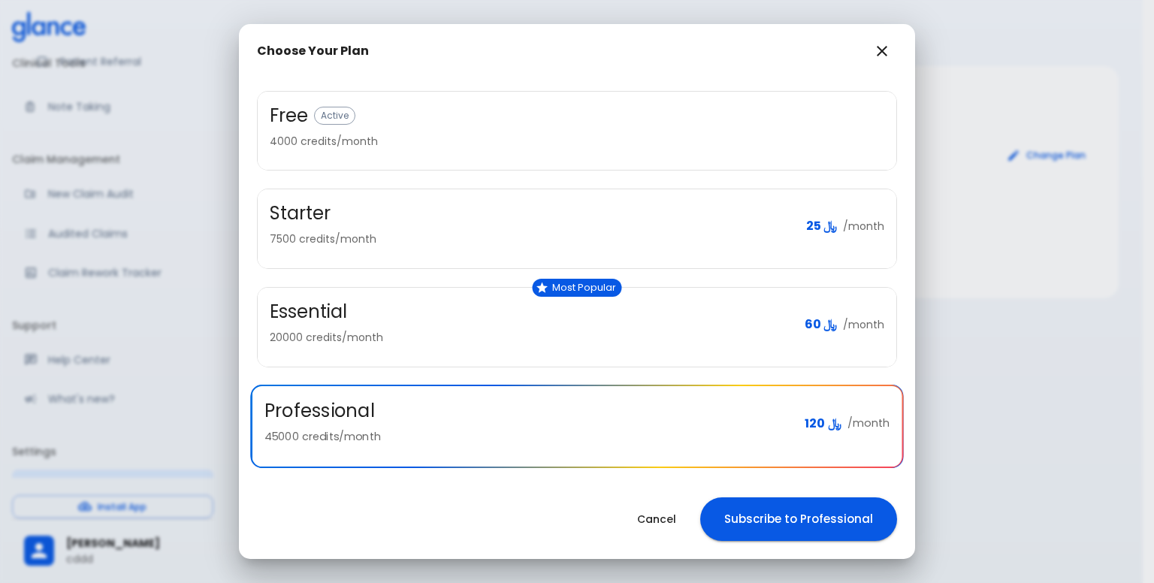
click at [418, 305] on div "Essential" at bounding box center [531, 312] width 523 height 24
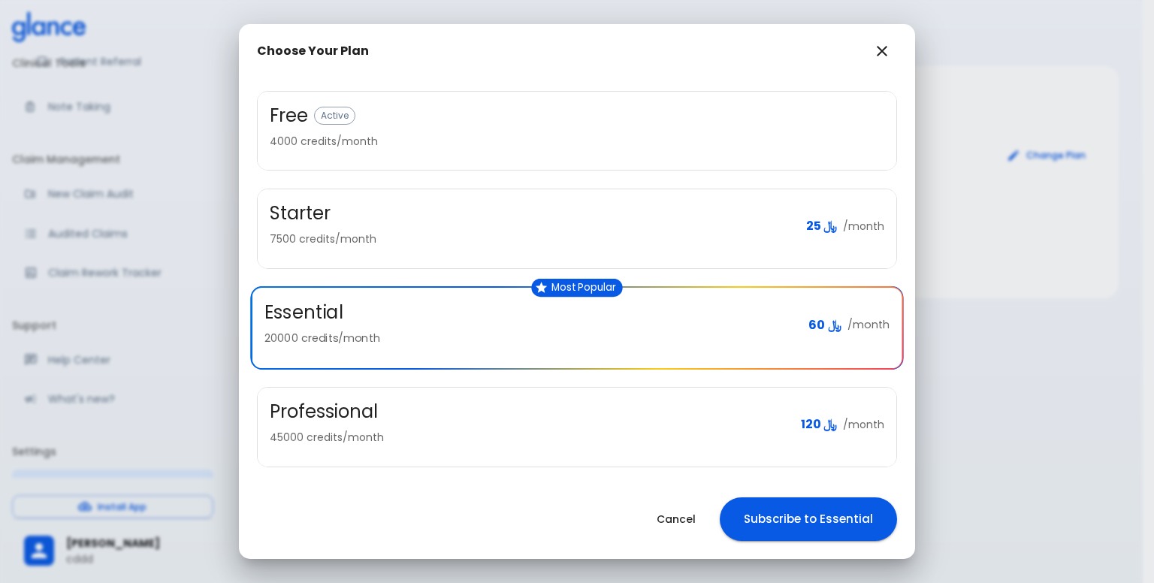
click at [415, 232] on p "7500 credits/month" at bounding box center [532, 238] width 524 height 15
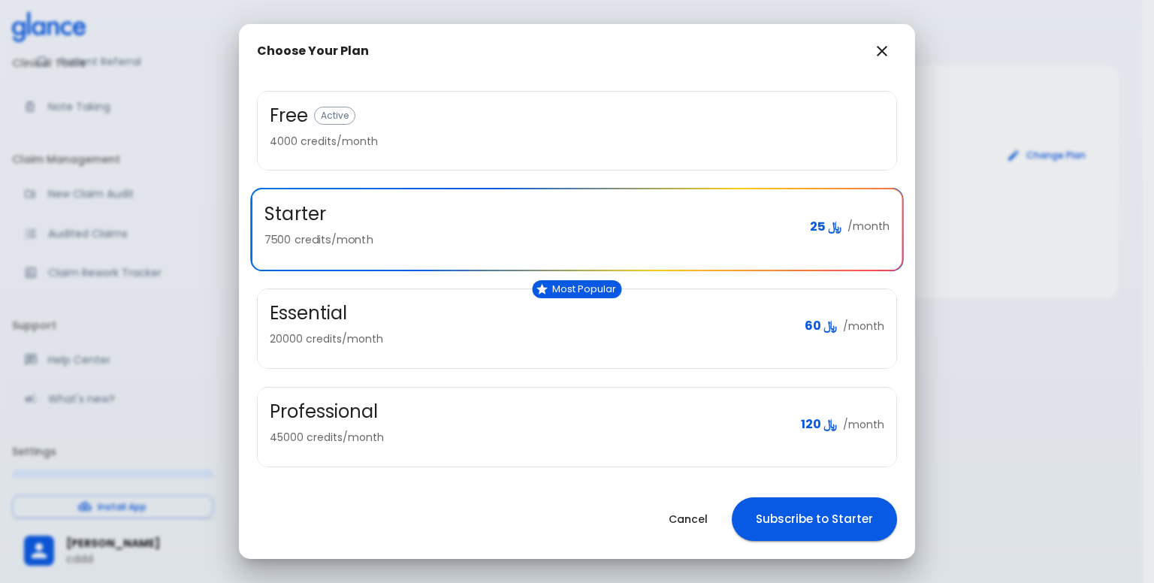
click at [428, 310] on div "Essential" at bounding box center [531, 313] width 523 height 24
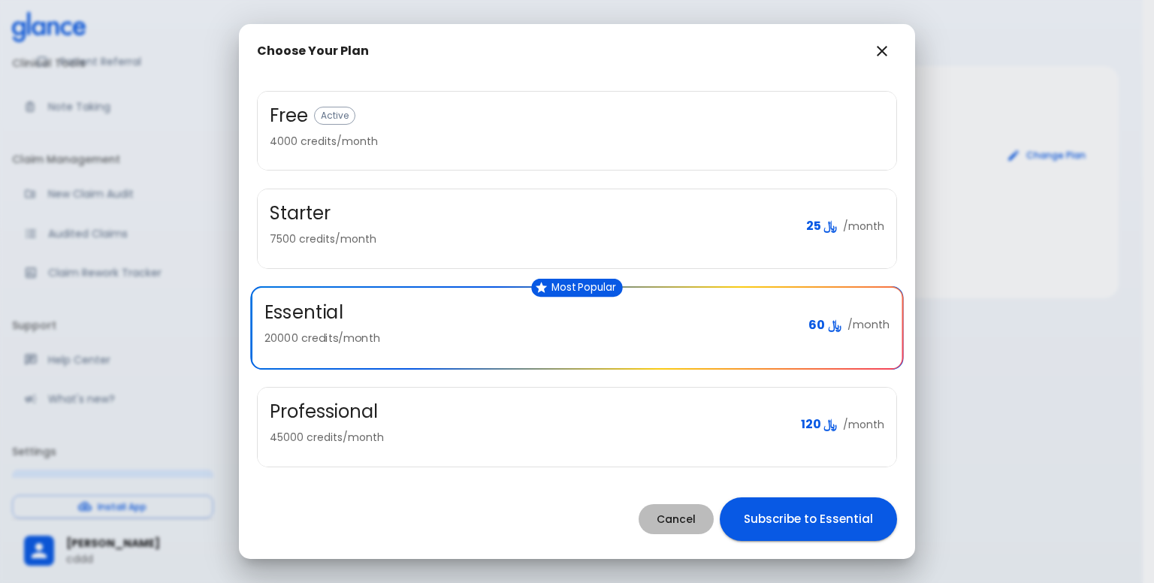
click at [660, 518] on button "Cancel" at bounding box center [676, 519] width 75 height 31
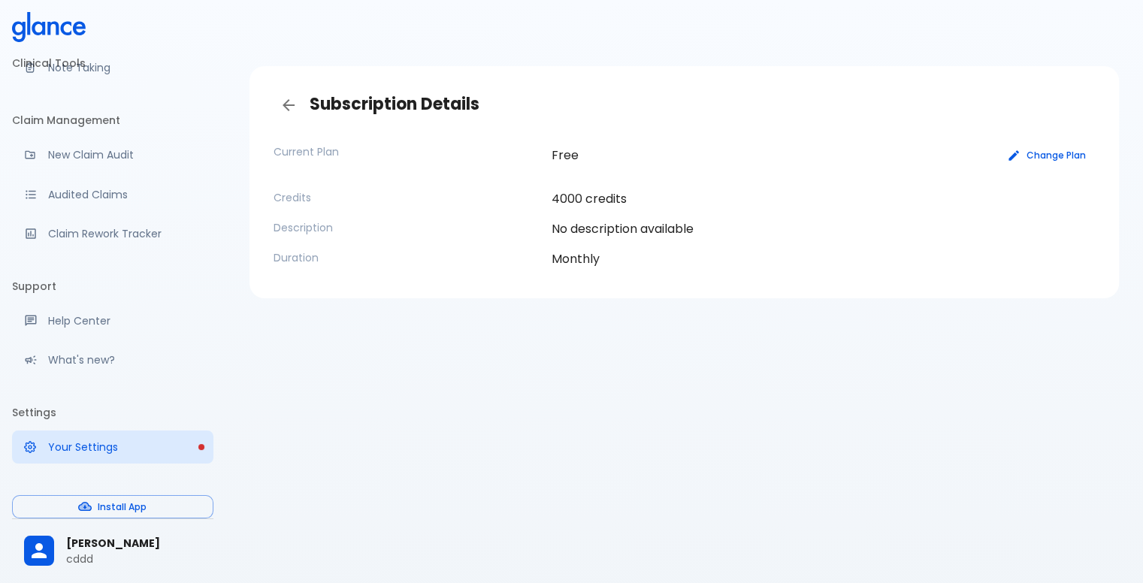
scroll to position [280, 0]
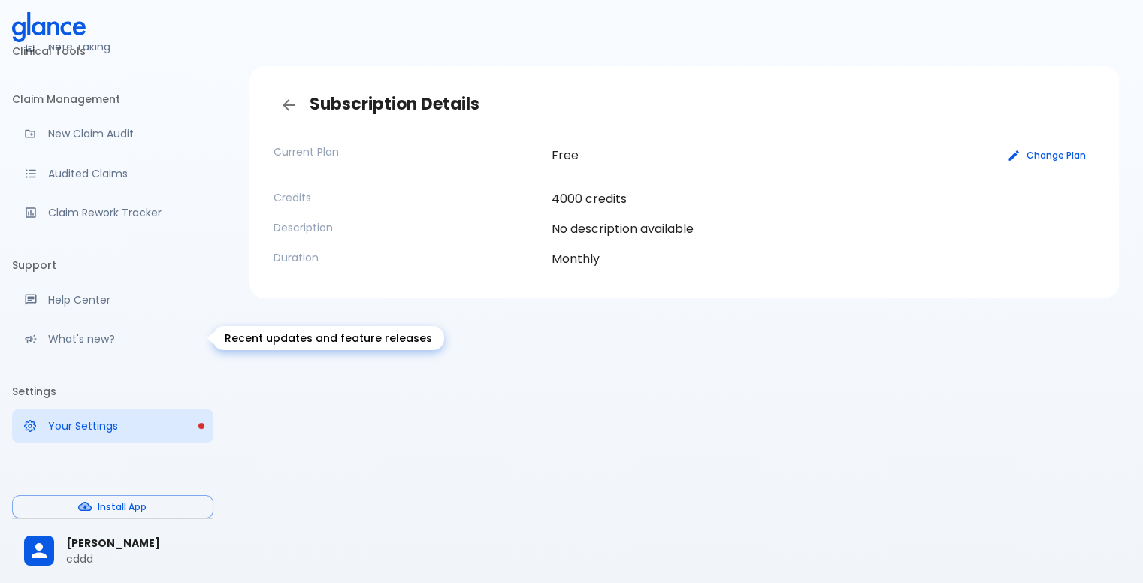
click at [86, 319] on ul "Support Help Center What's new?" at bounding box center [112, 307] width 201 height 120
click at [90, 349] on div "What's new?" at bounding box center [112, 338] width 201 height 33
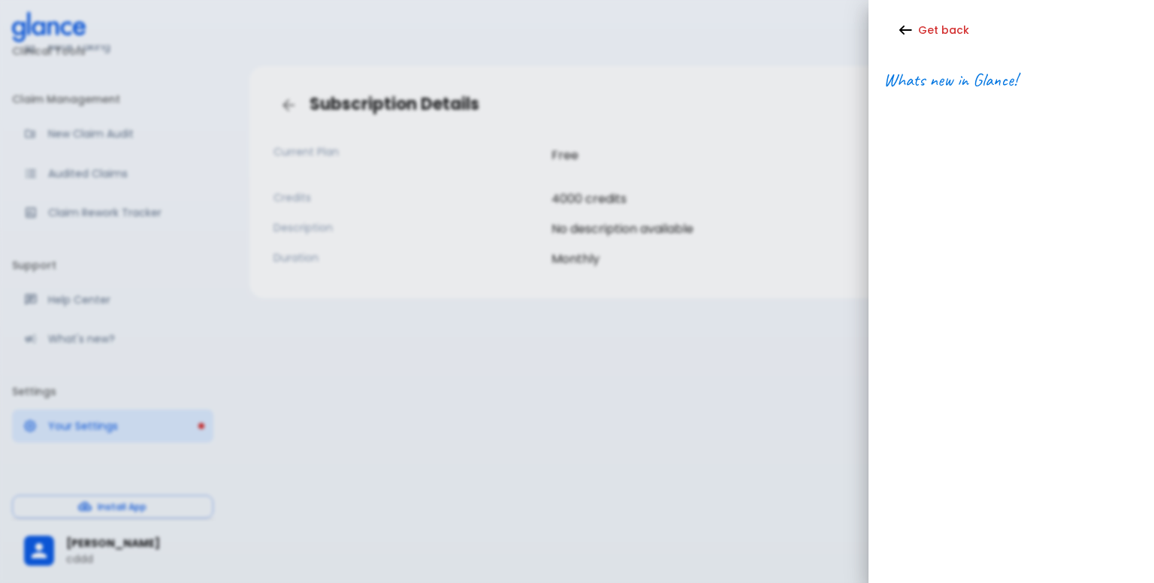
drag, startPoint x: 945, startPoint y: 121, endPoint x: 941, endPoint y: 139, distance: 18.6
click at [941, 141] on div "Get back Whats new in Glance!" at bounding box center [1012, 291] width 286 height 583
click at [924, 28] on button "Get back" at bounding box center [936, 30] width 104 height 31
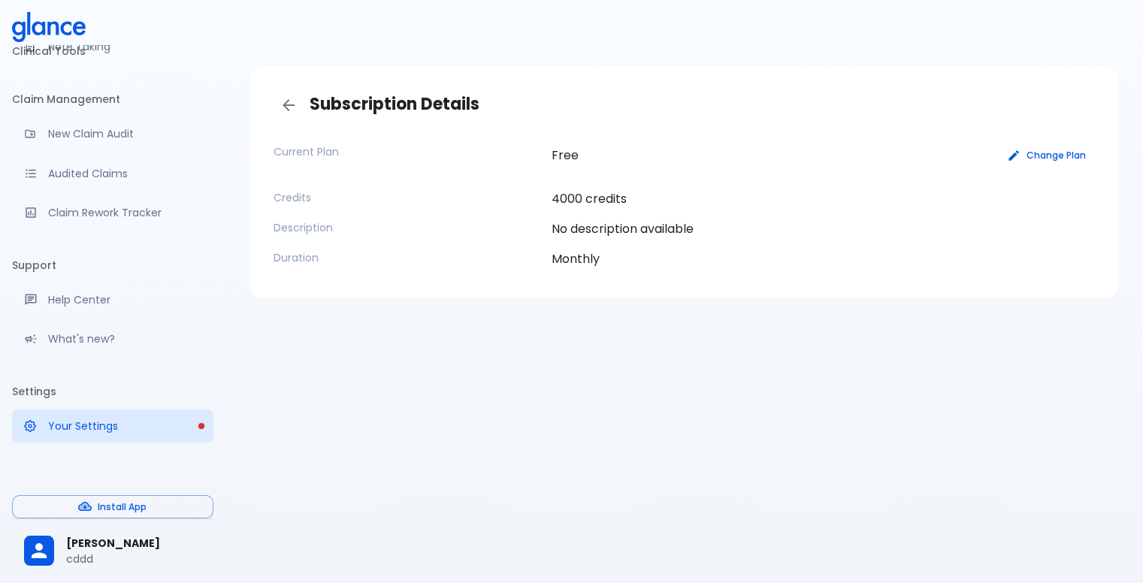
click at [105, 340] on p "What's new?" at bounding box center [124, 338] width 153 height 15
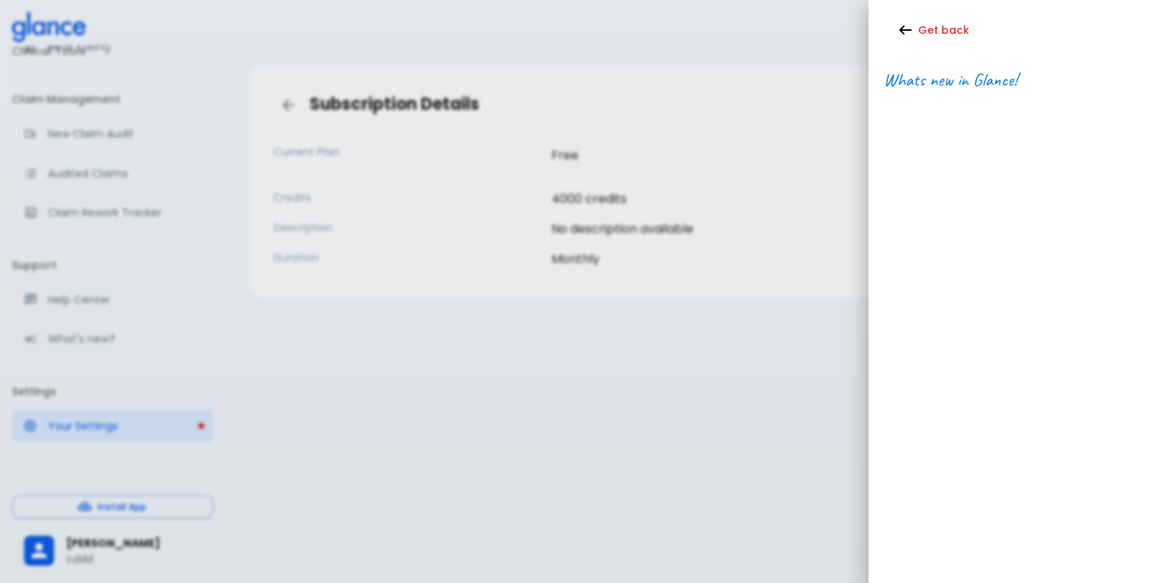
click at [1013, 208] on div "Get back Whats new in Glance!" at bounding box center [1012, 291] width 286 height 583
drag, startPoint x: 1013, startPoint y: 95, endPoint x: 908, endPoint y: 98, distance: 104.5
click at [908, 98] on div at bounding box center [1011, 105] width 255 height 30
click at [660, 207] on div at bounding box center [577, 291] width 1154 height 583
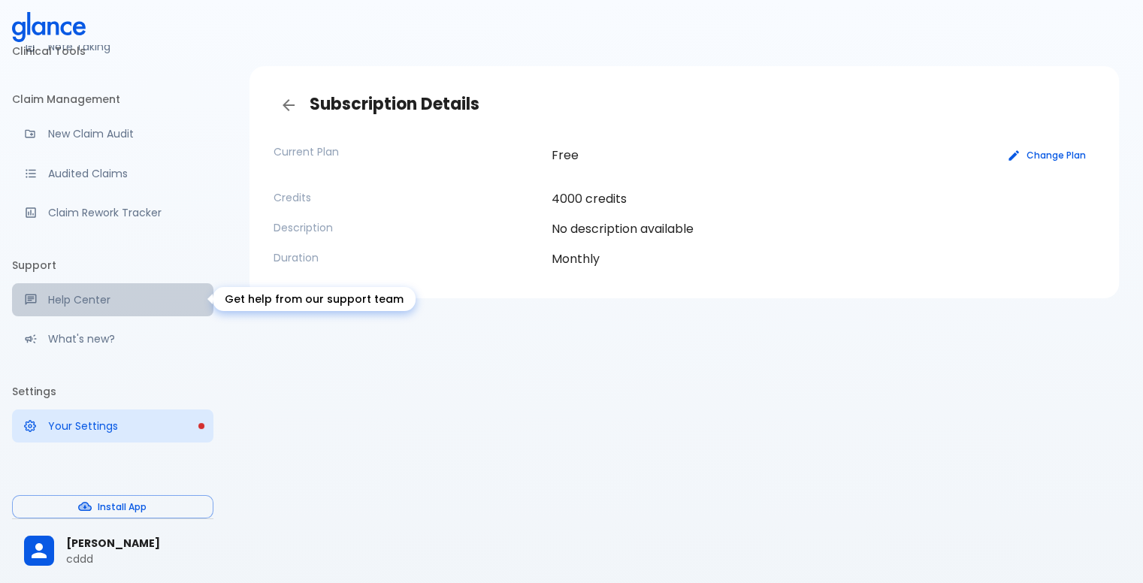
click at [122, 298] on p "Help Center" at bounding box center [124, 299] width 153 height 15
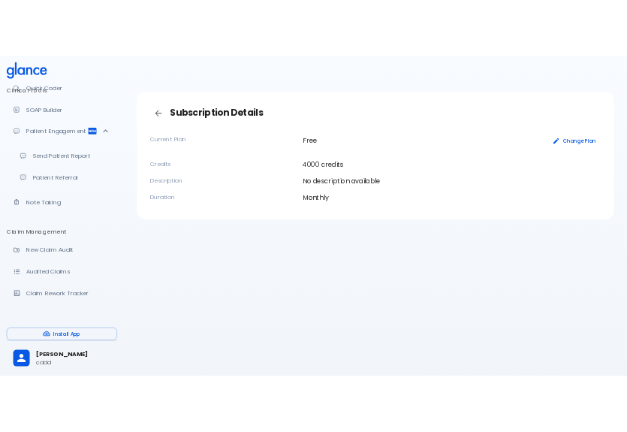
scroll to position [0, 0]
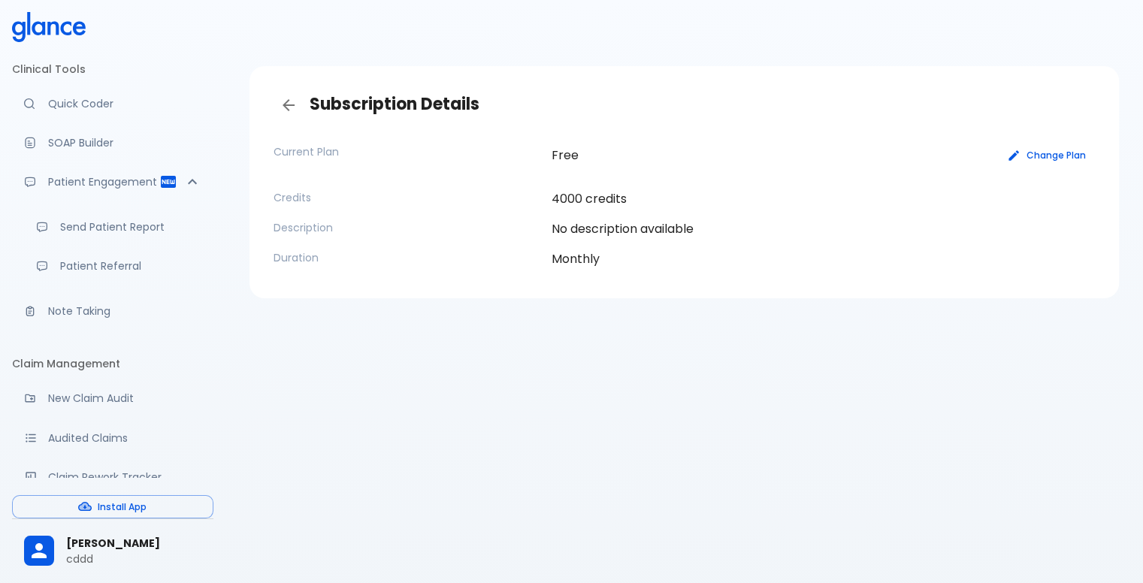
drag, startPoint x: 112, startPoint y: 70, endPoint x: 87, endPoint y: 68, distance: 24.9
click at [111, 70] on li "Clinical Tools" at bounding box center [112, 69] width 201 height 36
click at [82, 67] on li "Clinical Tools" at bounding box center [112, 69] width 201 height 36
click at [73, 67] on li "Clinical Tools" at bounding box center [112, 69] width 201 height 36
click at [38, 21] on icon at bounding box center [49, 27] width 74 height 30
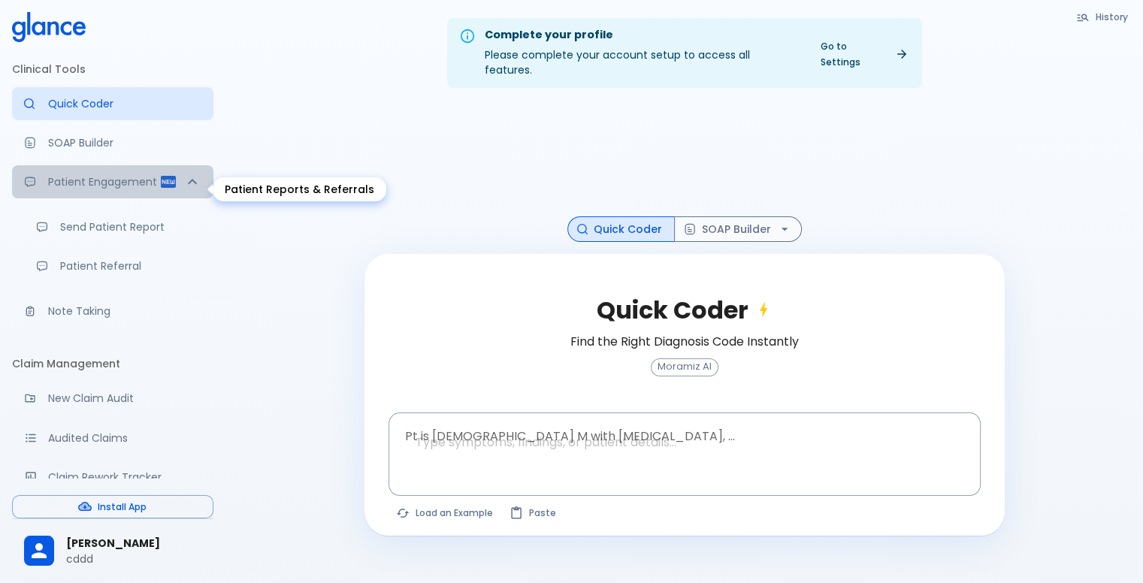
click at [161, 184] on icon "Patient Reports & Referrals" at bounding box center [168, 182] width 15 height 12
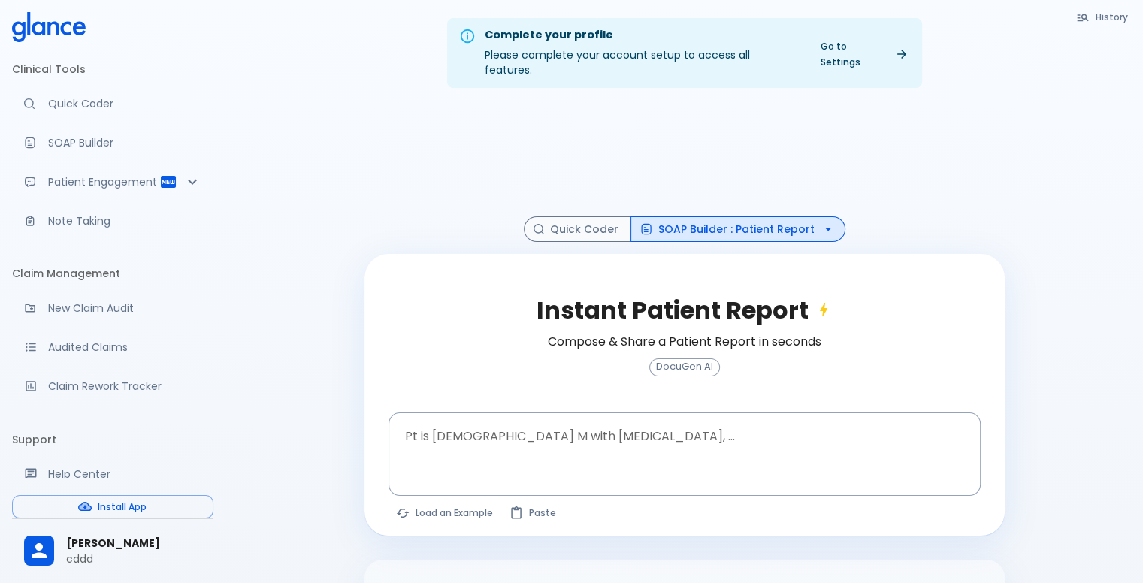
click at [794, 65] on div "Complete your profile Please complete your account setup to access all features…" at bounding box center [684, 53] width 475 height 70
